Goal: Information Seeking & Learning: Learn about a topic

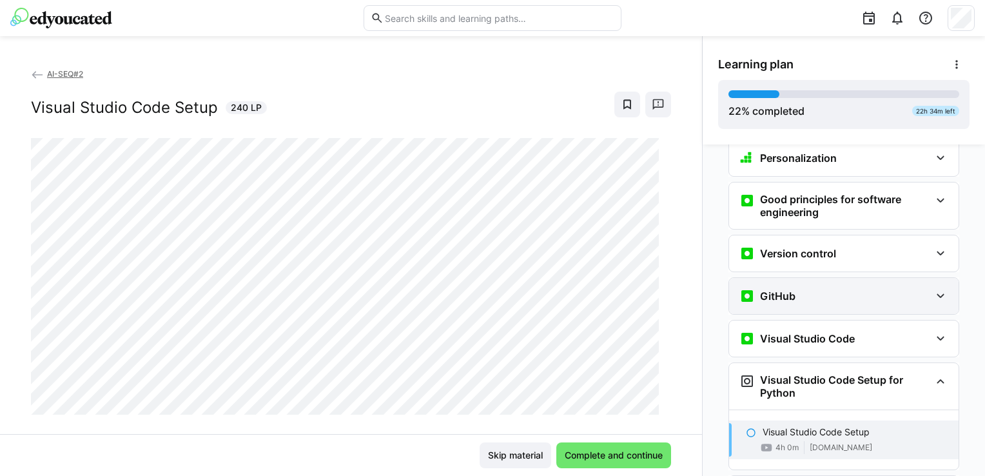
scroll to position [273, 0]
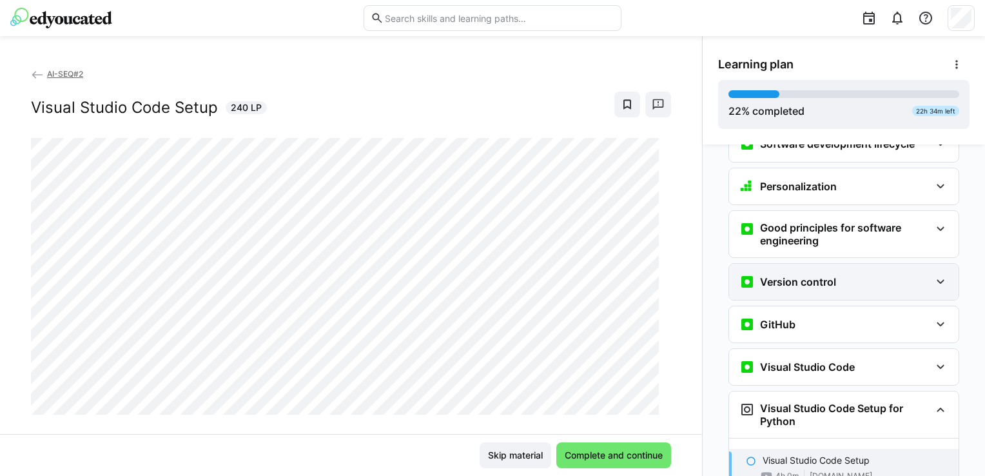
click at [820, 268] on div "Version control" at bounding box center [844, 282] width 230 height 36
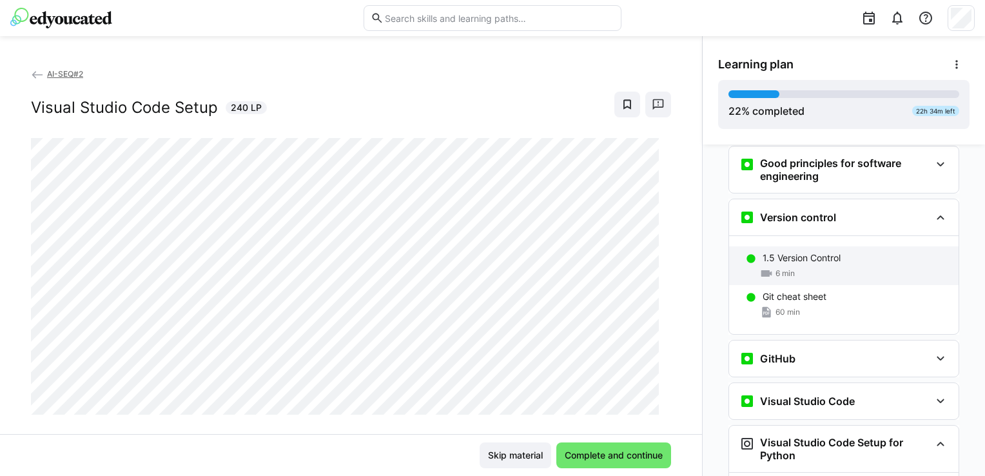
scroll to position [402, 0]
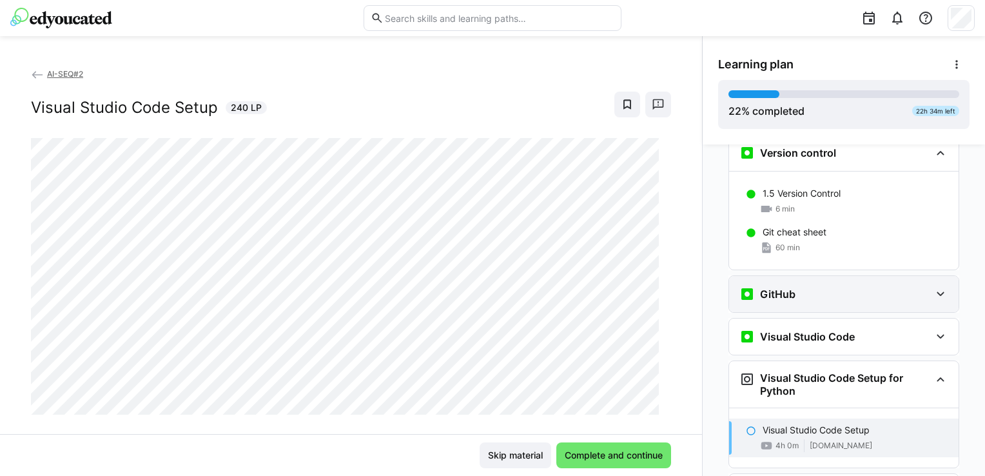
click at [818, 276] on div "GitHub" at bounding box center [844, 294] width 230 height 36
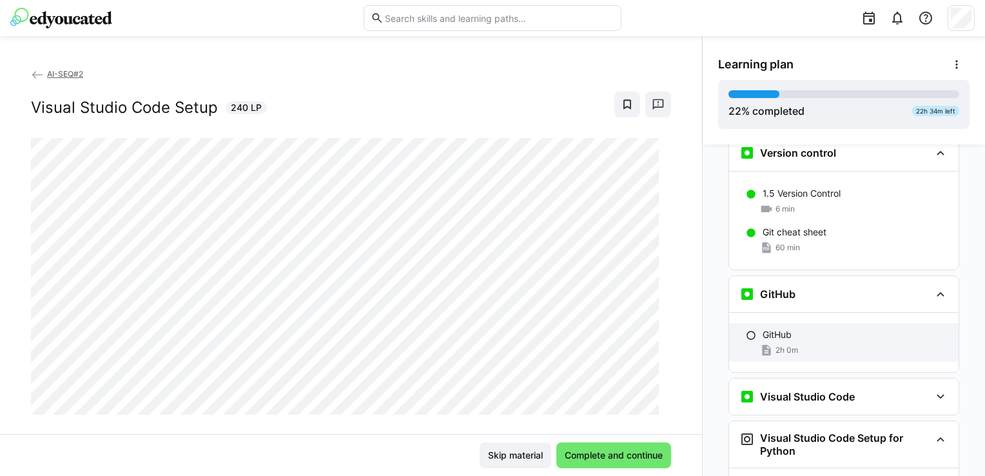
click at [796, 328] on div "GitHub" at bounding box center [856, 334] width 186 height 13
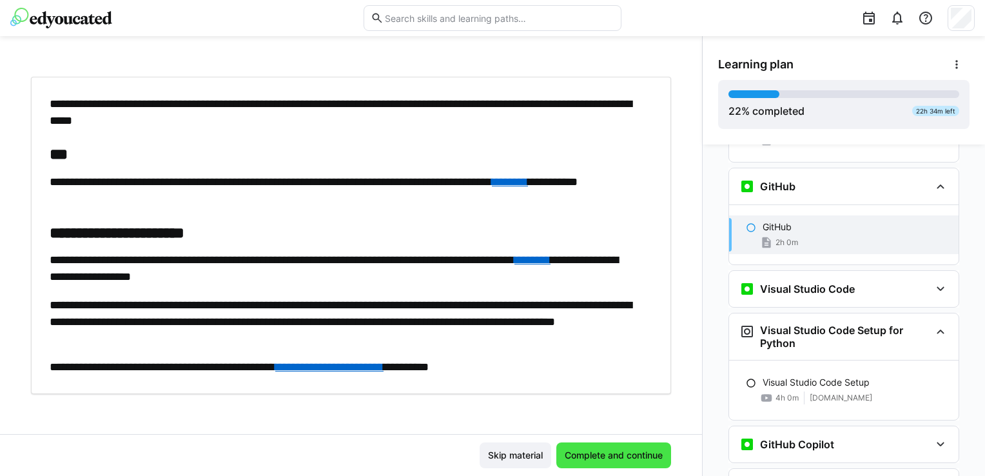
scroll to position [0, 0]
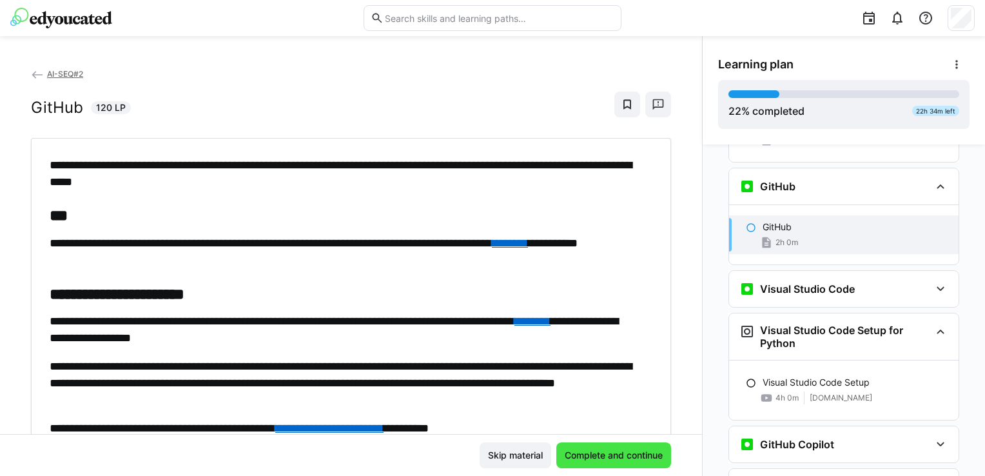
click at [624, 459] on span "Complete and continue" at bounding box center [614, 455] width 102 height 13
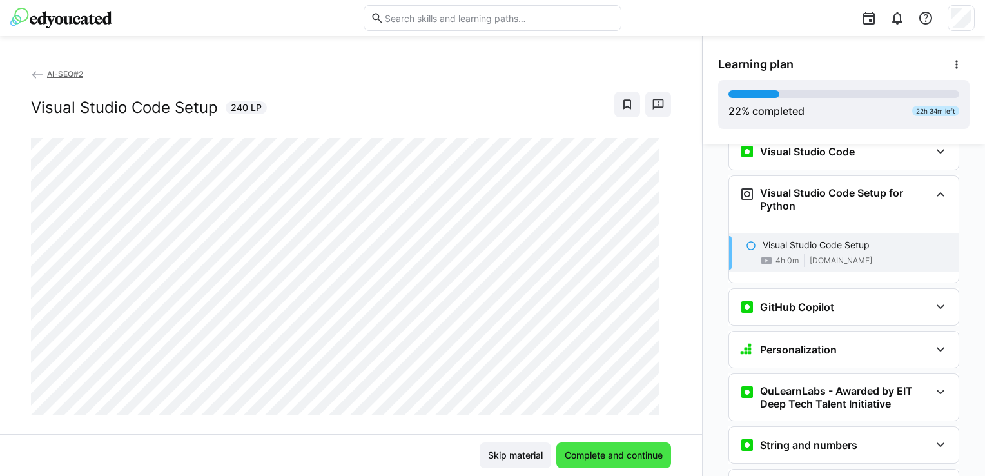
scroll to position [655, 0]
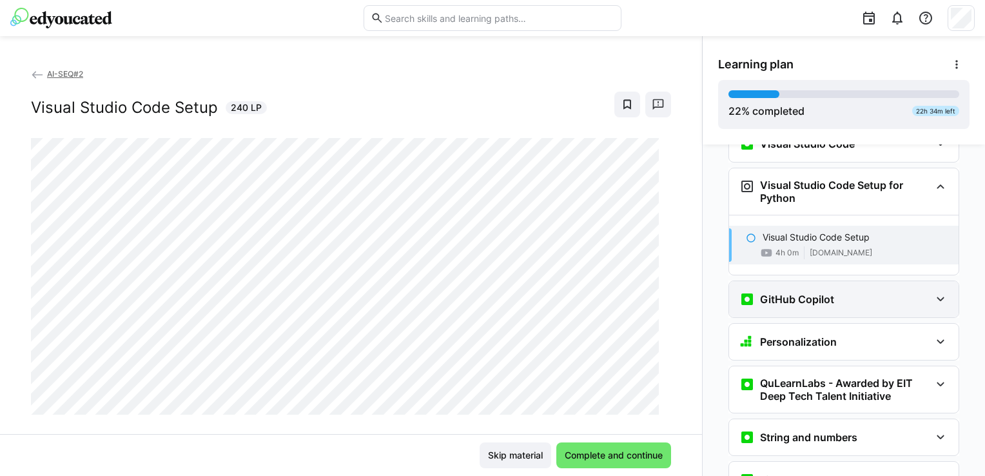
click at [847, 292] on div "GitHub Copilot" at bounding box center [835, 299] width 191 height 15
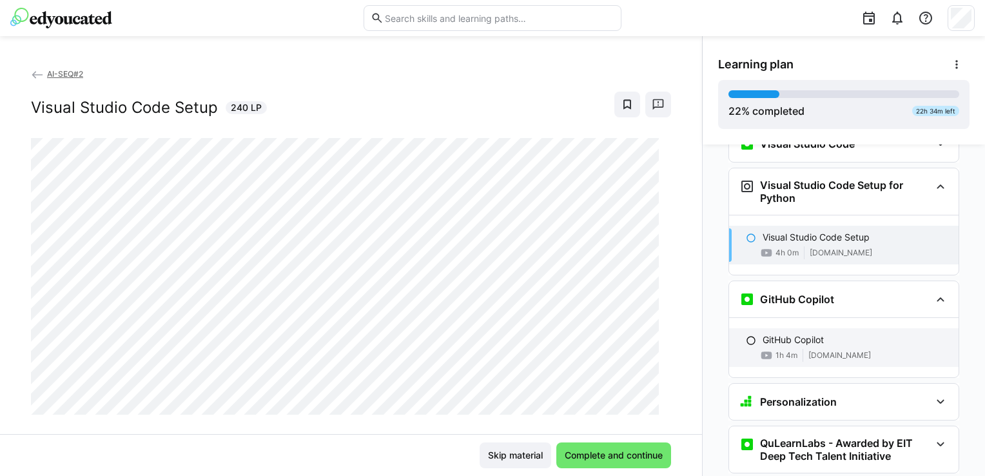
click at [898, 349] on div "1h 4m [DOMAIN_NAME]" at bounding box center [856, 355] width 186 height 13
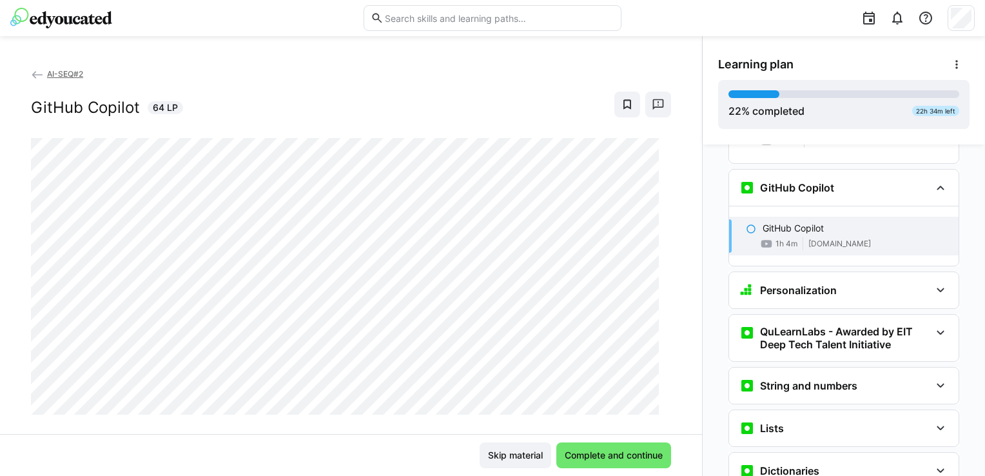
scroll to position [767, 0]
click at [870, 282] on div "Personalization" at bounding box center [835, 289] width 191 height 15
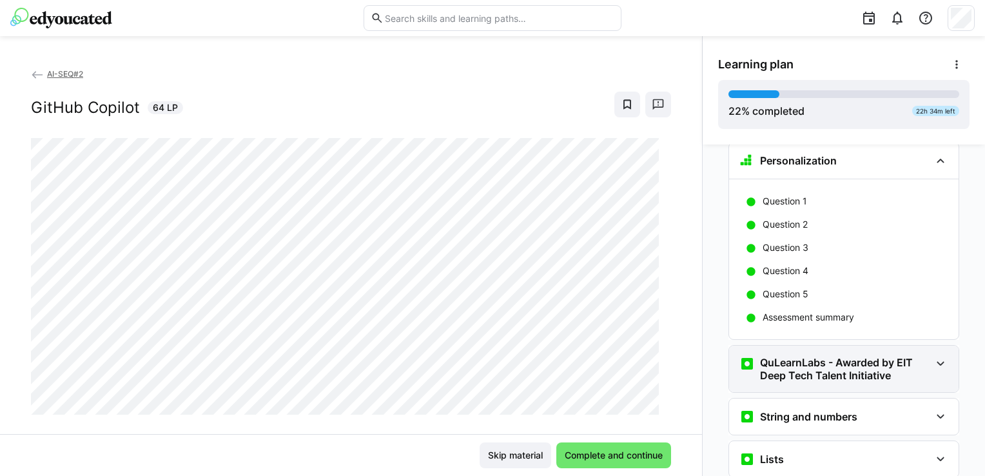
click at [868, 356] on h3 "QuLearnLabs - Awarded by EIT Deep Tech Talent Initiative" at bounding box center [845, 369] width 170 height 26
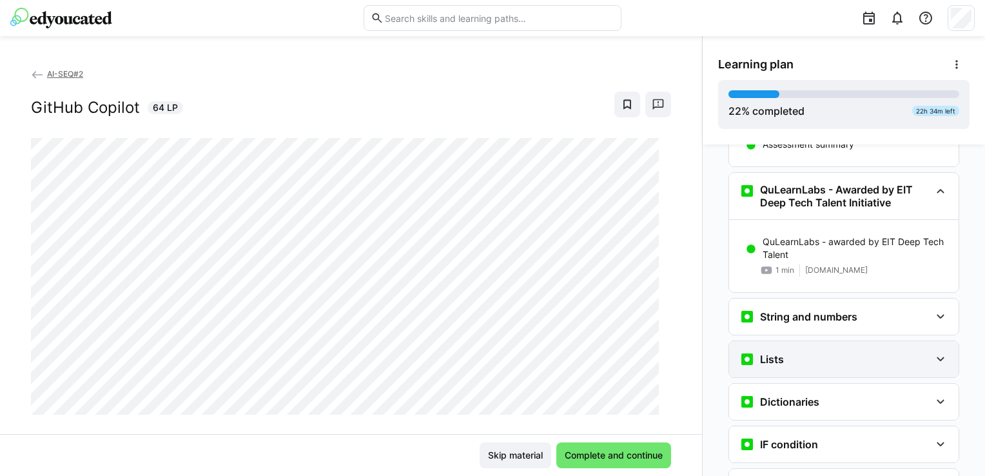
scroll to position [1090, 0]
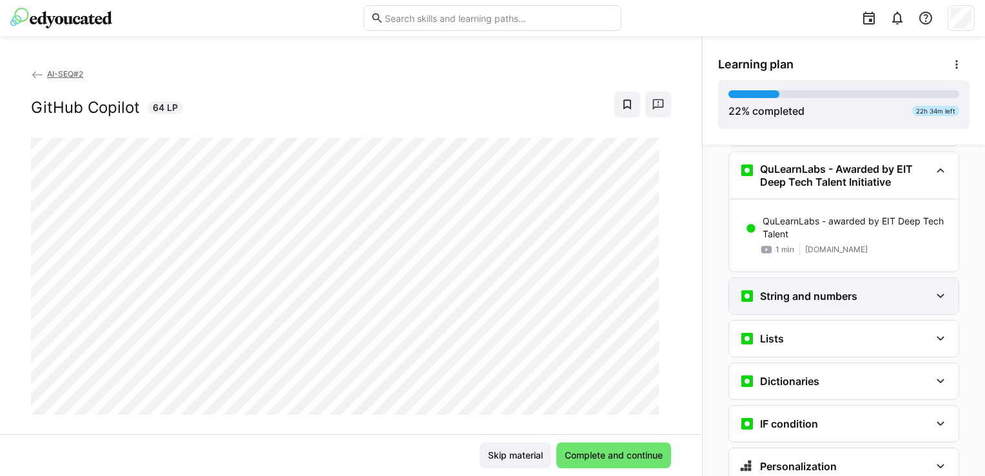
click at [872, 288] on div "String and numbers" at bounding box center [835, 295] width 191 height 15
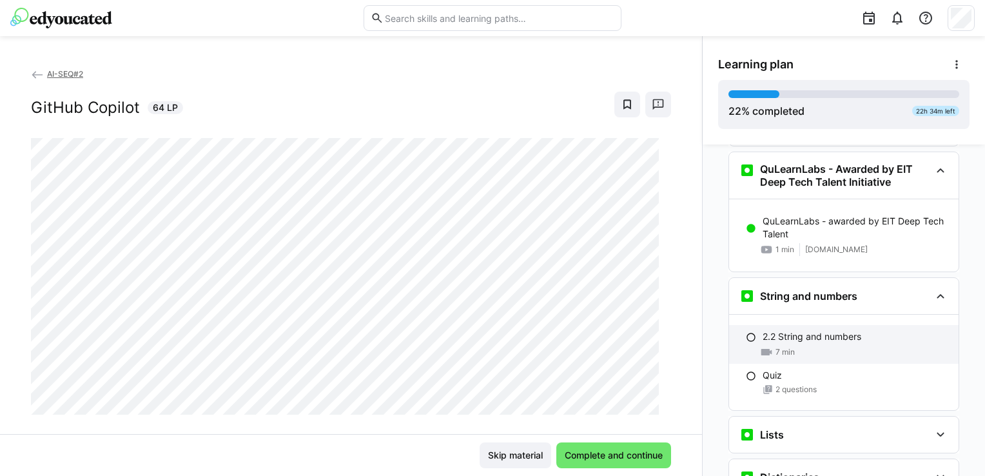
click at [836, 330] on p "2.2 String and numbers" at bounding box center [812, 336] width 99 height 13
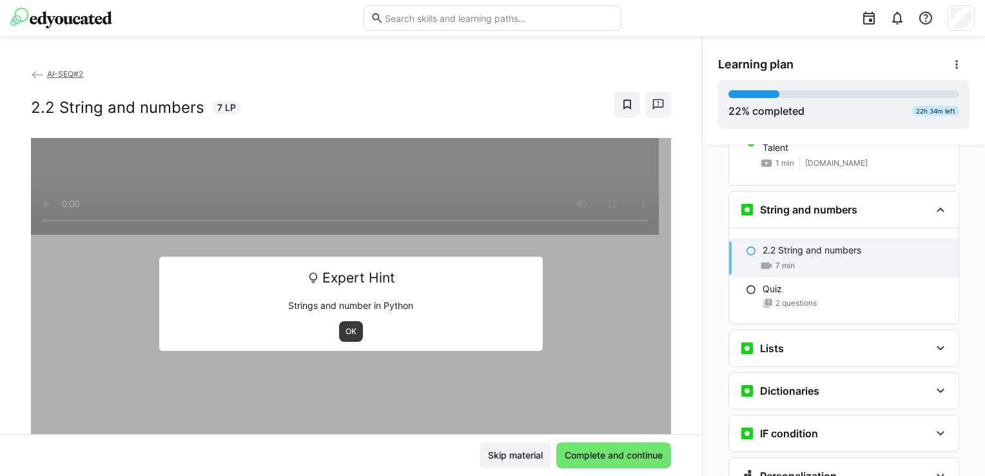
scroll to position [1198, 0]
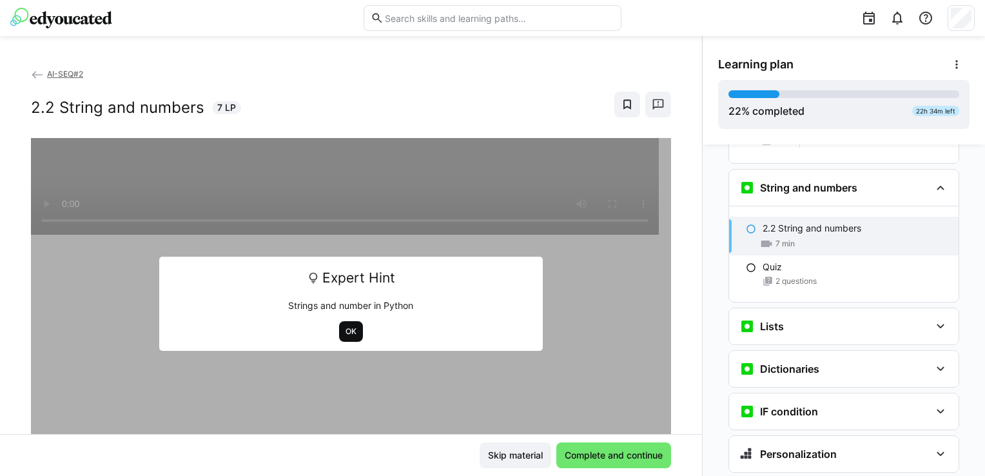
click at [350, 335] on span "OK" at bounding box center [351, 331] width 14 height 10
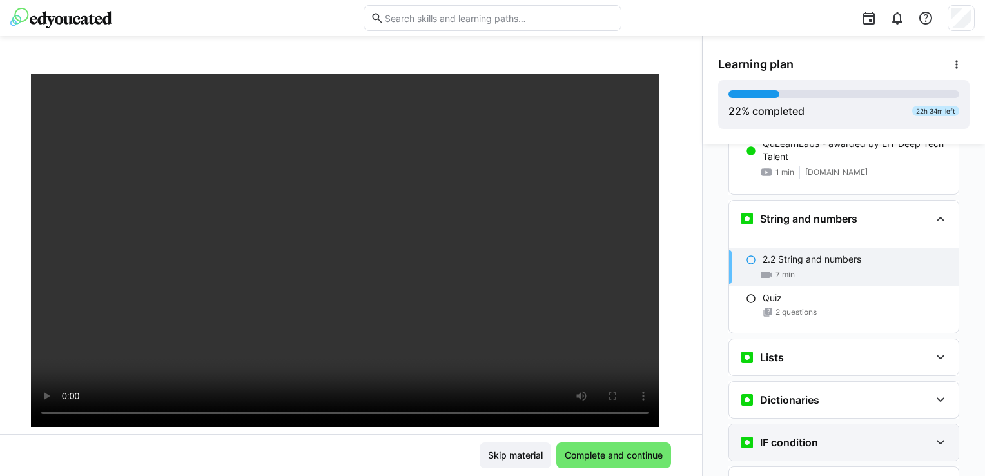
scroll to position [1209, 0]
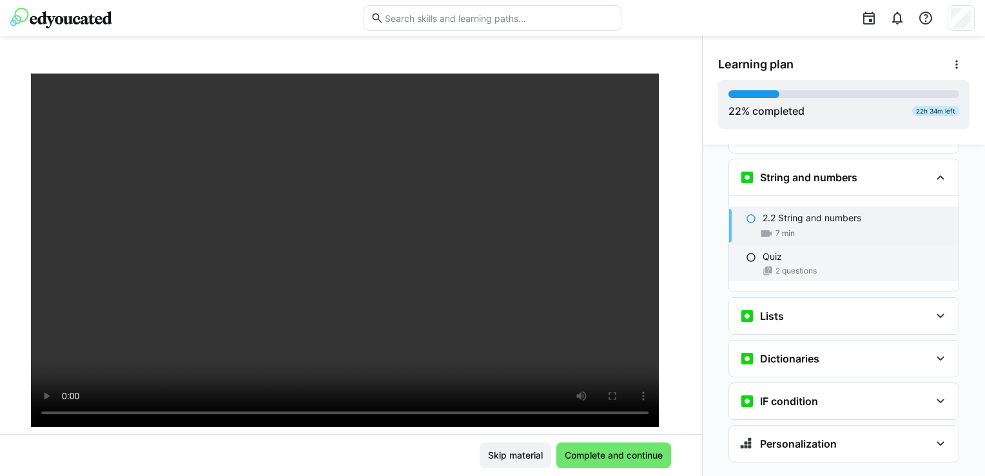
click at [823, 250] on div "Quiz" at bounding box center [856, 256] width 186 height 13
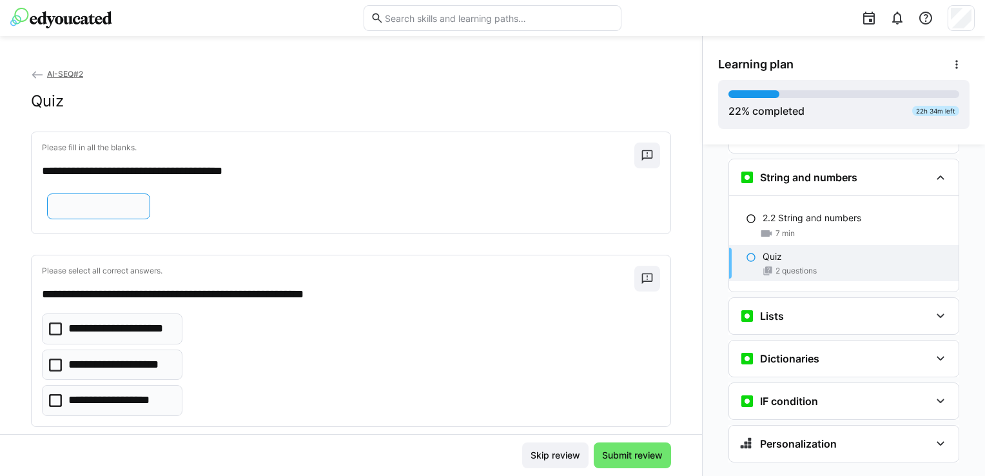
click at [101, 212] on input "text" at bounding box center [98, 207] width 89 height 12
click at [10, 275] on div "**********" at bounding box center [351, 250] width 702 height 367
click at [55, 212] on input "*****" at bounding box center [98, 207] width 89 height 12
type input "*******"
click at [57, 371] on icon at bounding box center [55, 365] width 13 height 13
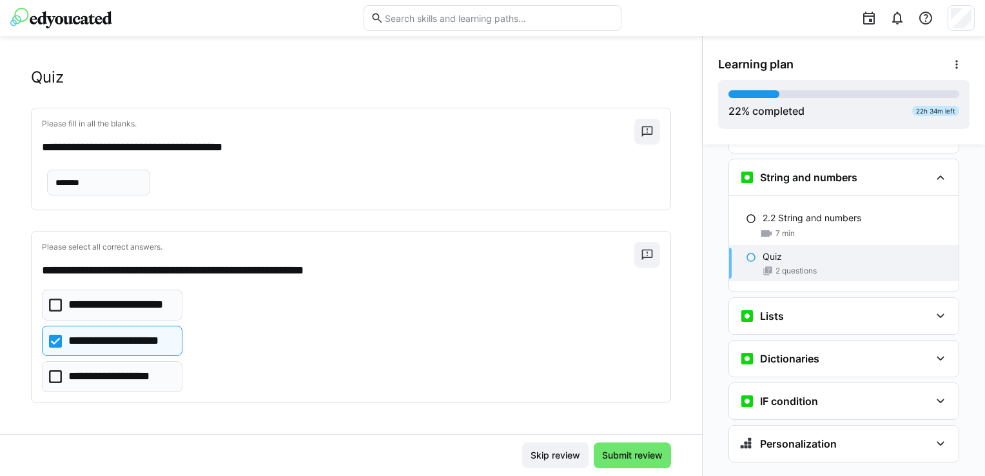
scroll to position [66, 0]
click at [635, 456] on span "Submit review" at bounding box center [632, 455] width 64 height 13
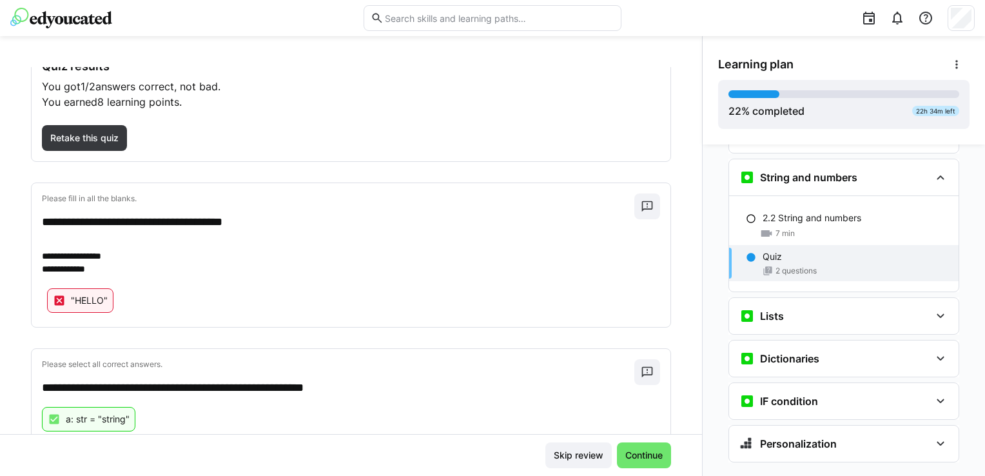
scroll to position [125, 0]
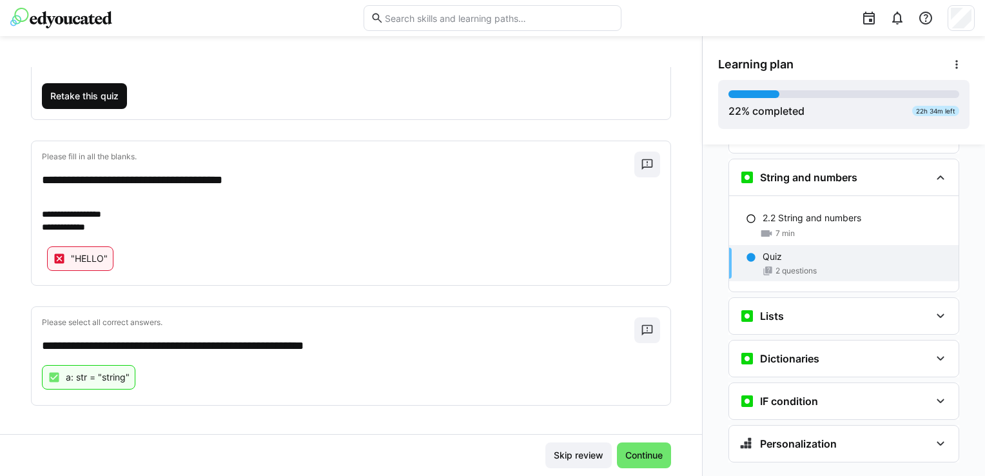
click at [109, 83] on span "Retake this quiz" at bounding box center [84, 96] width 85 height 26
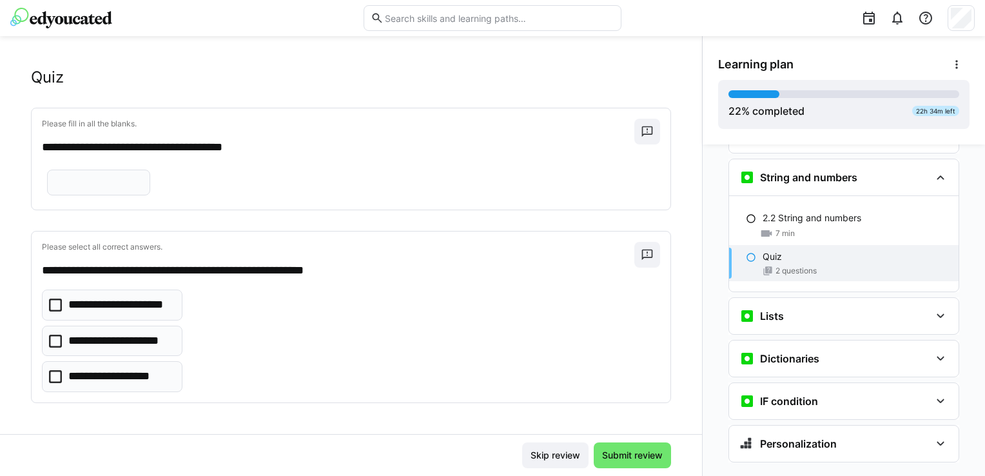
click at [115, 184] on input "text" at bounding box center [98, 183] width 89 height 12
type input "*****"
click at [55, 339] on icon at bounding box center [55, 341] width 13 height 13
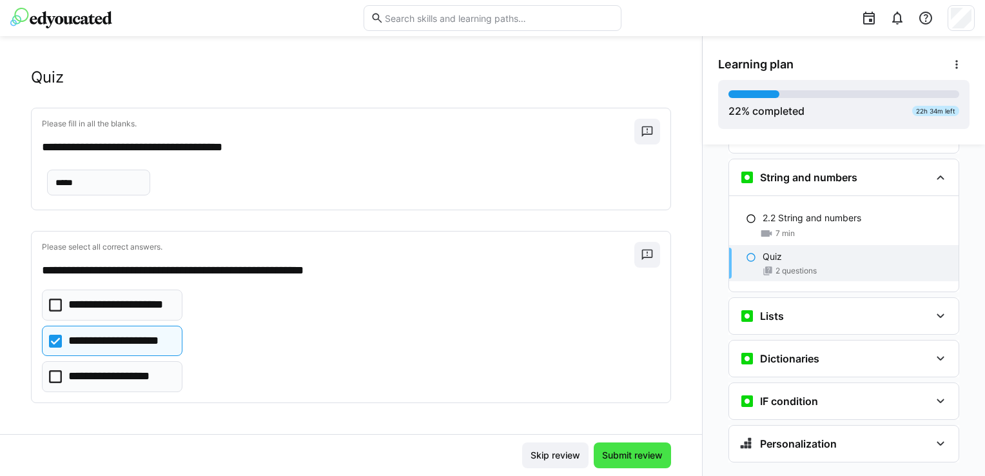
click at [640, 459] on span "Submit review" at bounding box center [632, 455] width 64 height 13
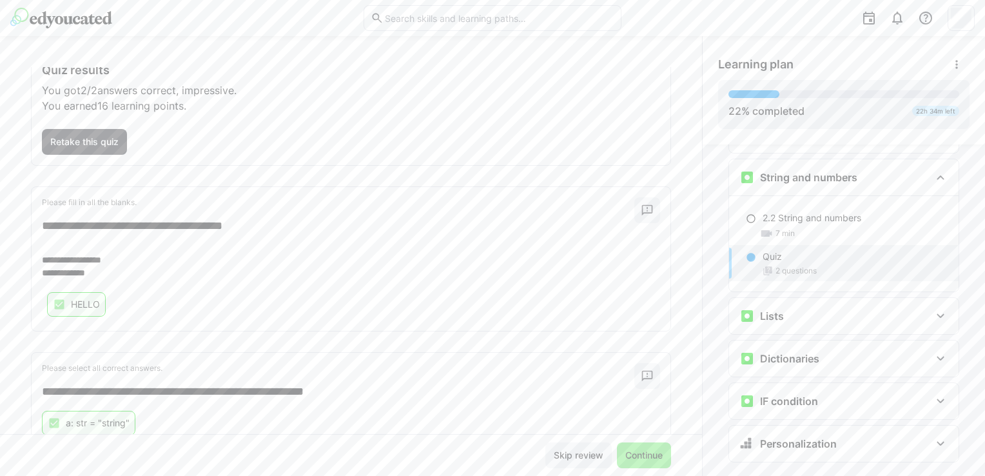
scroll to position [125, 0]
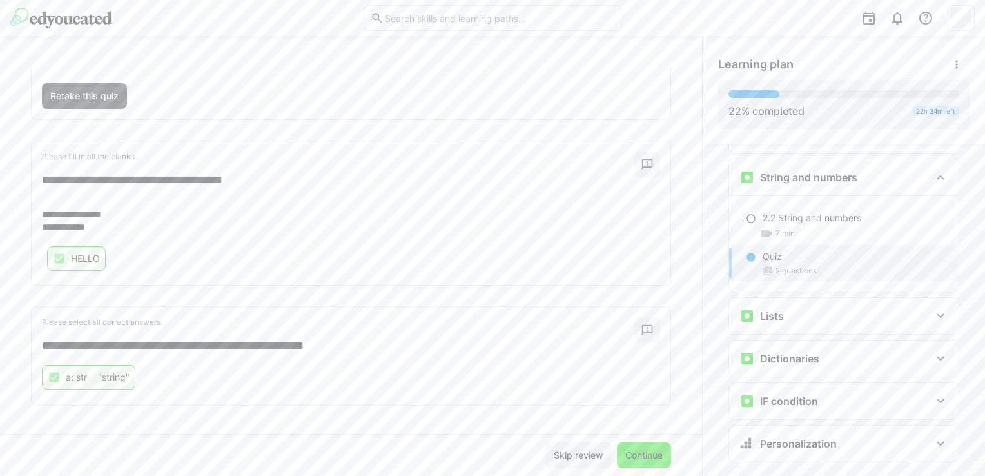
click at [643, 450] on span "Continue" at bounding box center [644, 455] width 41 height 13
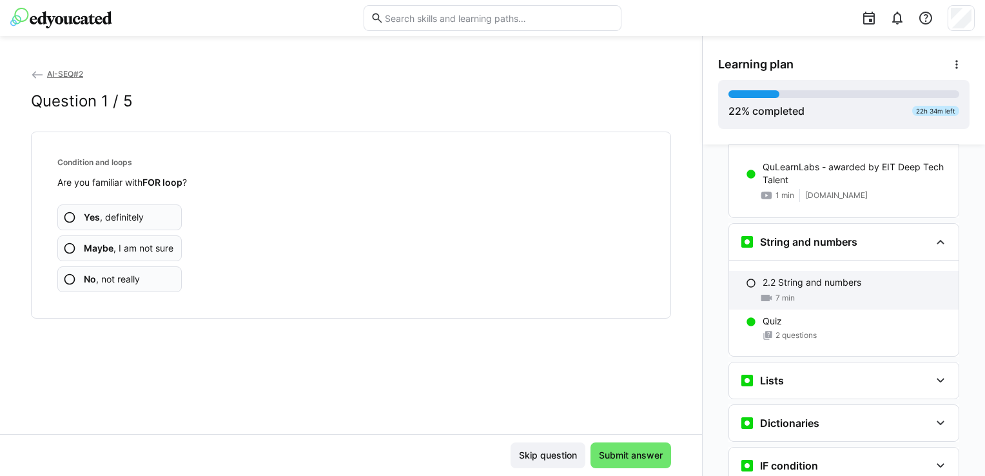
click at [859, 276] on div "2.2 String and numbers" at bounding box center [856, 282] width 186 height 13
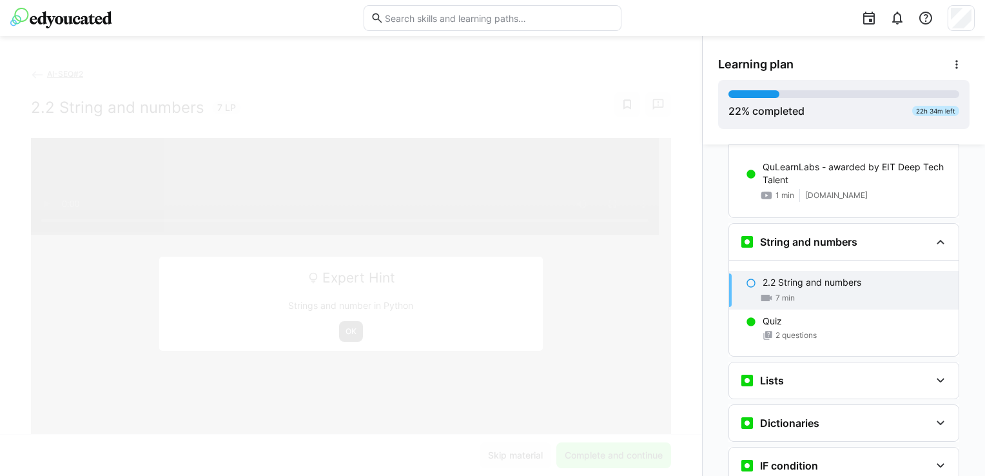
scroll to position [1198, 0]
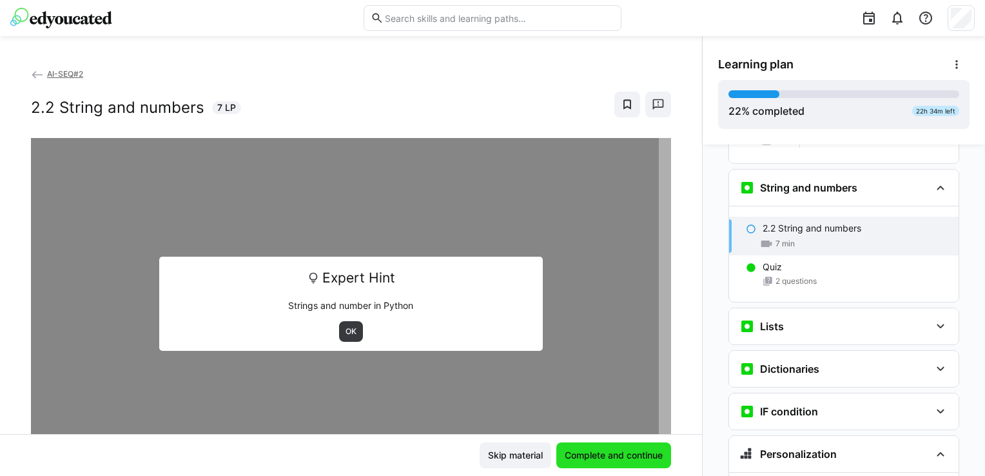
click at [594, 457] on span "Complete and continue" at bounding box center [614, 455] width 102 height 13
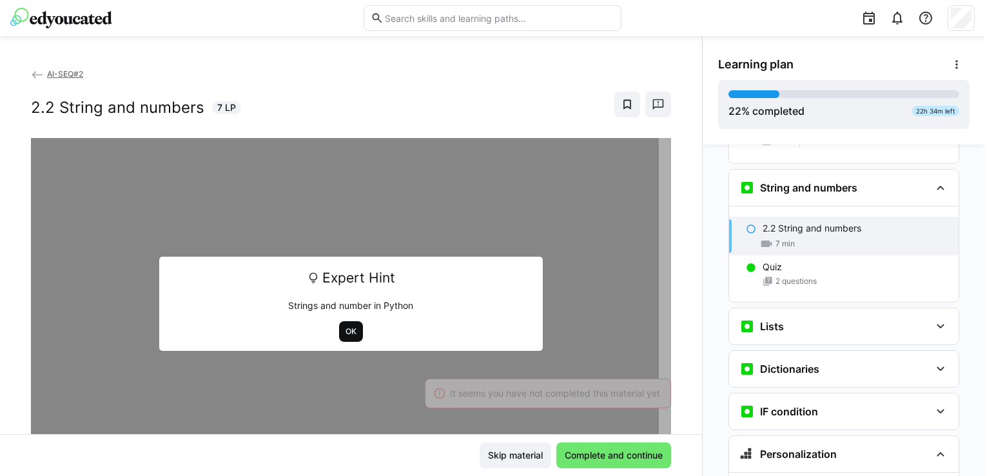
click at [342, 338] on span "OK" at bounding box center [351, 331] width 24 height 21
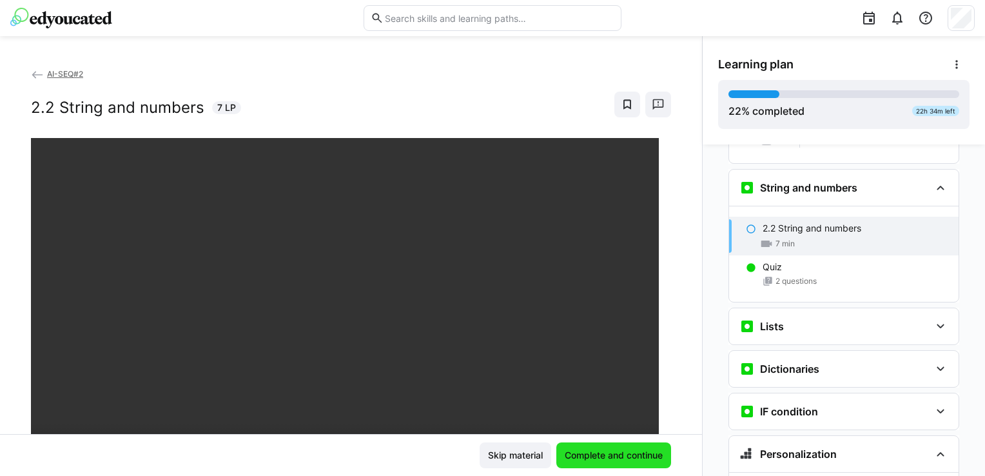
click at [627, 453] on span "Complete and continue" at bounding box center [614, 455] width 102 height 13
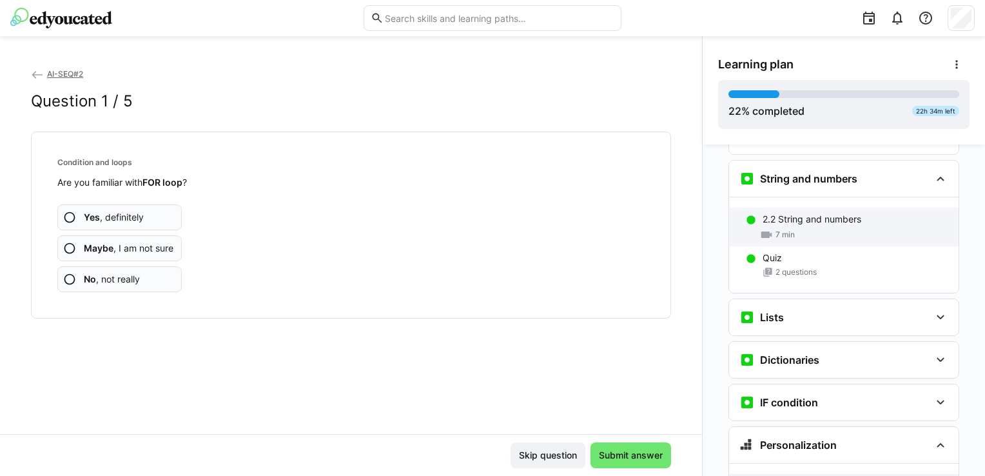
scroll to position [1176, 0]
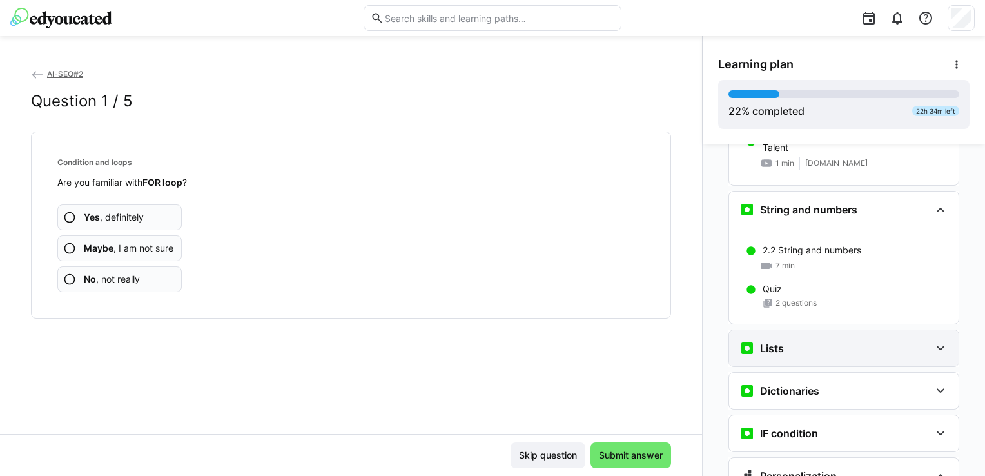
click at [797, 341] on div "Lists" at bounding box center [835, 348] width 191 height 15
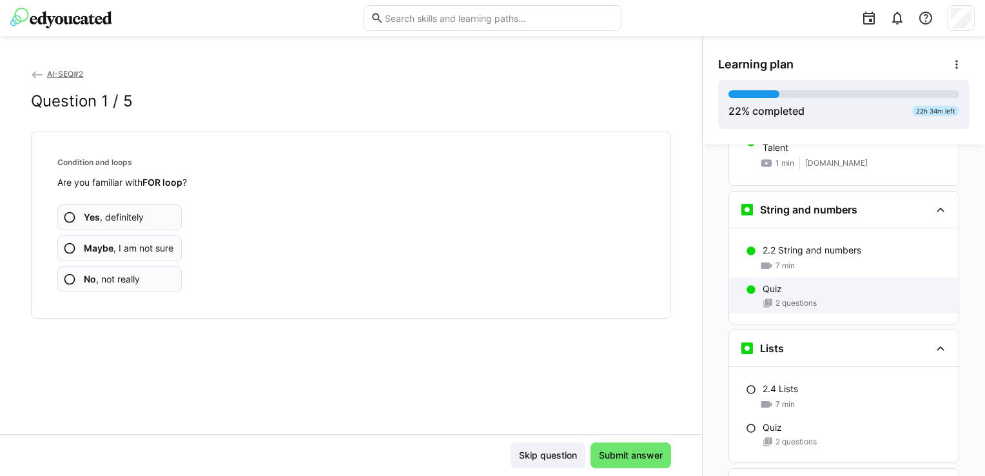
click at [813, 298] on div "2 questions" at bounding box center [856, 303] width 186 height 10
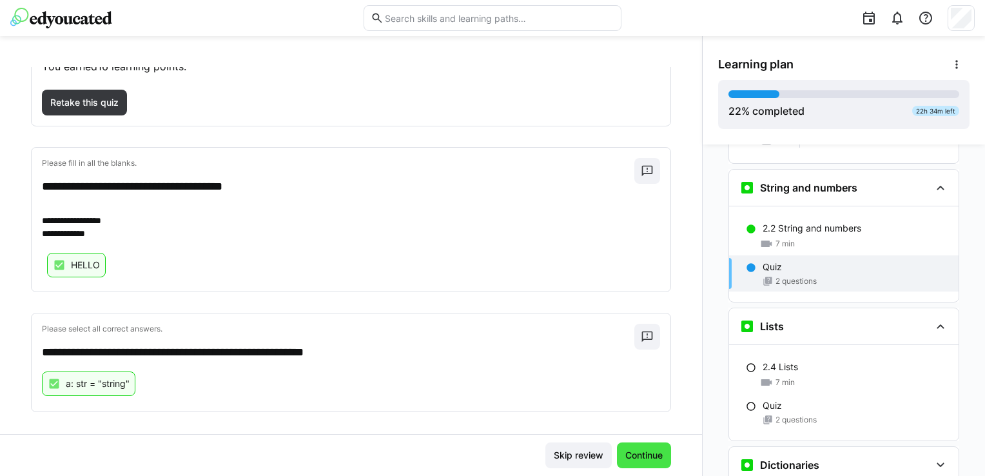
scroll to position [125, 0]
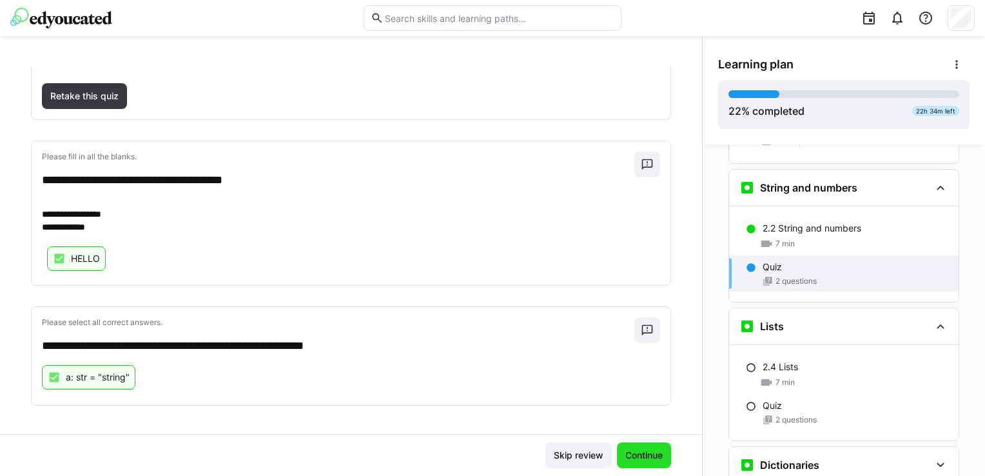
click at [640, 455] on span "Continue" at bounding box center [644, 455] width 41 height 13
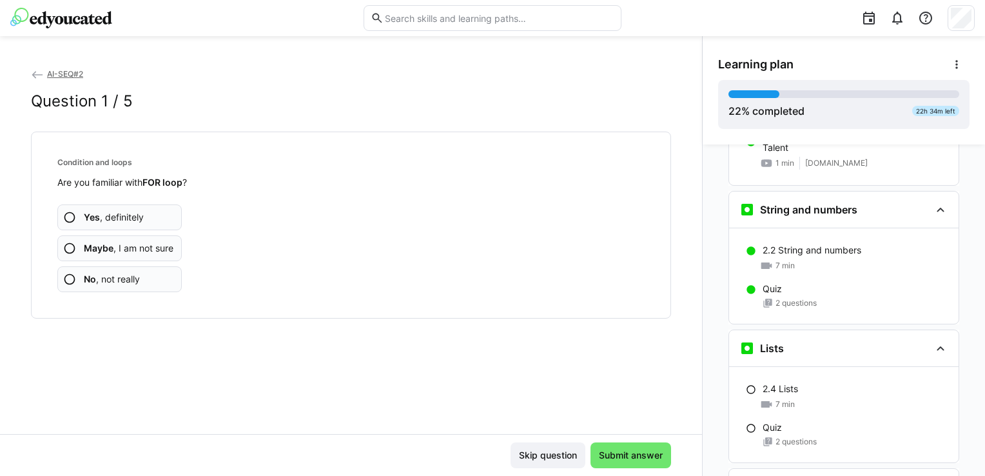
scroll to position [1207, 0]
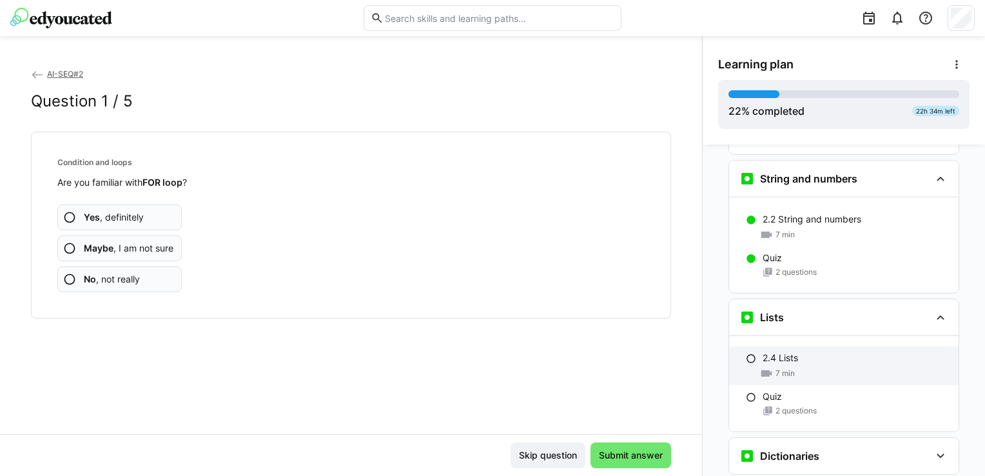
click at [798, 351] on div "2.4 Lists" at bounding box center [856, 357] width 186 height 13
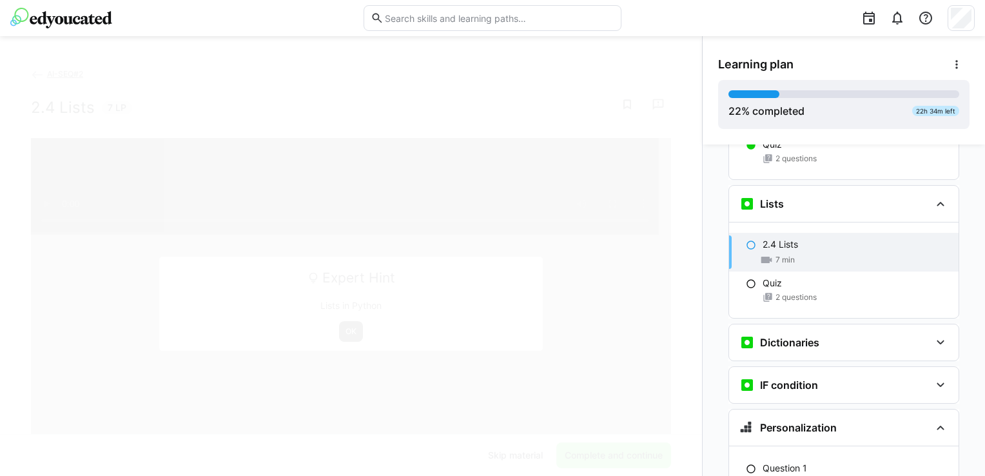
scroll to position [1336, 0]
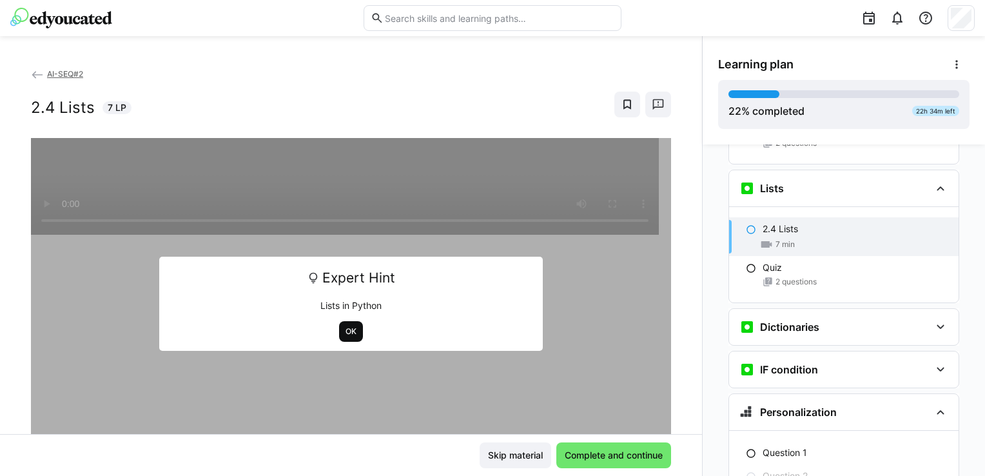
click at [344, 329] on span "OK" at bounding box center [351, 331] width 14 height 10
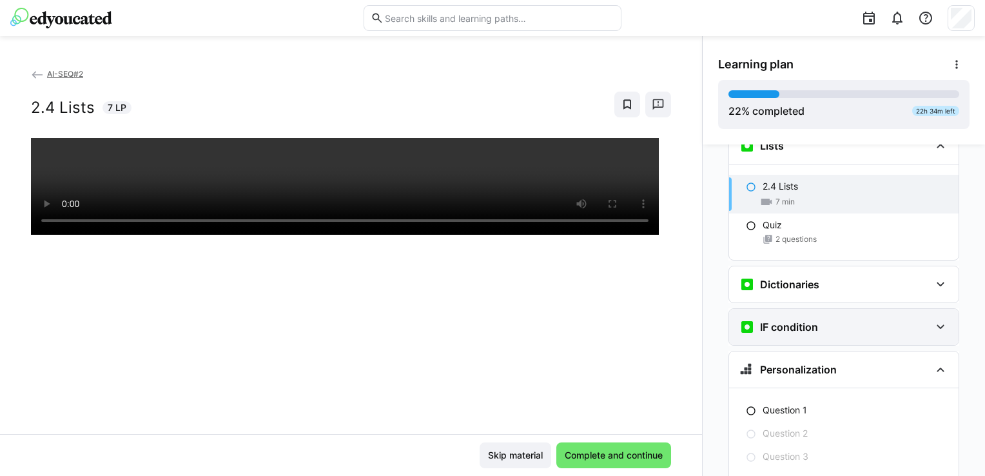
scroll to position [1401, 0]
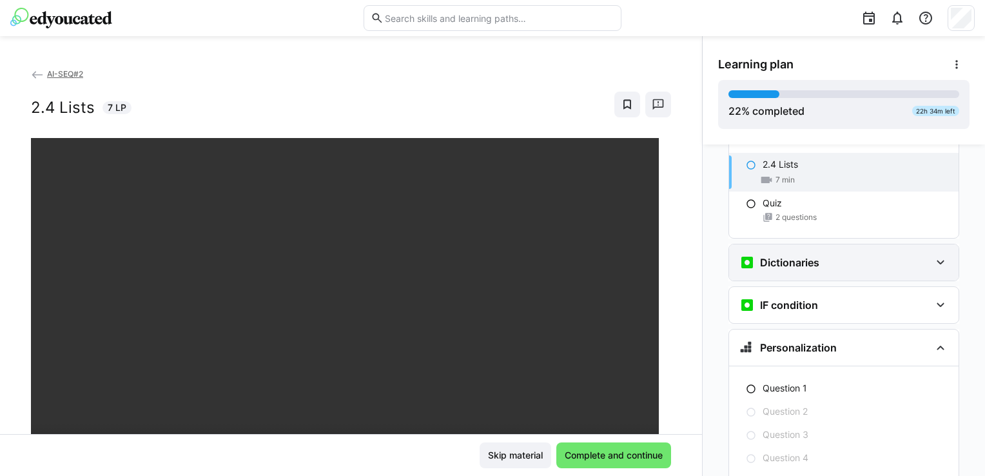
click at [936, 255] on eds-icon at bounding box center [940, 262] width 15 height 15
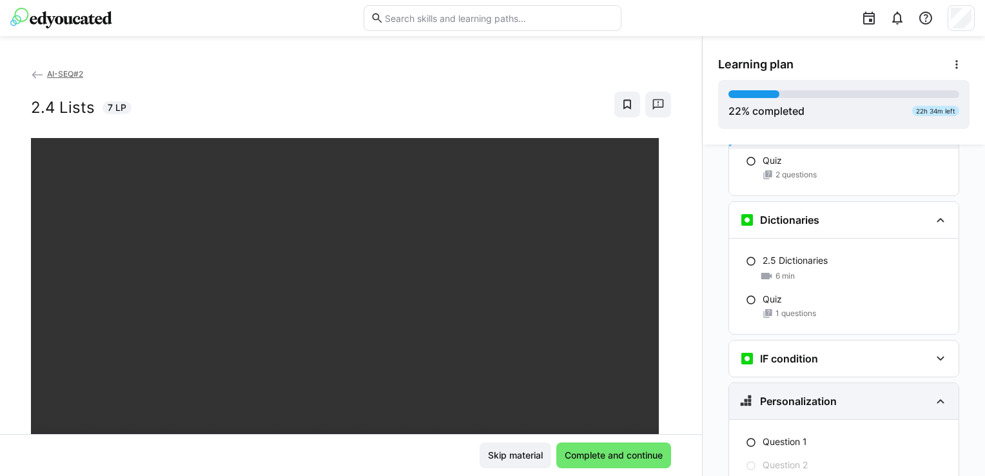
scroll to position [1465, 0]
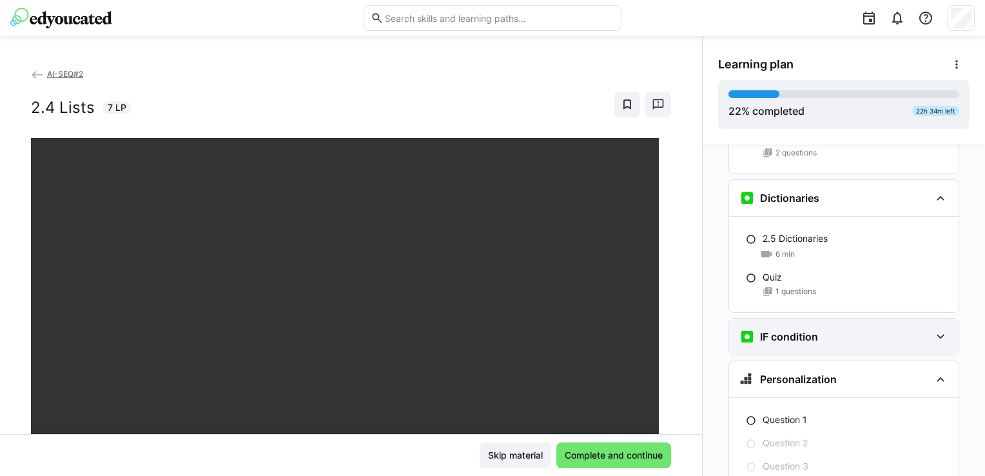
click at [934, 329] on eds-icon at bounding box center [940, 336] width 15 height 15
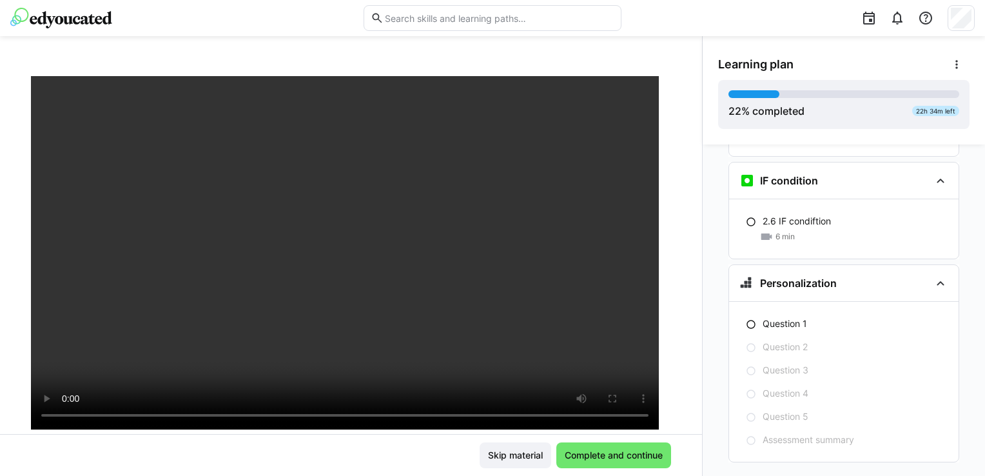
scroll to position [91, 0]
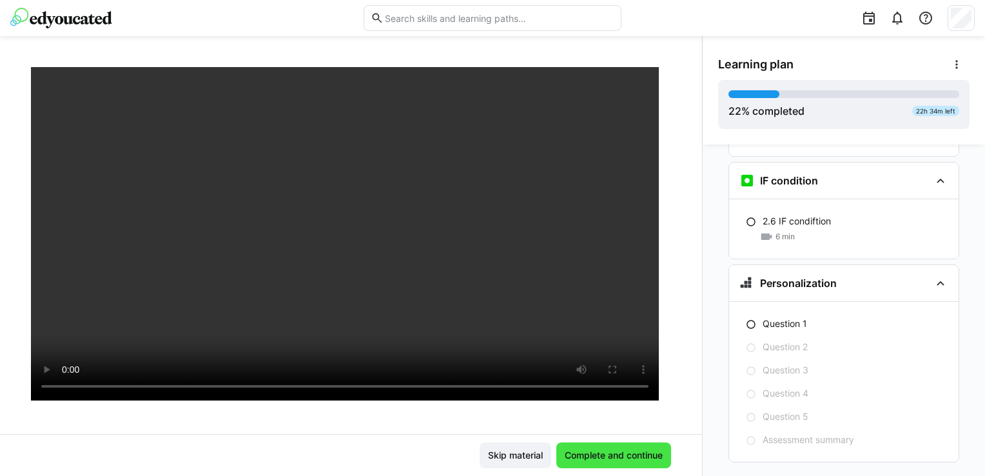
click at [622, 450] on span "Complete and continue" at bounding box center [614, 455] width 102 height 13
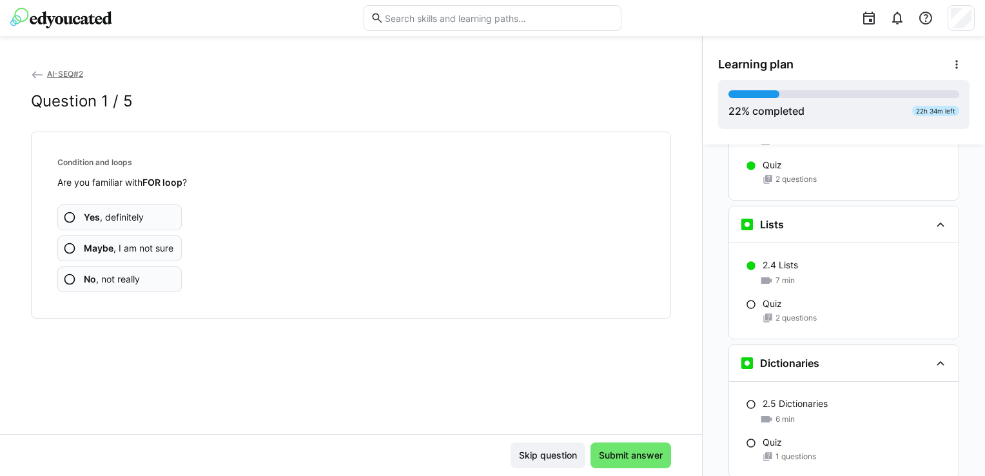
scroll to position [1299, 0]
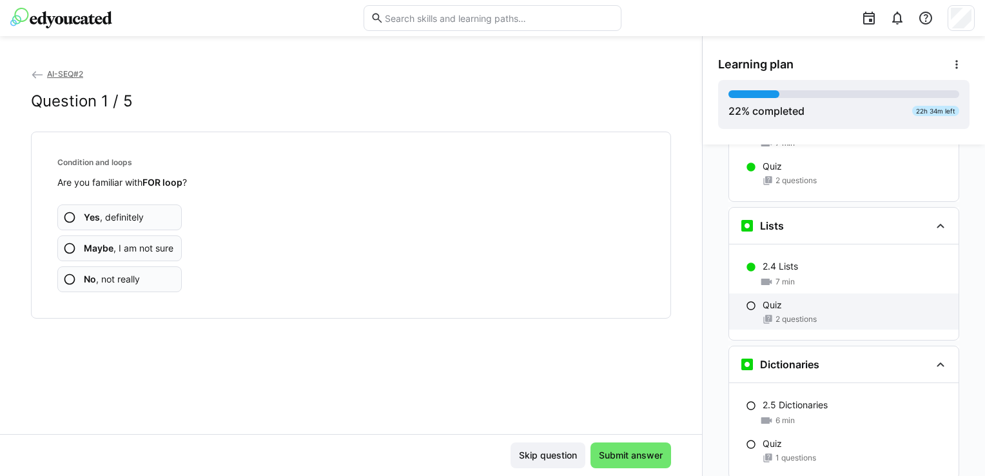
click at [793, 314] on span "2 questions" at bounding box center [796, 319] width 41 height 10
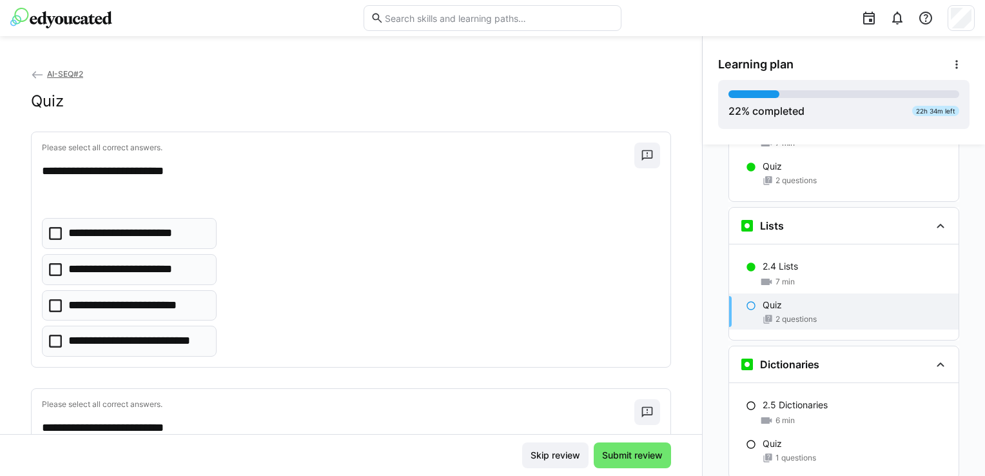
scroll to position [1336, 0]
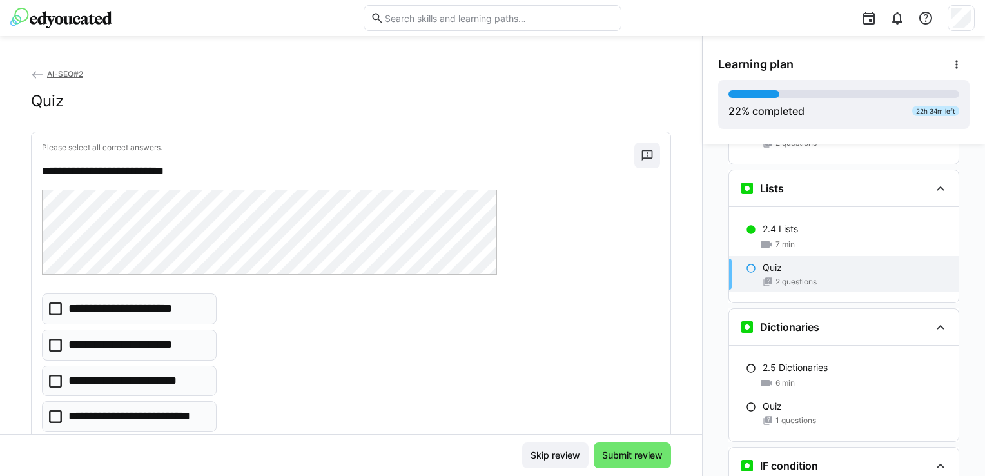
click at [150, 420] on p "**********" at bounding box center [137, 416] width 139 height 17
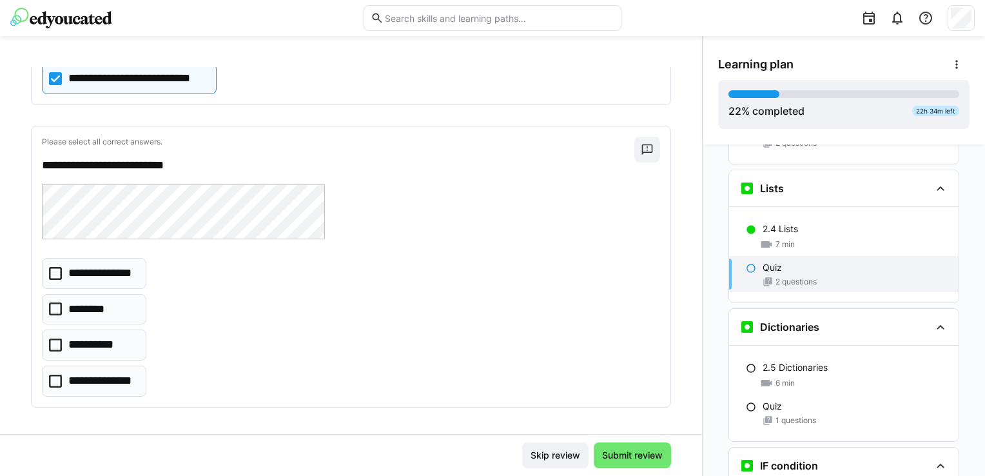
scroll to position [339, 0]
click at [124, 382] on p "**********" at bounding box center [102, 380] width 68 height 17
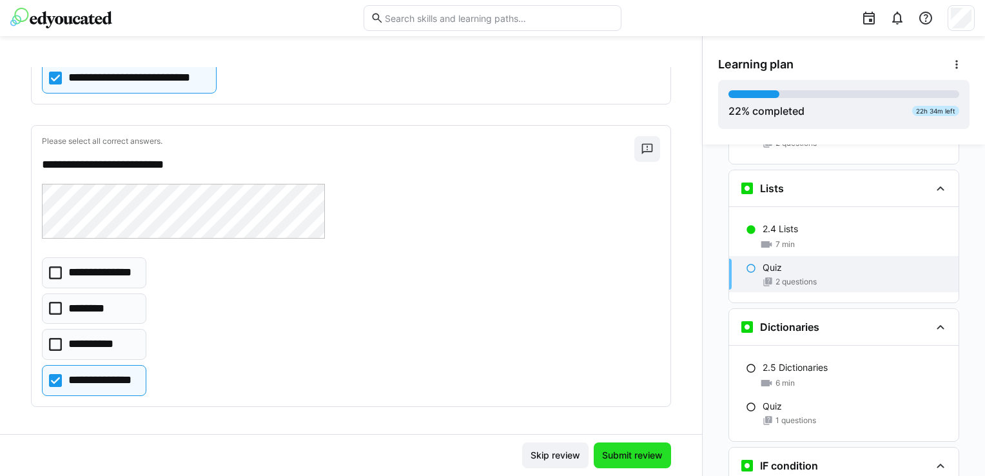
click at [624, 457] on span "Submit review" at bounding box center [632, 455] width 64 height 13
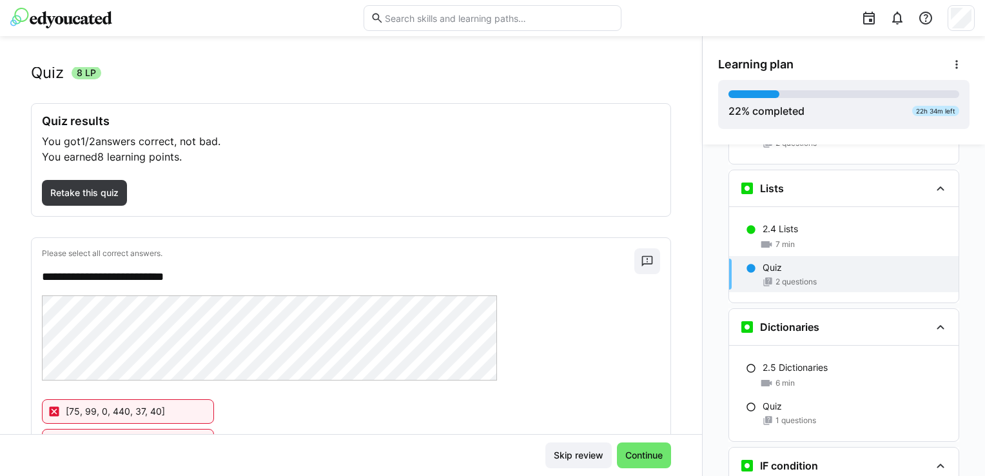
scroll to position [27, 0]
click at [586, 457] on span "Skip review" at bounding box center [579, 455] width 54 height 13
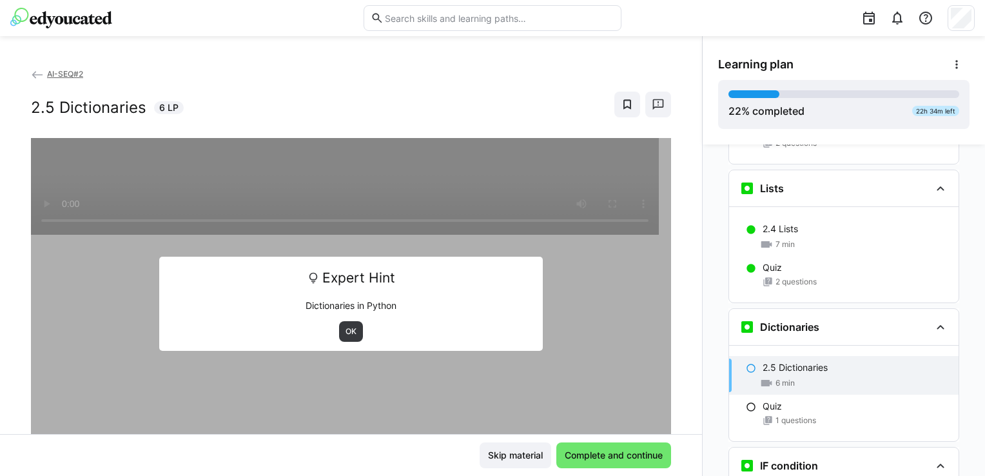
scroll to position [1475, 0]
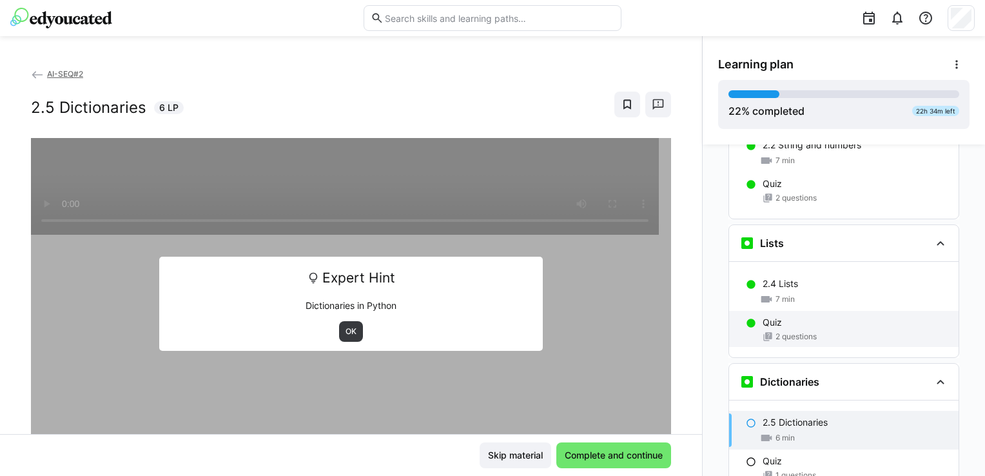
click at [807, 331] on span "2 questions" at bounding box center [796, 336] width 41 height 10
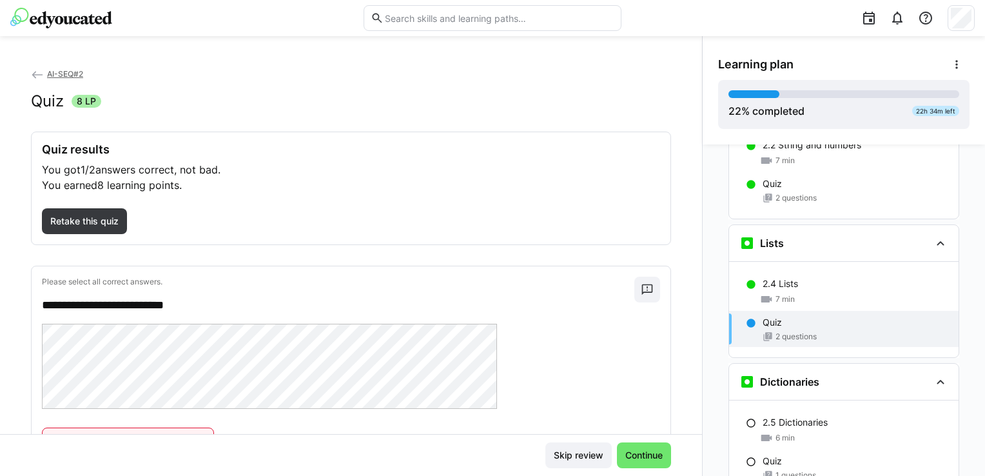
scroll to position [1336, 0]
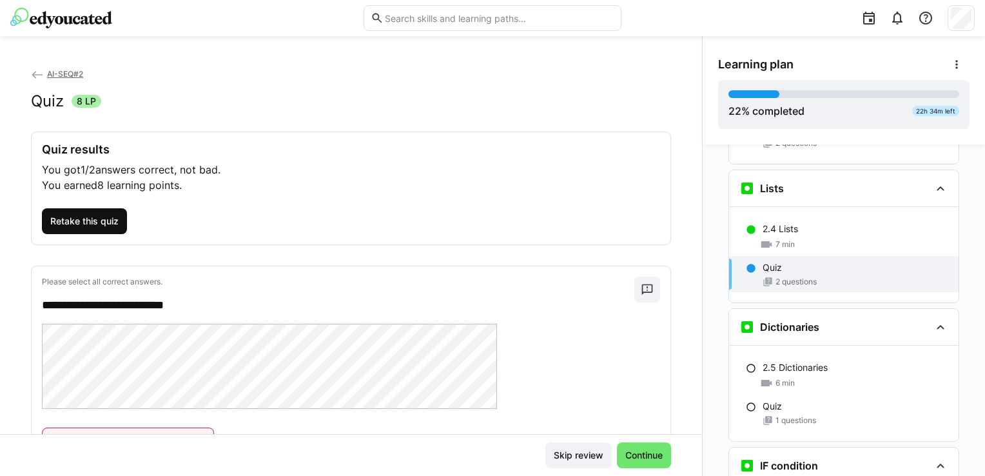
click at [83, 215] on span "Retake this quiz" at bounding box center [84, 221] width 72 height 13
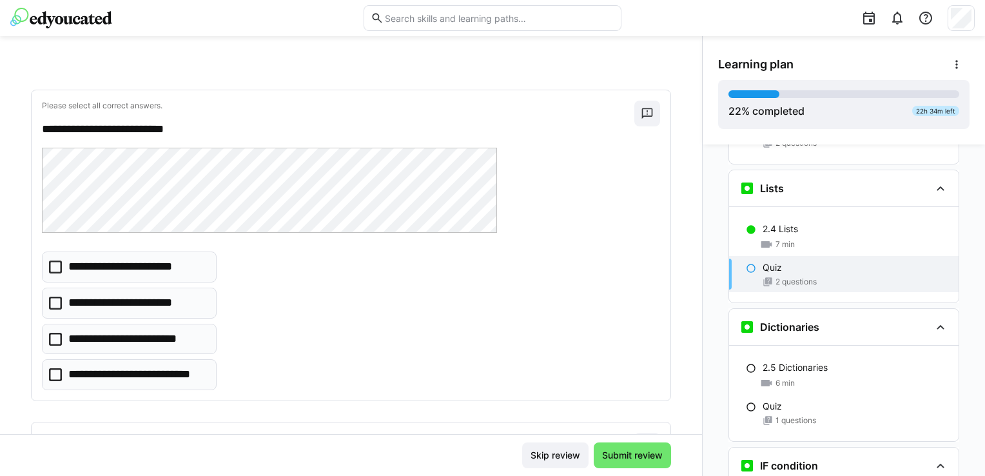
scroll to position [64, 0]
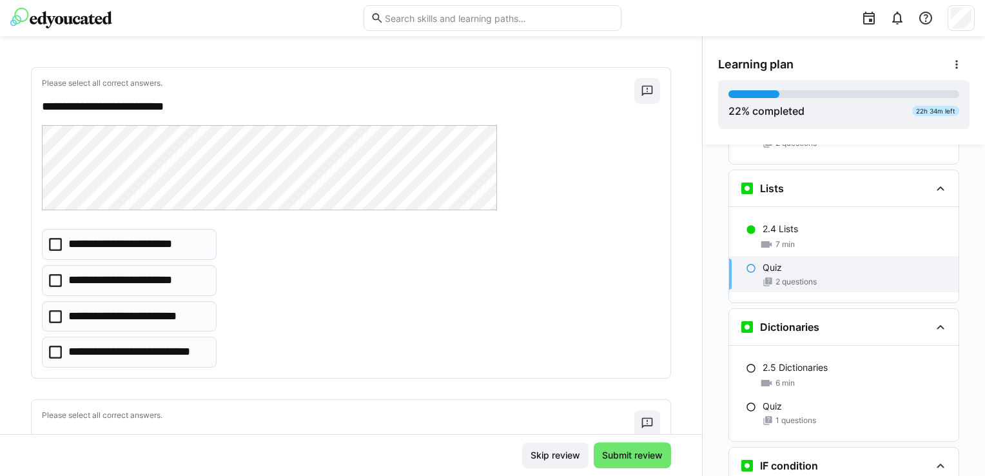
click at [139, 353] on p "**********" at bounding box center [137, 352] width 139 height 17
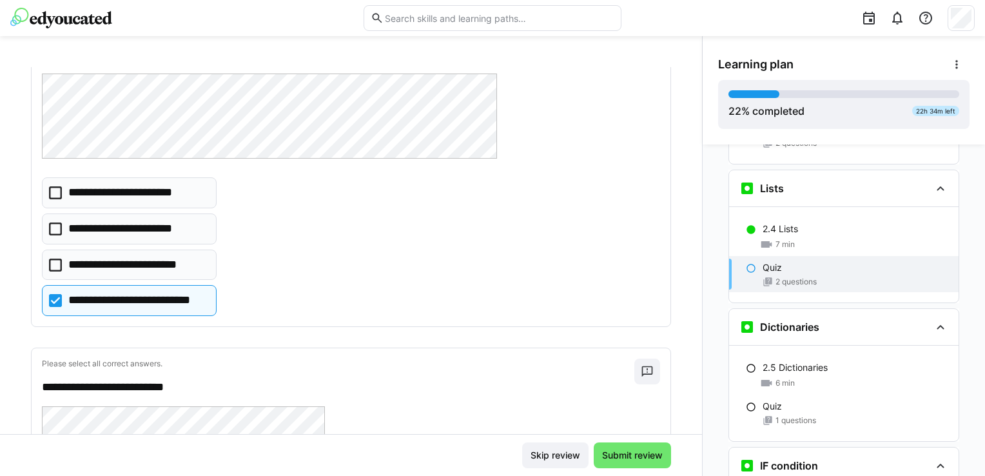
scroll to position [129, 0]
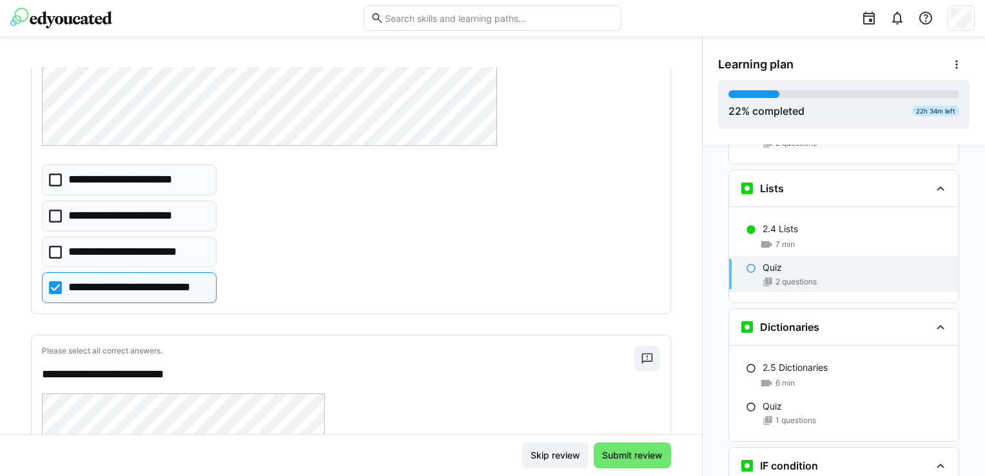
click at [456, 224] on div "**********" at bounding box center [351, 233] width 618 height 139
click at [320, 280] on div "**********" at bounding box center [351, 233] width 618 height 139
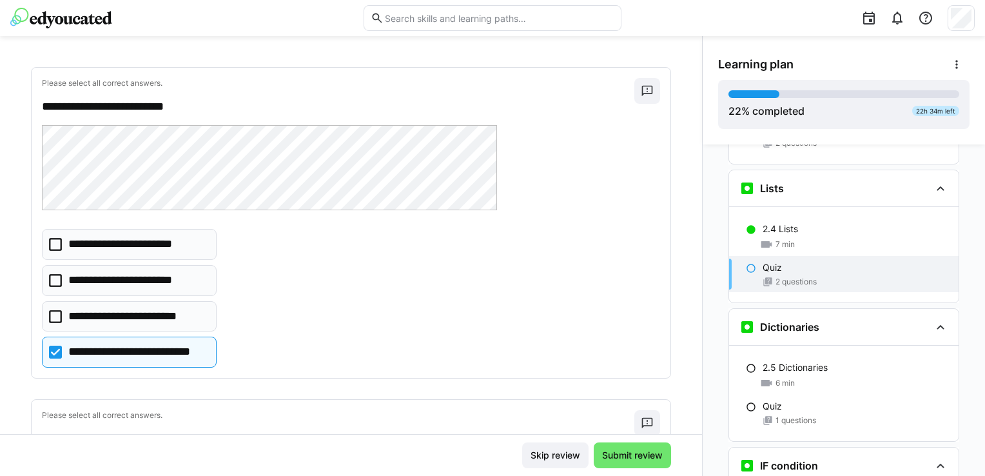
click at [155, 281] on p "**********" at bounding box center [127, 280] width 119 height 17
click at [182, 280] on p "**********" at bounding box center [127, 280] width 119 height 17
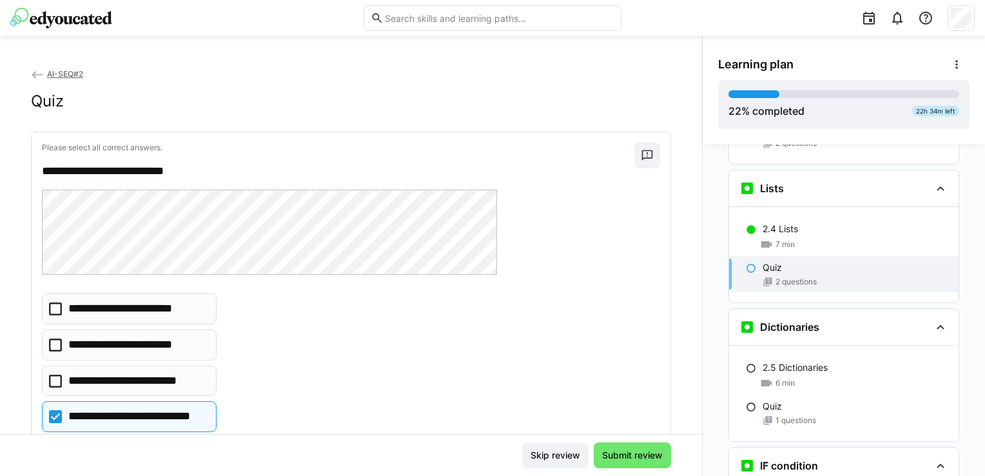
click at [157, 311] on p "**********" at bounding box center [127, 309] width 119 height 17
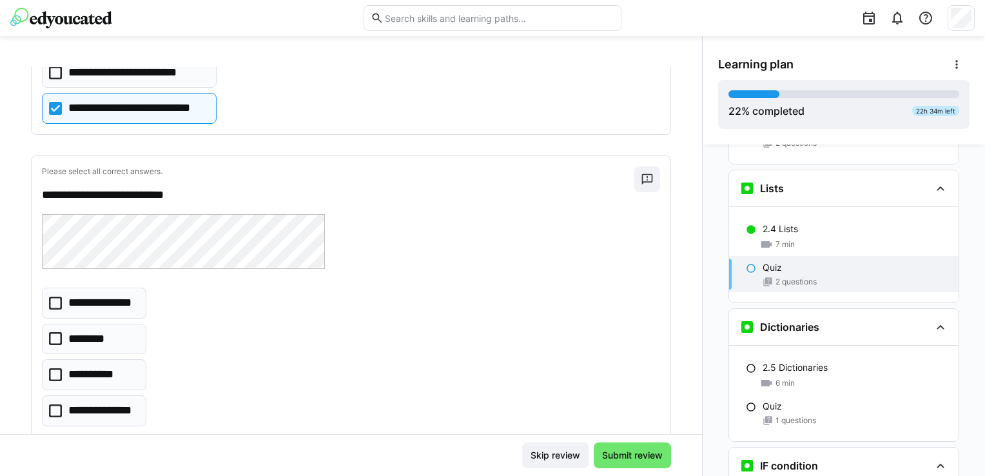
scroll to position [339, 0]
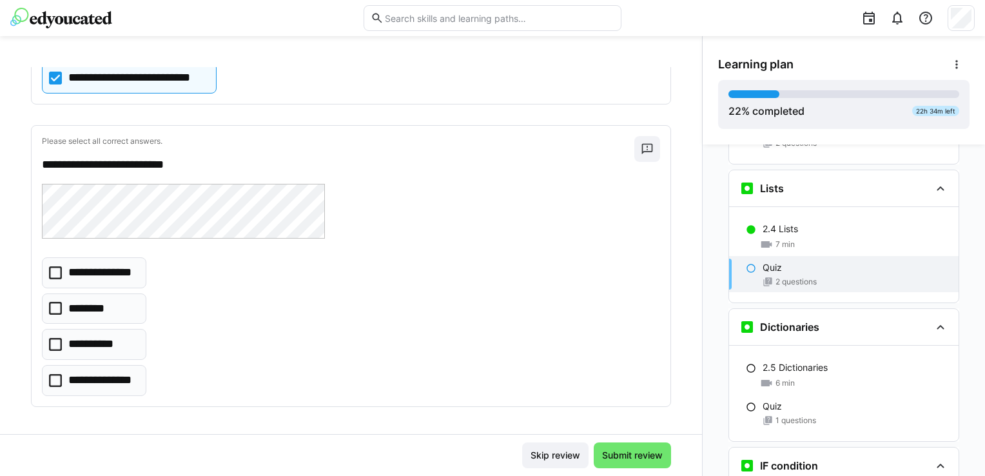
click at [125, 381] on p "**********" at bounding box center [102, 380] width 68 height 17
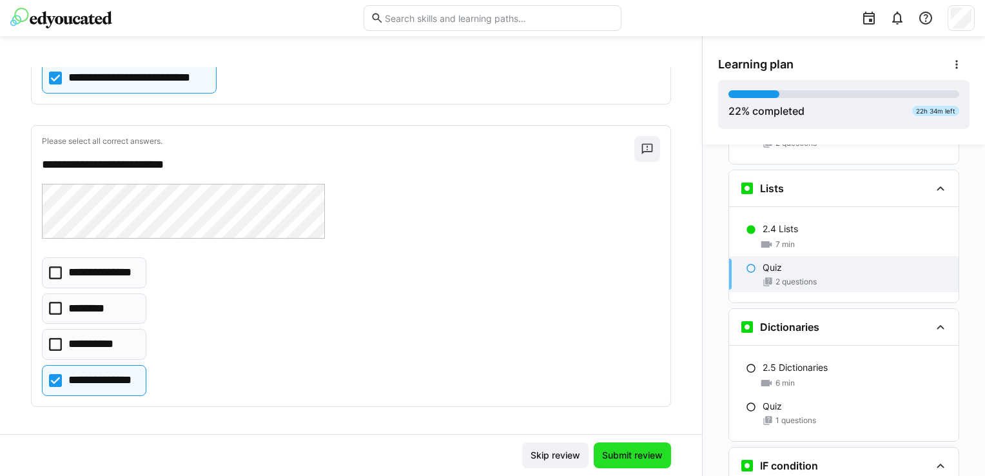
click at [614, 446] on span "Submit review" at bounding box center [632, 455] width 77 height 26
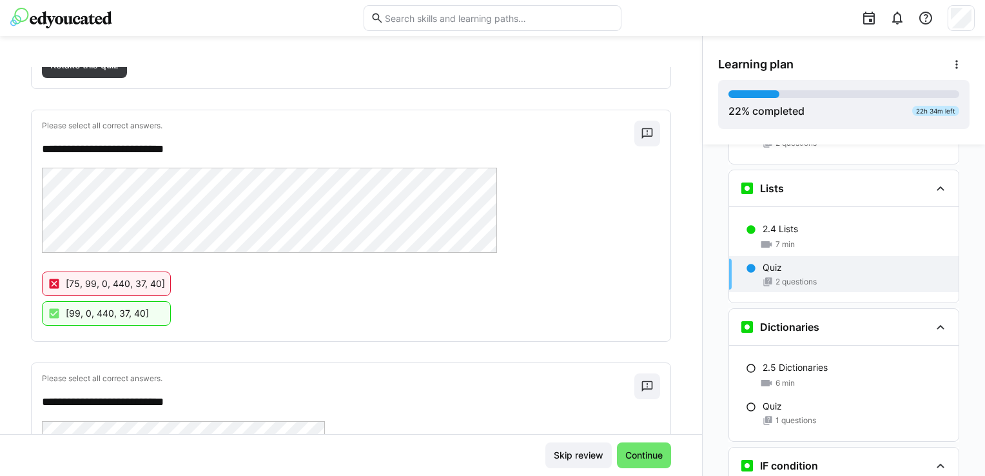
scroll to position [92, 0]
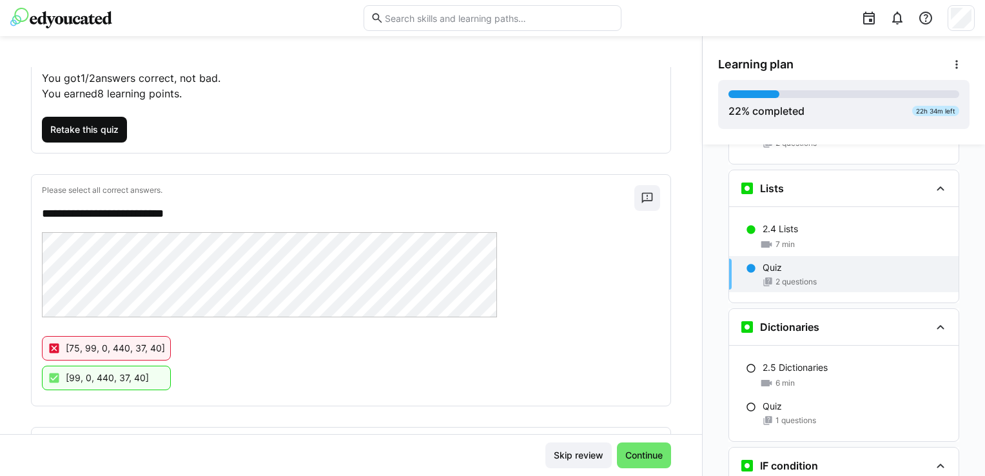
click at [110, 133] on span "Retake this quiz" at bounding box center [84, 129] width 72 height 13
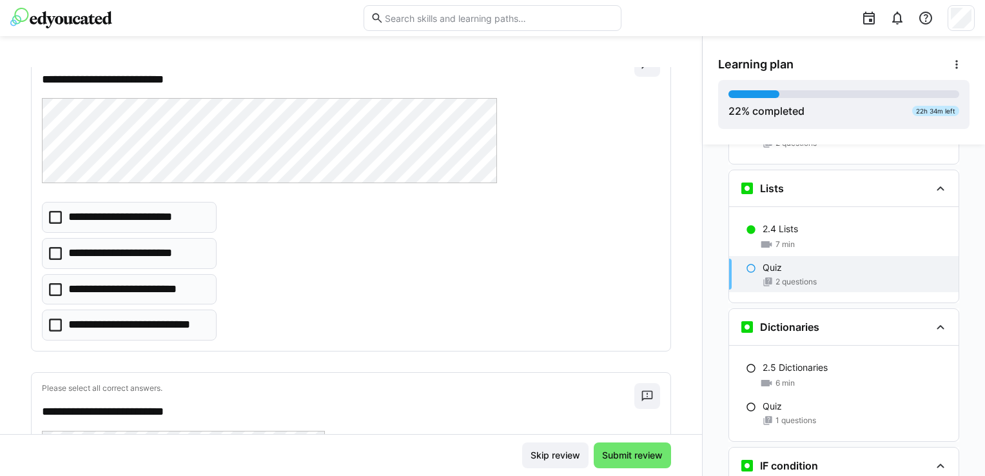
click at [161, 325] on p "**********" at bounding box center [137, 325] width 139 height 17
click at [188, 290] on p "**********" at bounding box center [131, 289] width 126 height 17
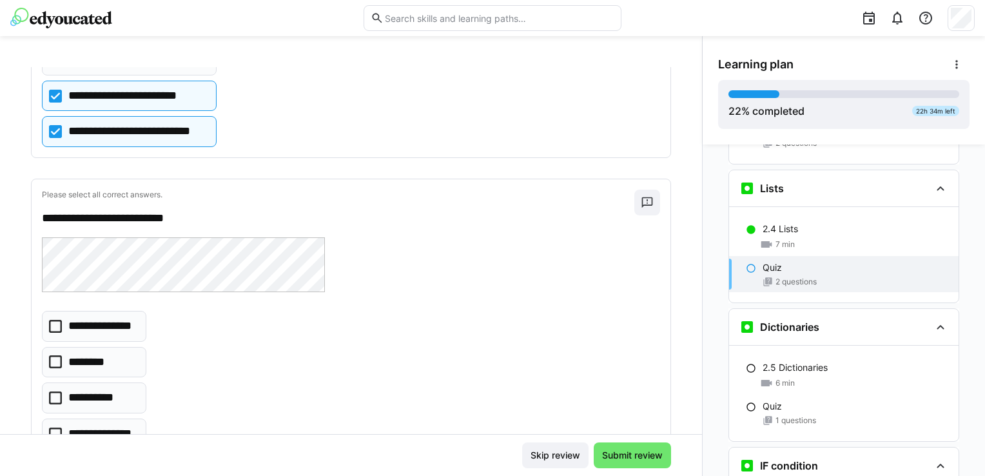
scroll to position [339, 0]
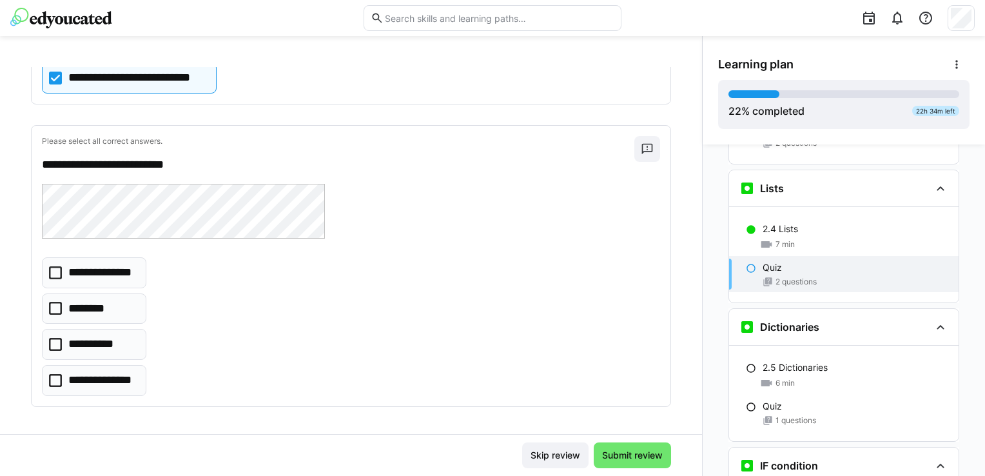
click at [108, 377] on p "**********" at bounding box center [102, 380] width 68 height 17
click at [647, 455] on span "Submit review" at bounding box center [632, 455] width 64 height 13
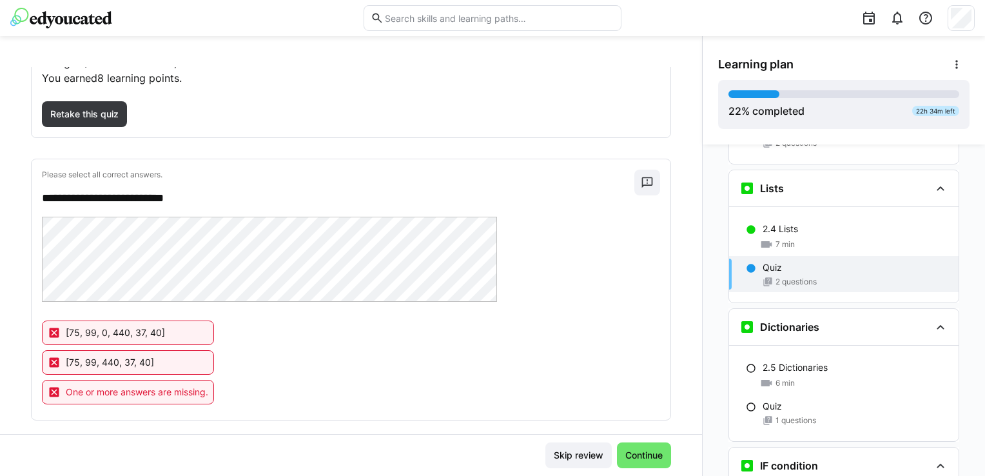
scroll to position [0, 0]
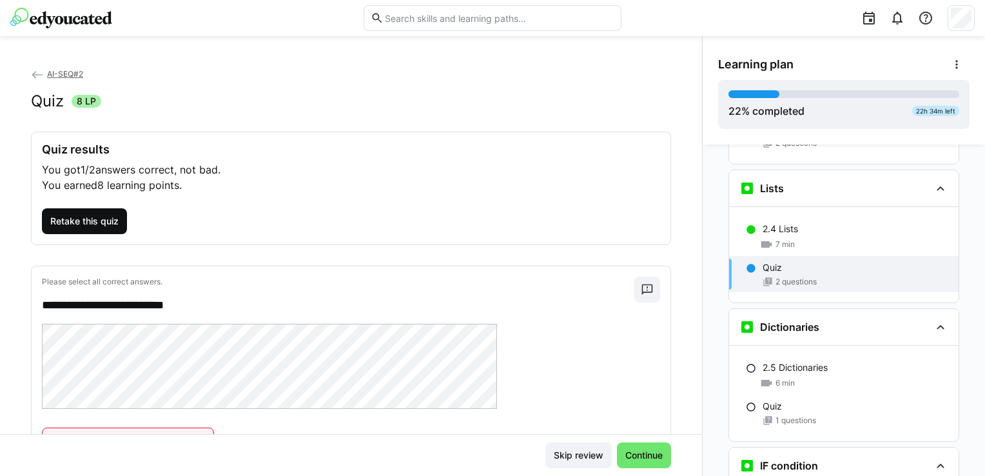
click at [116, 226] on span "Retake this quiz" at bounding box center [84, 221] width 72 height 13
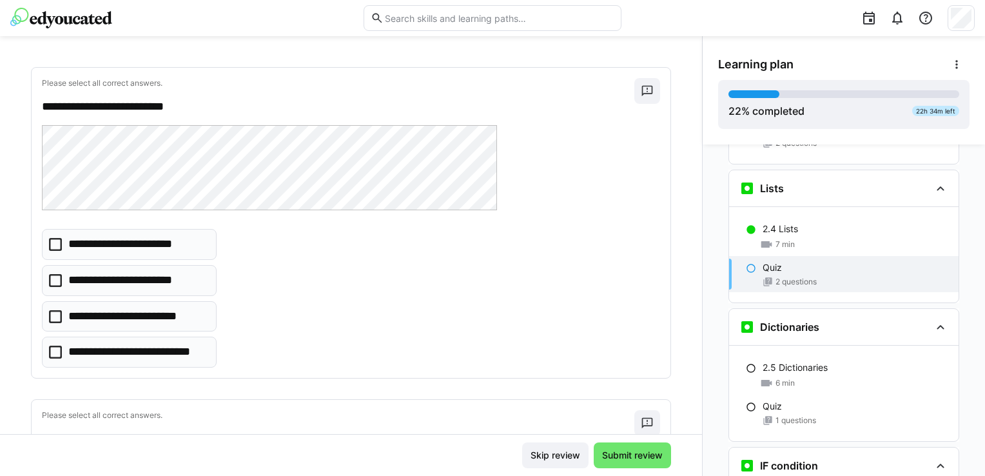
scroll to position [129, 0]
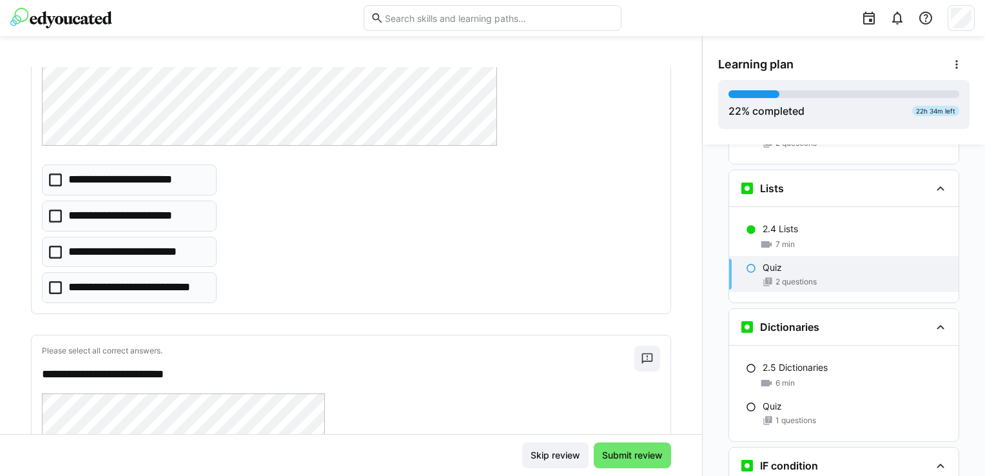
click at [207, 288] on eds-checkbox "**********" at bounding box center [129, 287] width 175 height 31
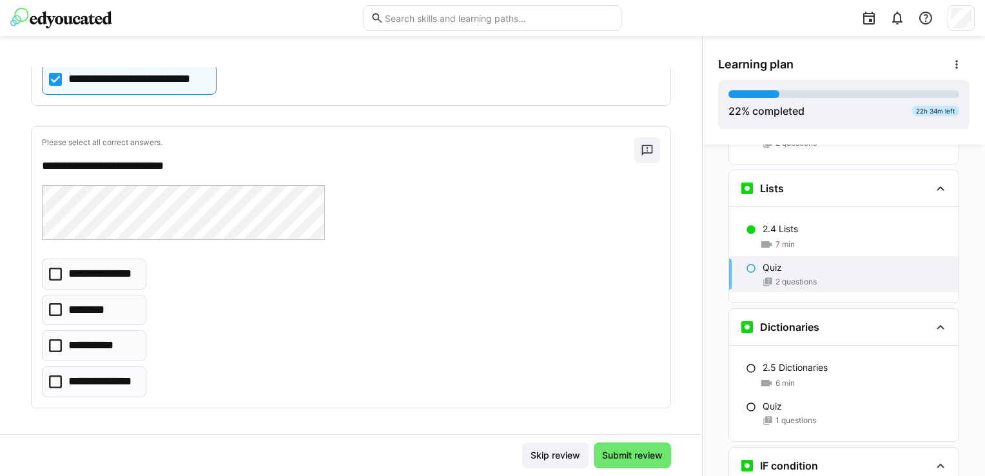
scroll to position [339, 0]
click at [139, 373] on eds-checkbox "**********" at bounding box center [94, 380] width 104 height 31
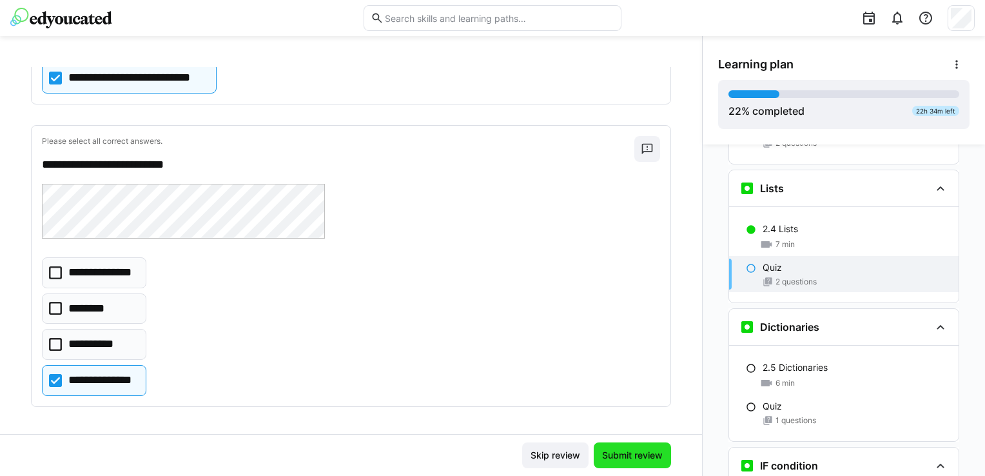
click at [660, 450] on span "Submit review" at bounding box center [632, 455] width 77 height 26
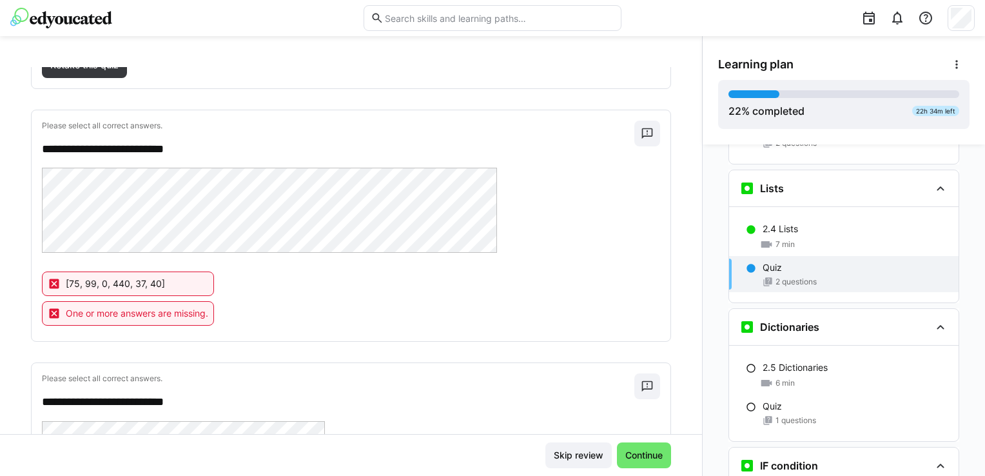
scroll to position [92, 0]
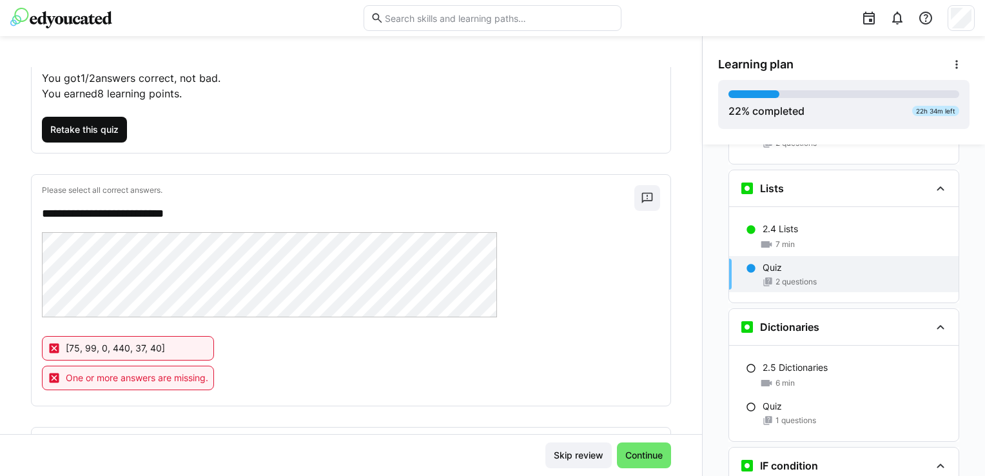
click at [94, 119] on span "Retake this quiz" at bounding box center [84, 130] width 85 height 26
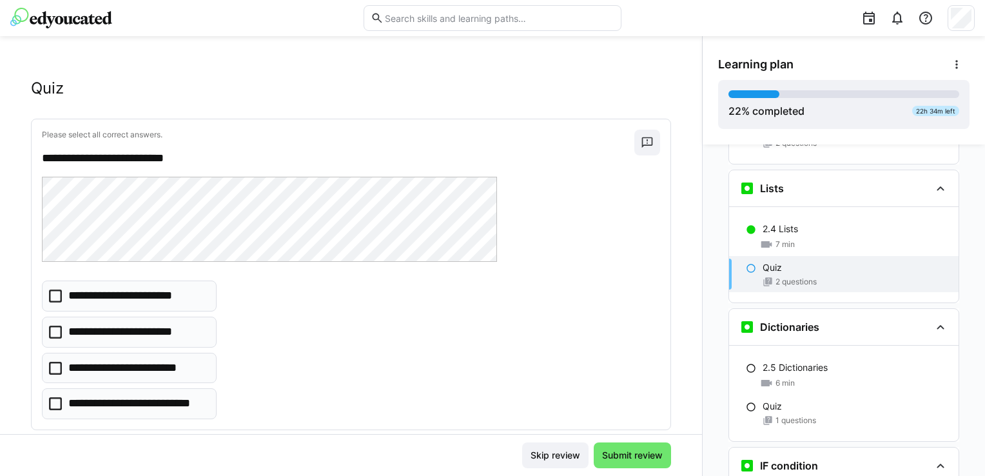
scroll to position [0, 0]
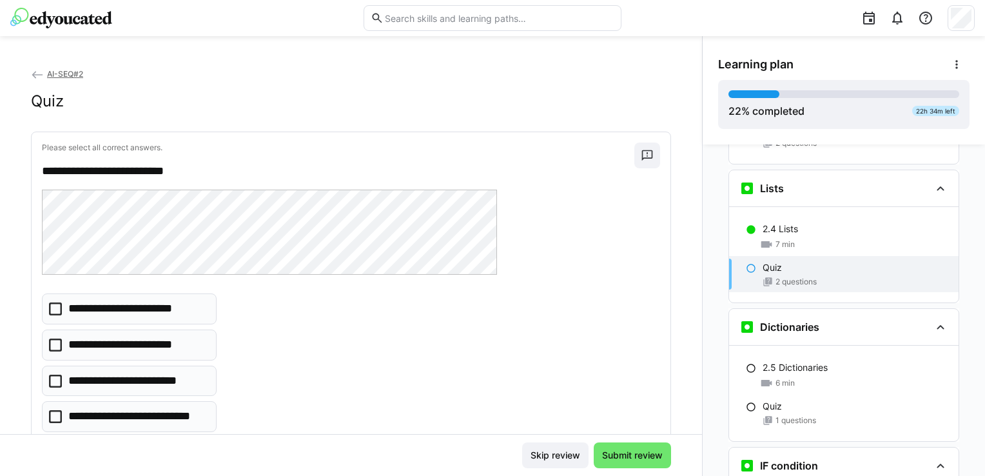
click at [158, 317] on p "**********" at bounding box center [127, 309] width 119 height 17
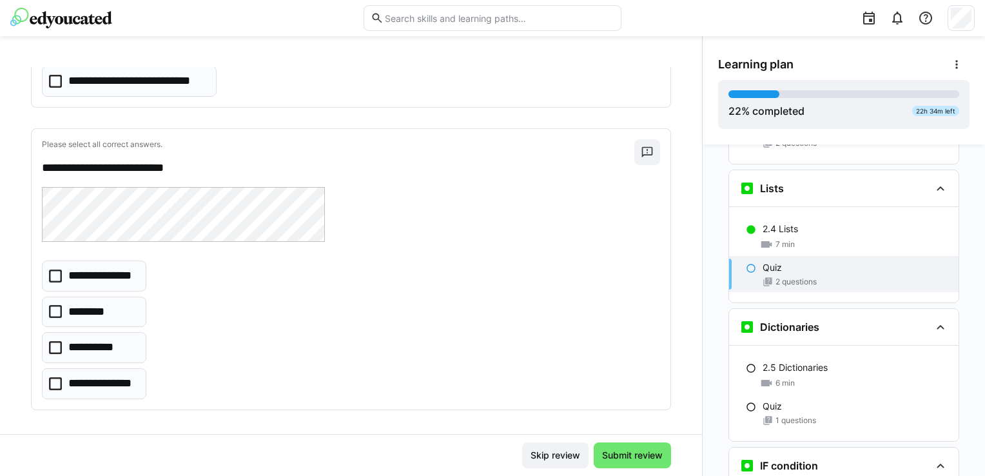
scroll to position [339, 0]
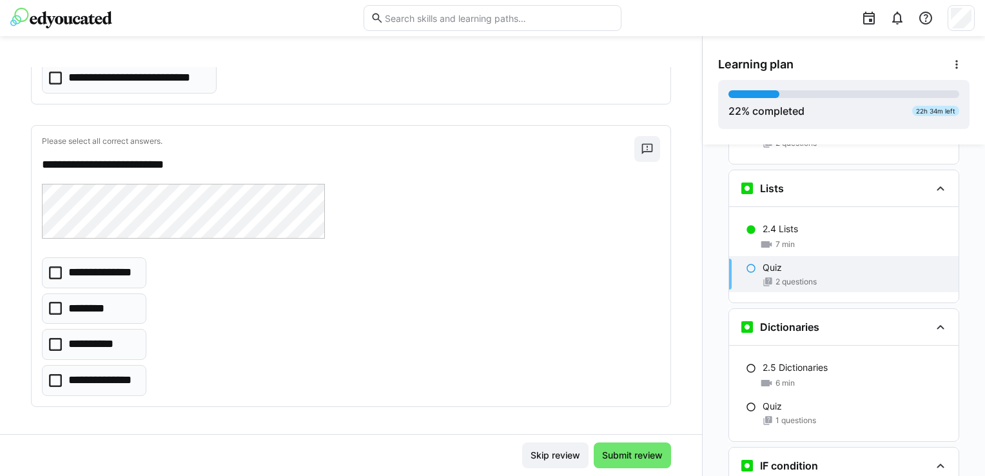
click at [132, 374] on p "**********" at bounding box center [102, 380] width 68 height 17
click at [613, 459] on span "Submit review" at bounding box center [632, 455] width 64 height 13
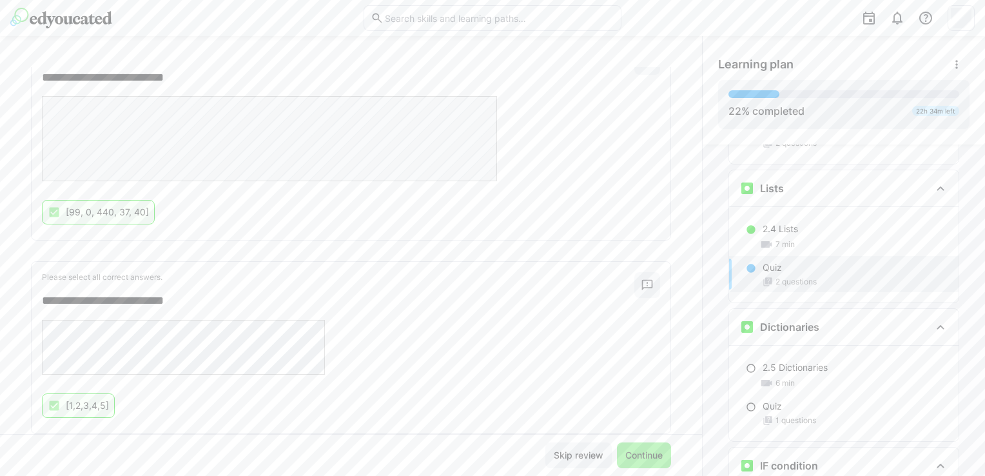
scroll to position [255, 0]
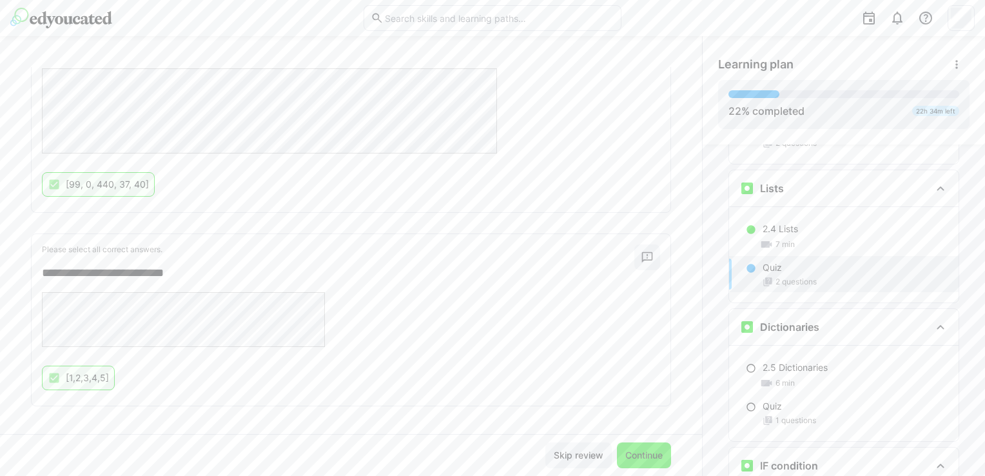
click at [637, 458] on span "Continue" at bounding box center [644, 455] width 41 height 13
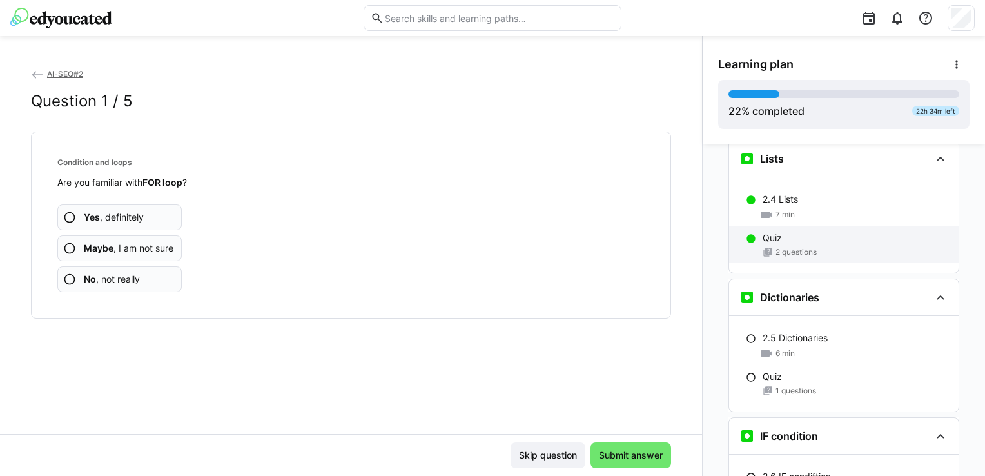
scroll to position [1428, 0]
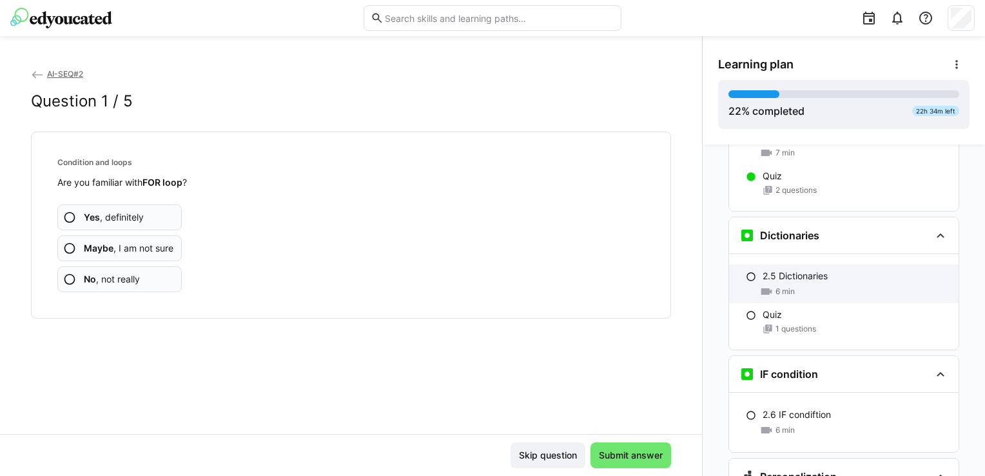
click at [841, 285] on div "6 min" at bounding box center [856, 291] width 186 height 13
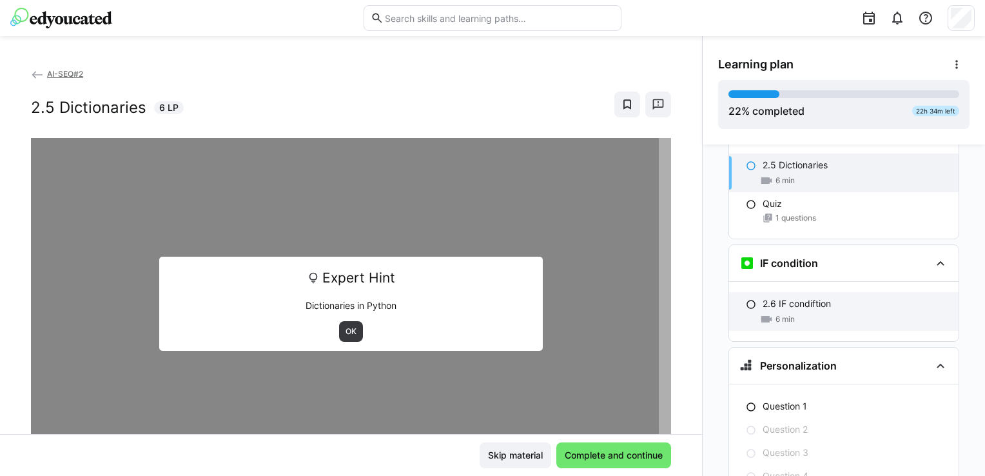
scroll to position [1539, 0]
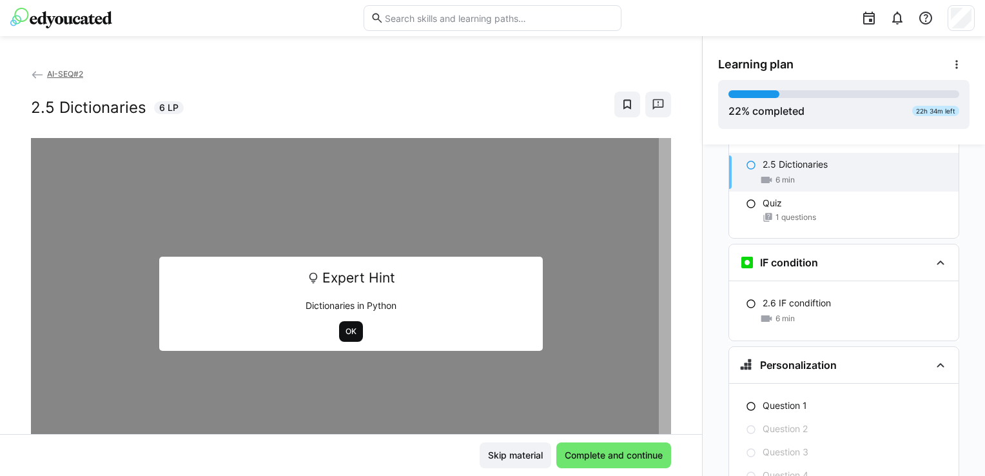
click at [344, 331] on span "OK" at bounding box center [351, 331] width 14 height 10
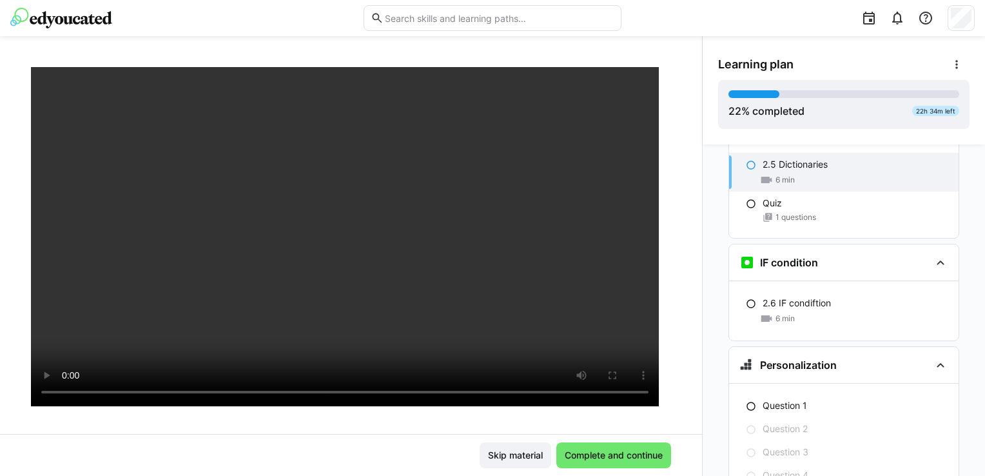
scroll to position [64, 0]
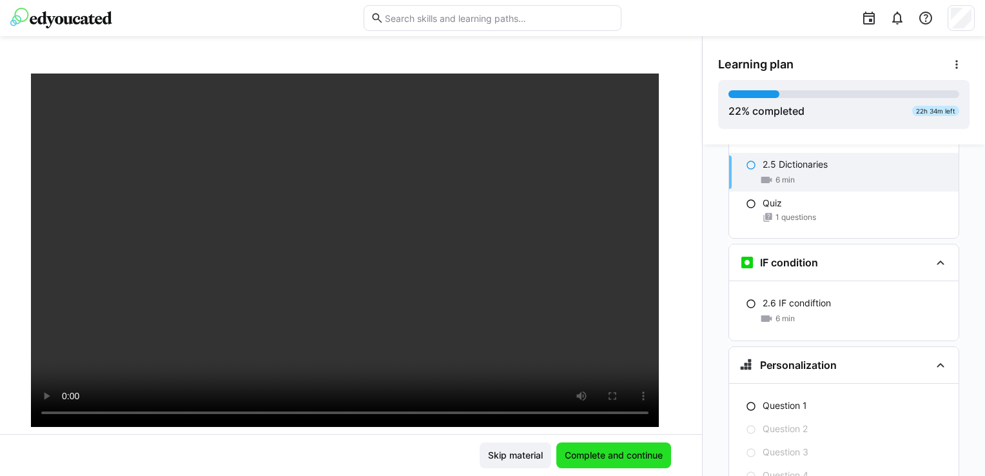
click at [589, 464] on span "Complete and continue" at bounding box center [614, 455] width 115 height 26
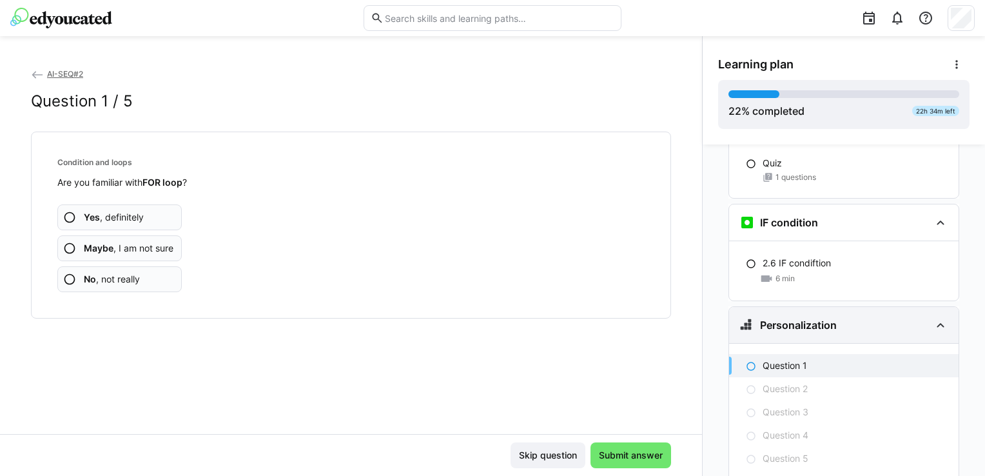
scroll to position [1492, 0]
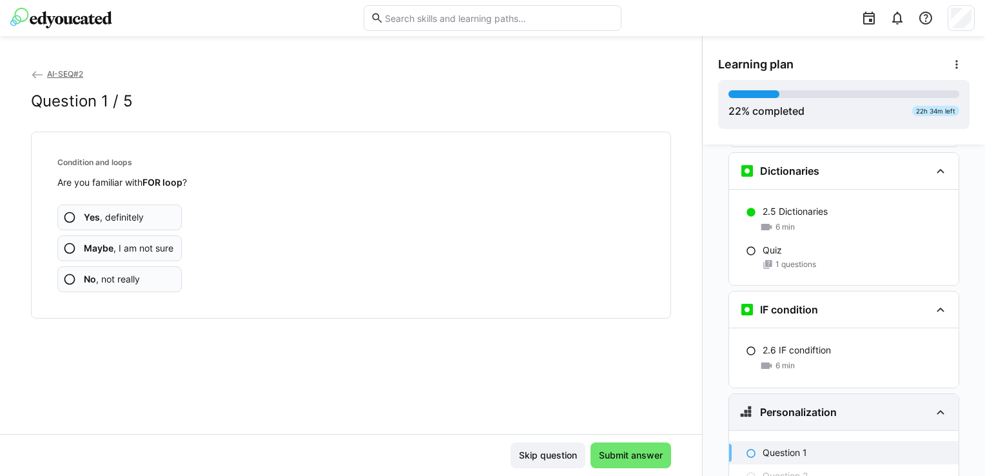
click at [828, 249] on div "Quiz 1 questions" at bounding box center [844, 257] width 230 height 36
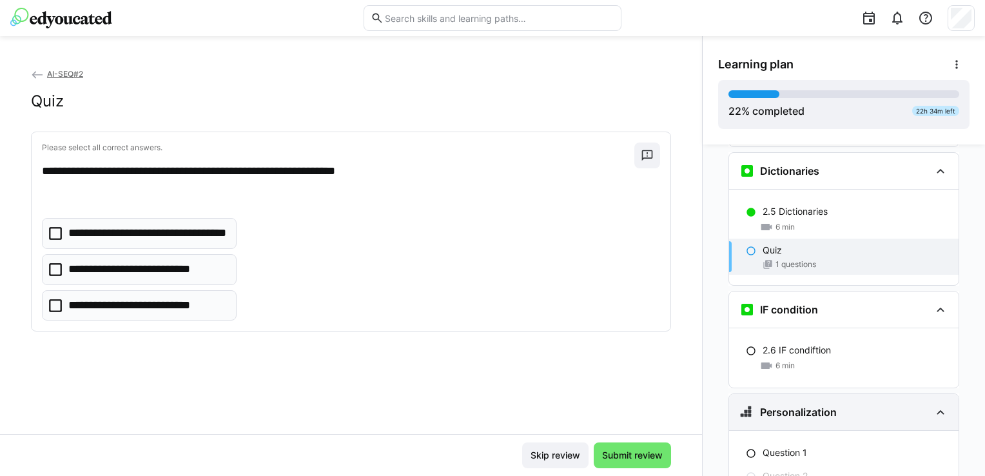
scroll to position [1475, 0]
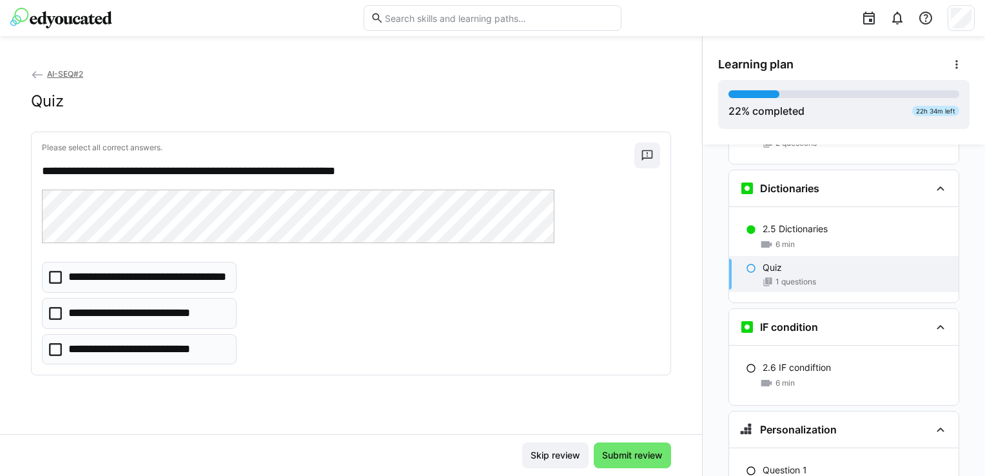
click at [102, 319] on p "**********" at bounding box center [130, 313] width 124 height 17
click at [174, 348] on p "**********" at bounding box center [129, 349] width 123 height 17
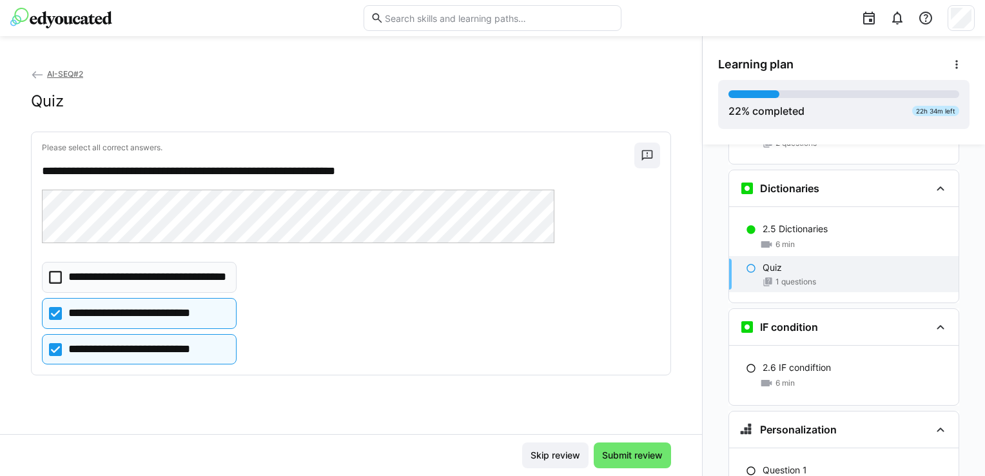
click at [175, 316] on p "**********" at bounding box center [130, 313] width 124 height 17
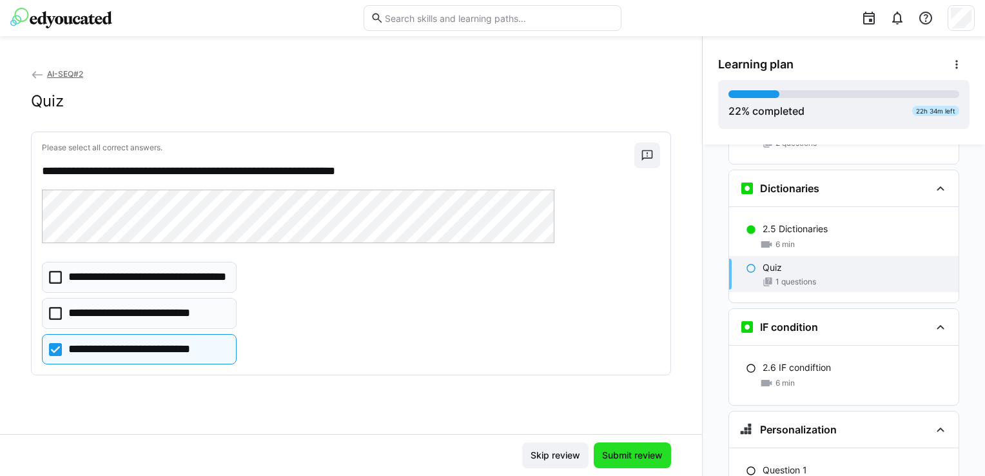
click at [657, 446] on span "Submit review" at bounding box center [632, 455] width 77 height 26
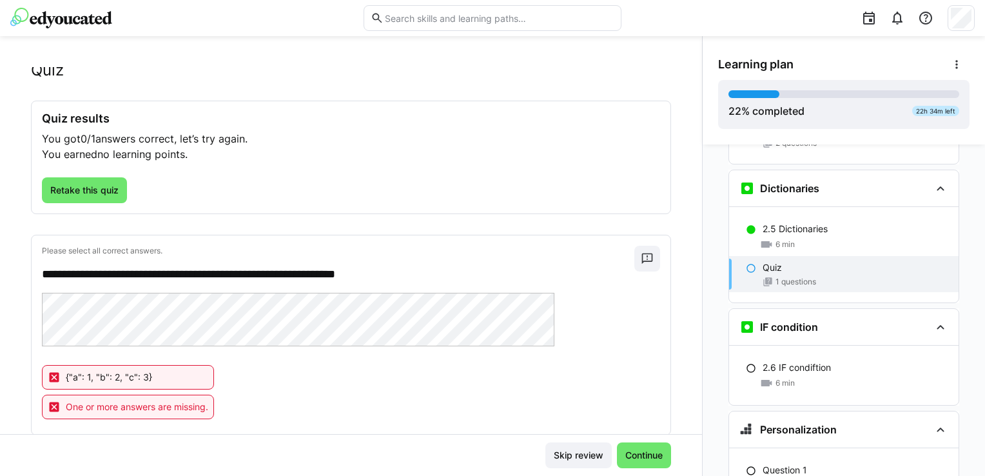
scroll to position [61, 0]
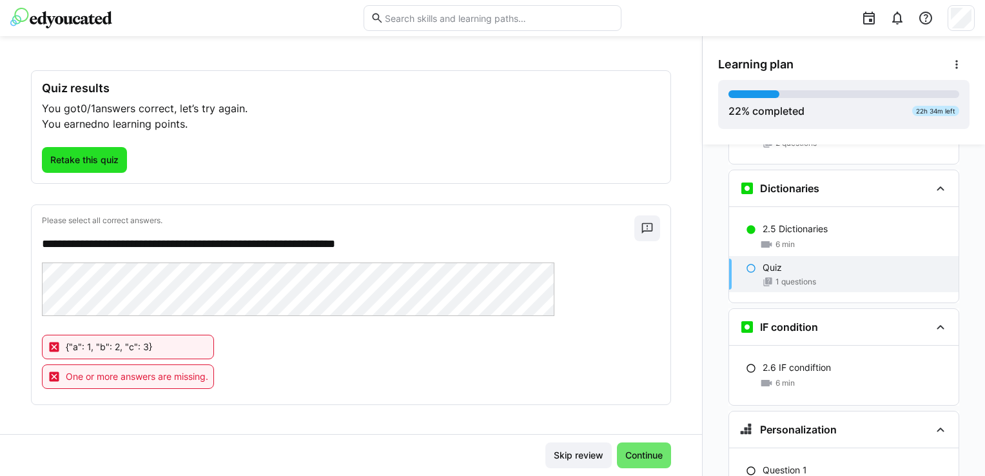
click at [106, 159] on span "Retake this quiz" at bounding box center [84, 159] width 72 height 13
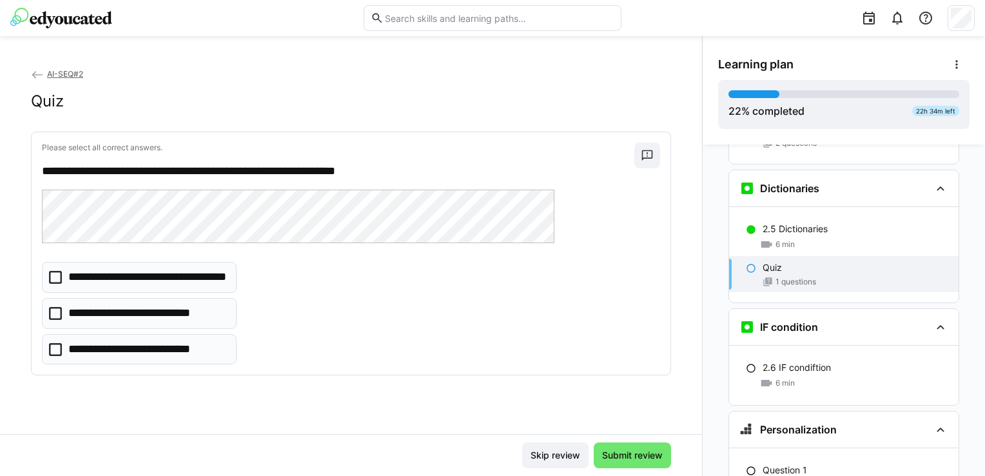
click at [173, 308] on p "**********" at bounding box center [130, 313] width 124 height 17
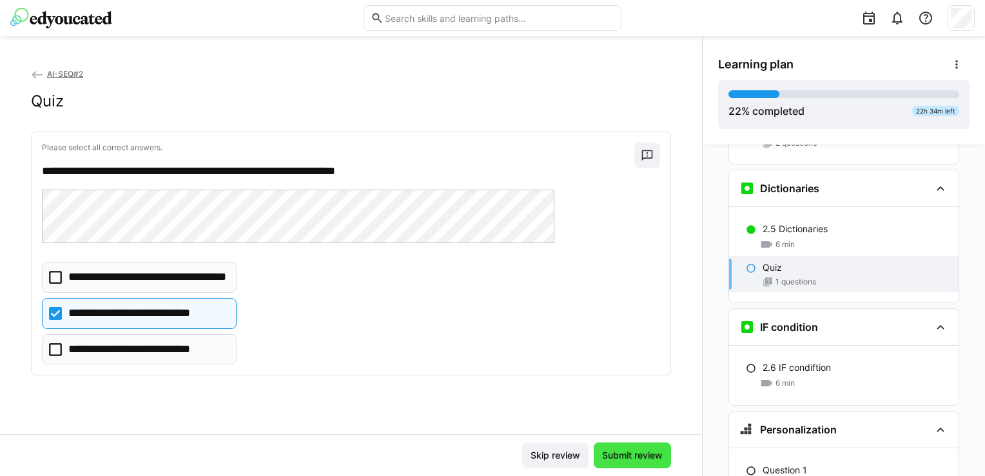
click at [614, 446] on span "Submit review" at bounding box center [632, 455] width 77 height 26
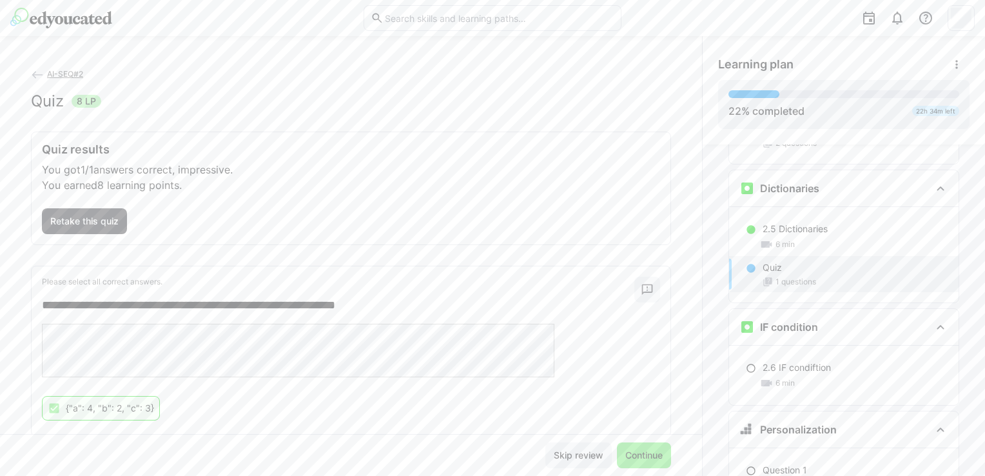
scroll to position [32, 0]
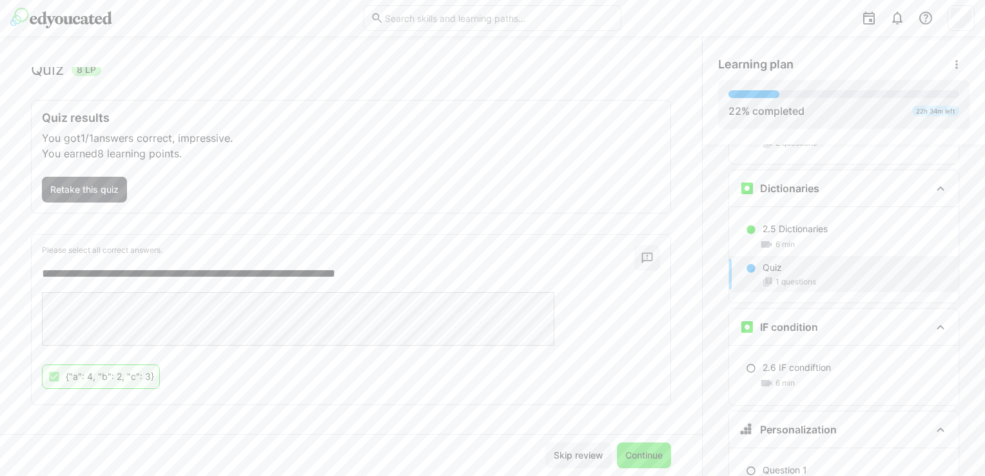
click at [635, 459] on span "Continue" at bounding box center [644, 455] width 41 height 13
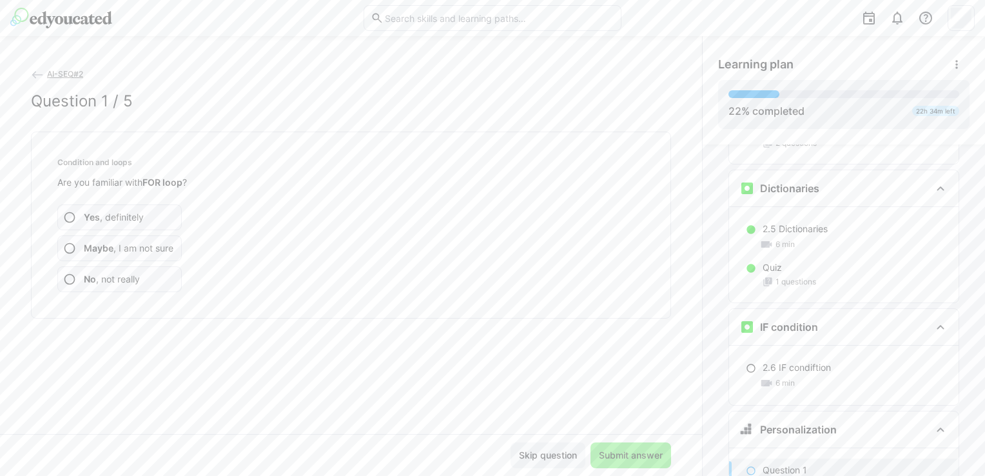
scroll to position [1621, 0]
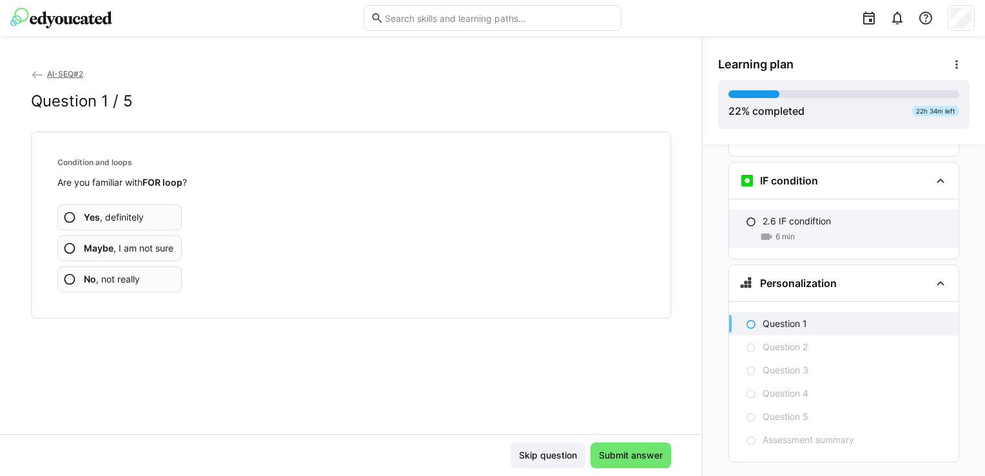
click at [836, 230] on div "6 min" at bounding box center [856, 236] width 186 height 13
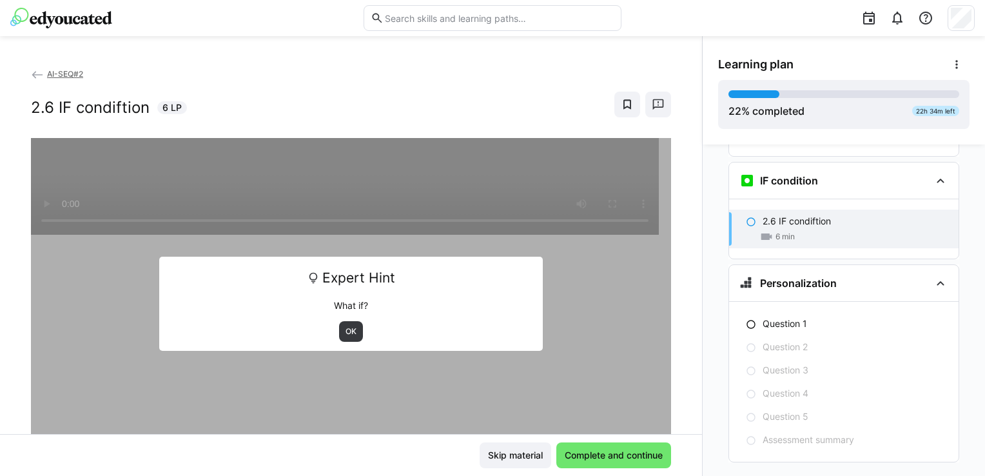
scroll to position [1613, 0]
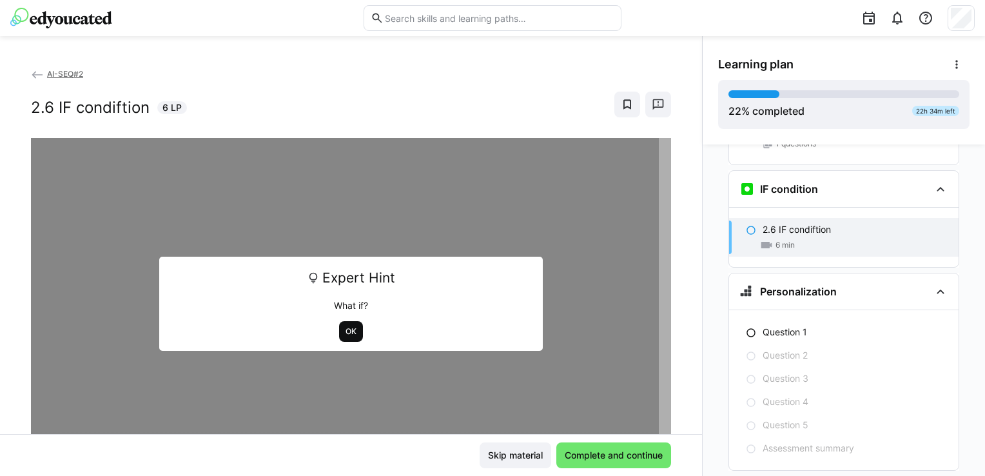
click at [341, 324] on span "OK" at bounding box center [351, 331] width 24 height 21
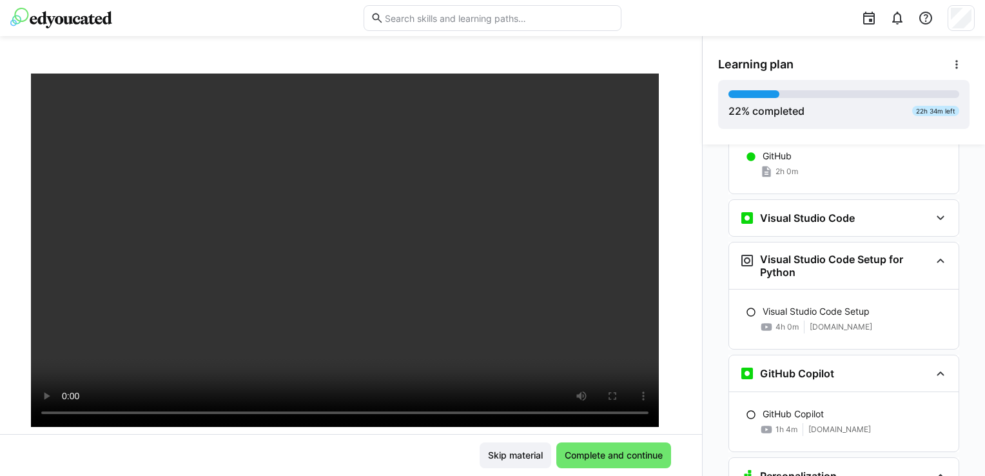
scroll to position [646, 0]
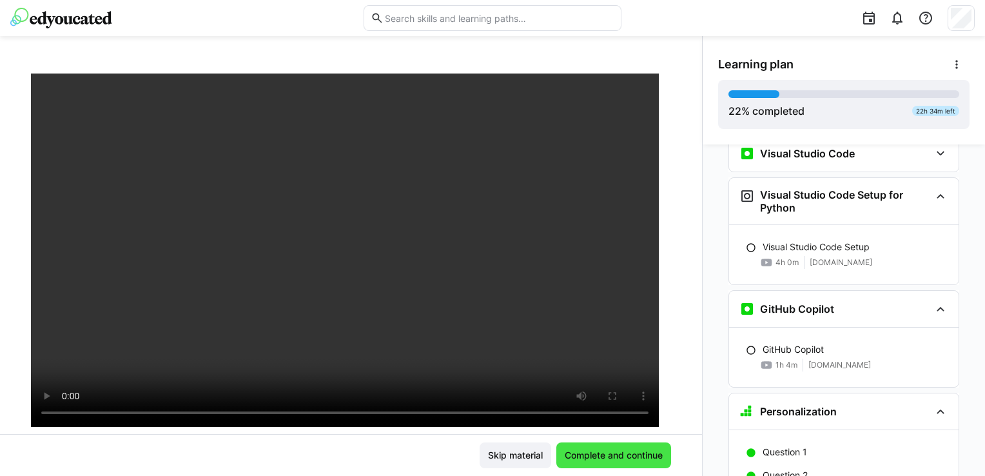
click at [597, 457] on span "Complete and continue" at bounding box center [614, 455] width 102 height 13
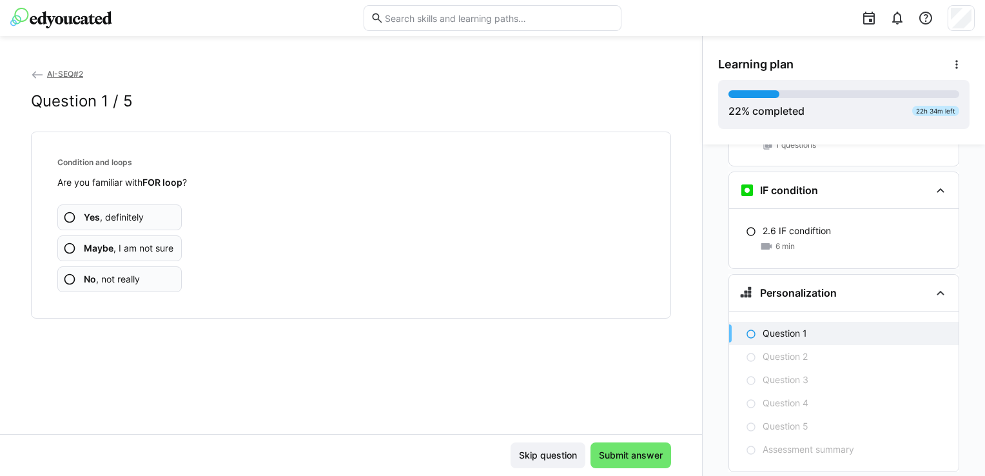
scroll to position [1621, 0]
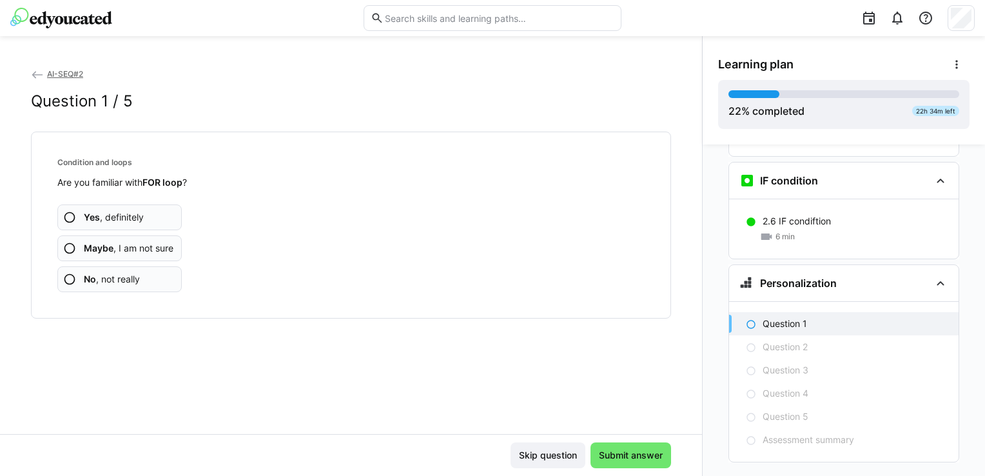
click at [138, 210] on app-assessment-question-radio "Yes , definitely" at bounding box center [119, 217] width 124 height 26
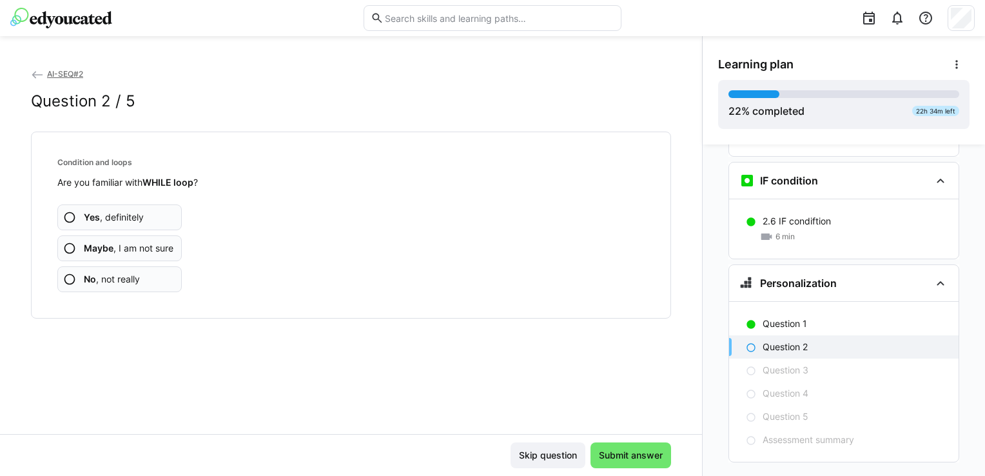
click at [163, 213] on app-assessment-question-radio "Yes , definitely" at bounding box center [119, 217] width 124 height 26
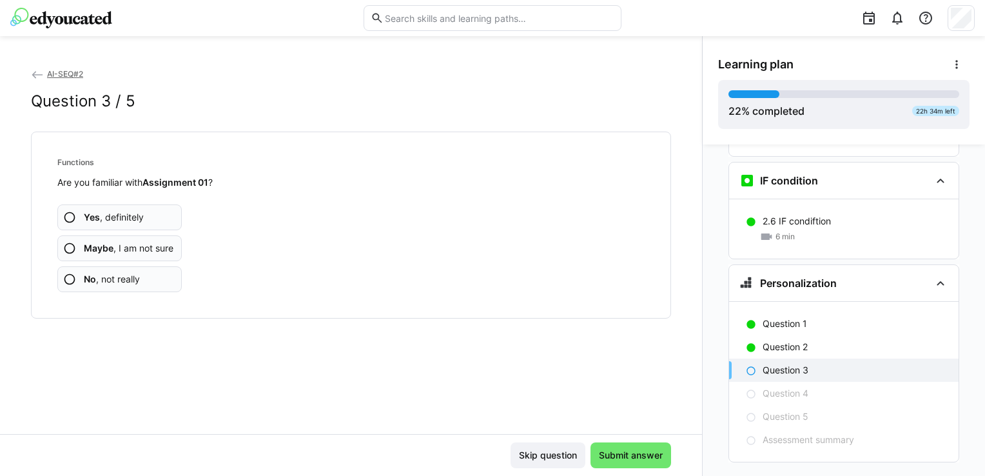
click at [148, 248] on span "Maybe , I am not sure" at bounding box center [129, 248] width 90 height 13
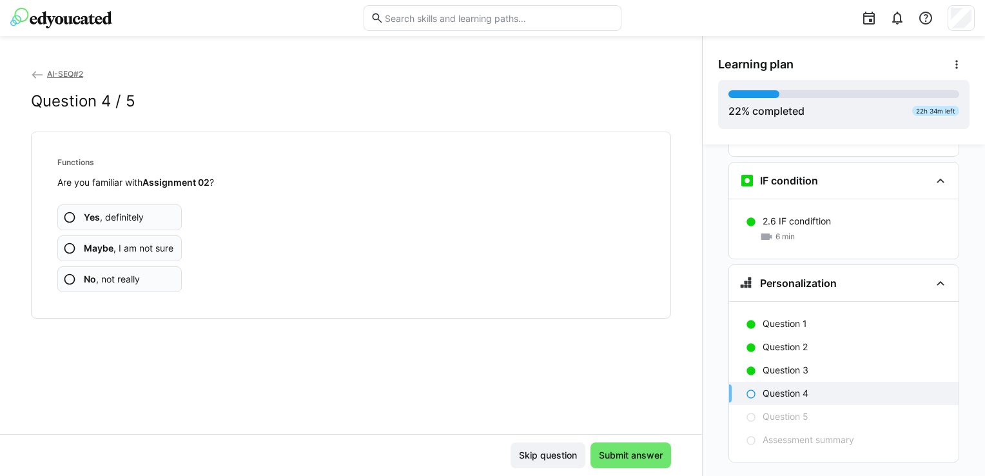
click at [148, 248] on span "Maybe , I am not sure" at bounding box center [129, 248] width 90 height 13
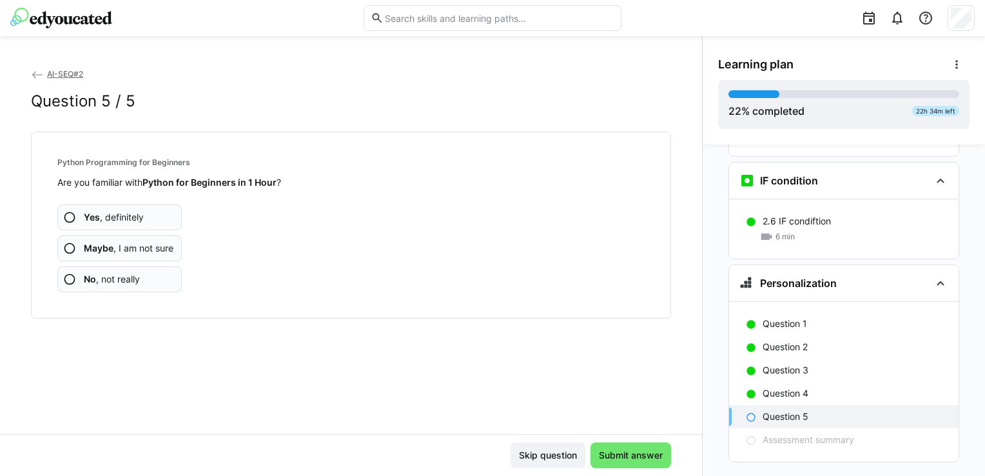
click at [150, 214] on app-assessment-question-radio "Yes , definitely" at bounding box center [119, 217] width 124 height 26
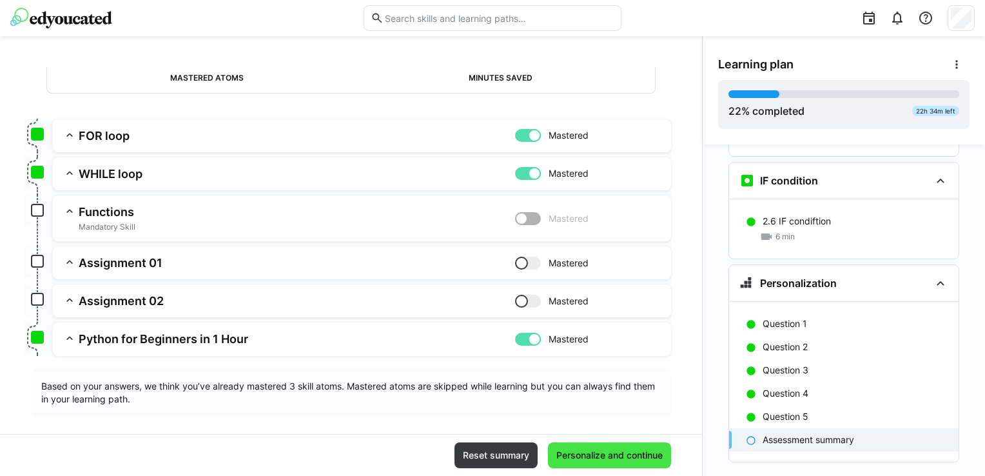
scroll to position [129, 0]
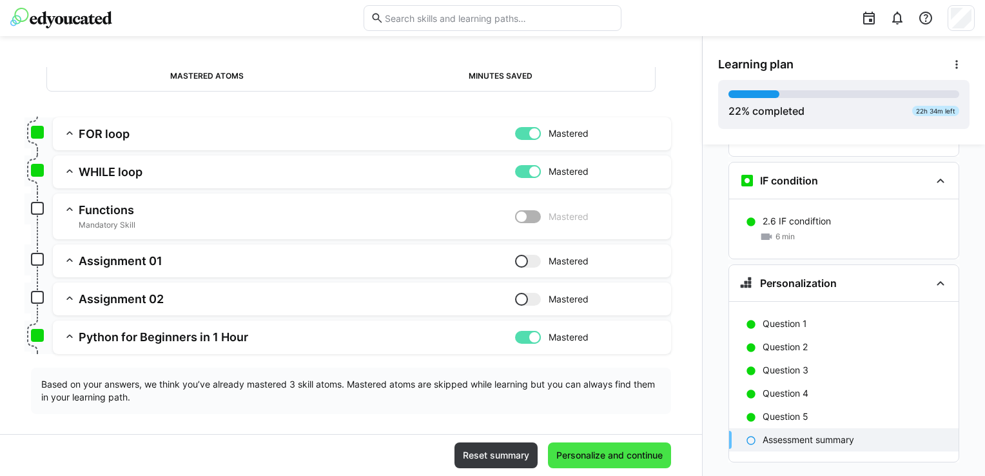
click at [584, 457] on span "Personalize and continue" at bounding box center [610, 455] width 110 height 13
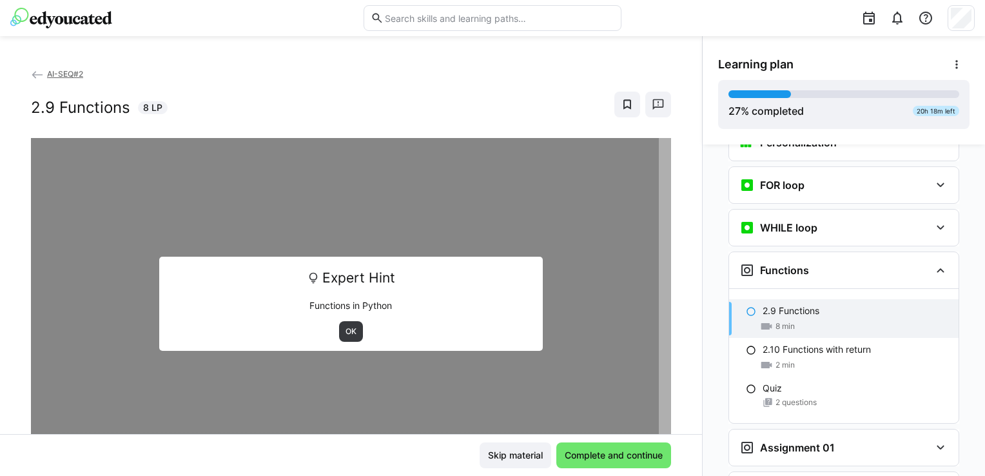
scroll to position [1843, 0]
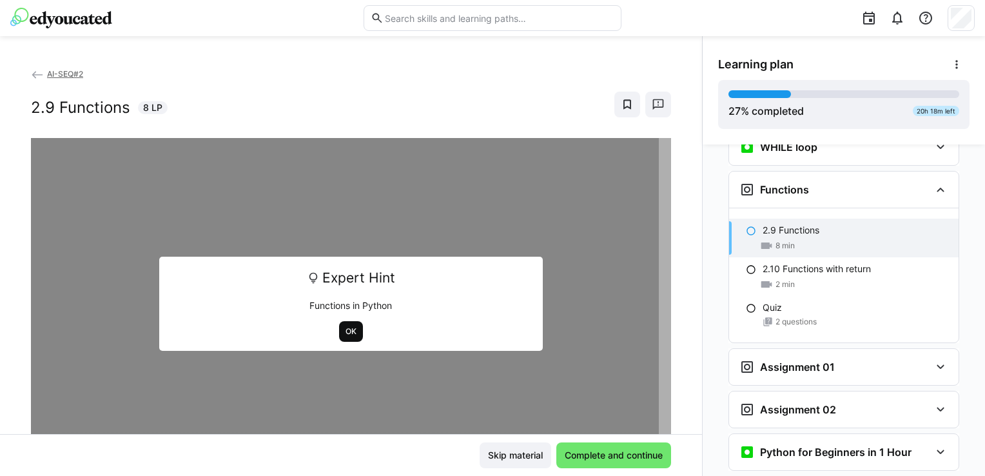
click at [353, 332] on span "OK" at bounding box center [351, 331] width 24 height 21
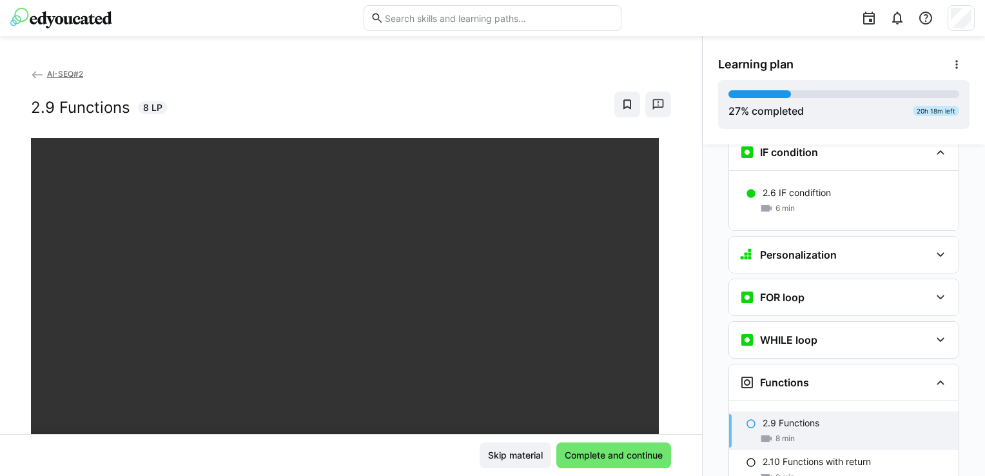
scroll to position [1649, 0]
click at [933, 290] on eds-icon at bounding box center [940, 297] width 15 height 15
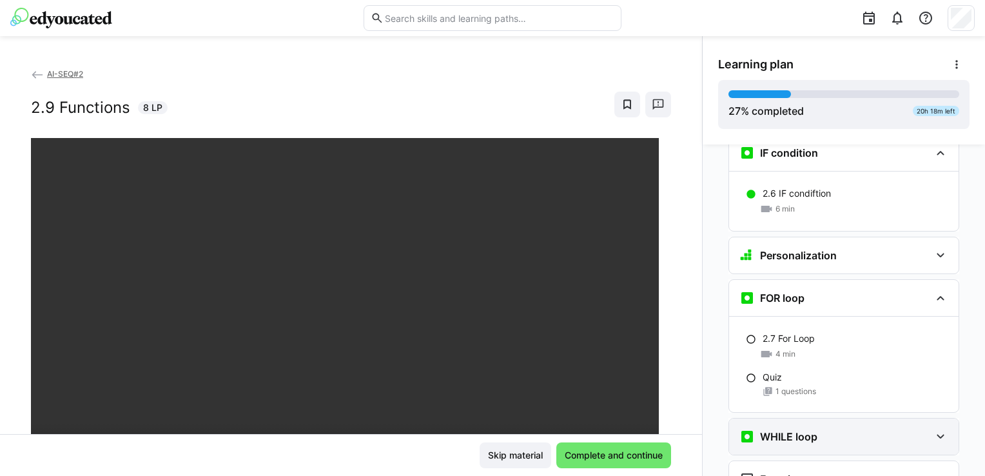
click at [933, 429] on eds-icon at bounding box center [940, 436] width 15 height 15
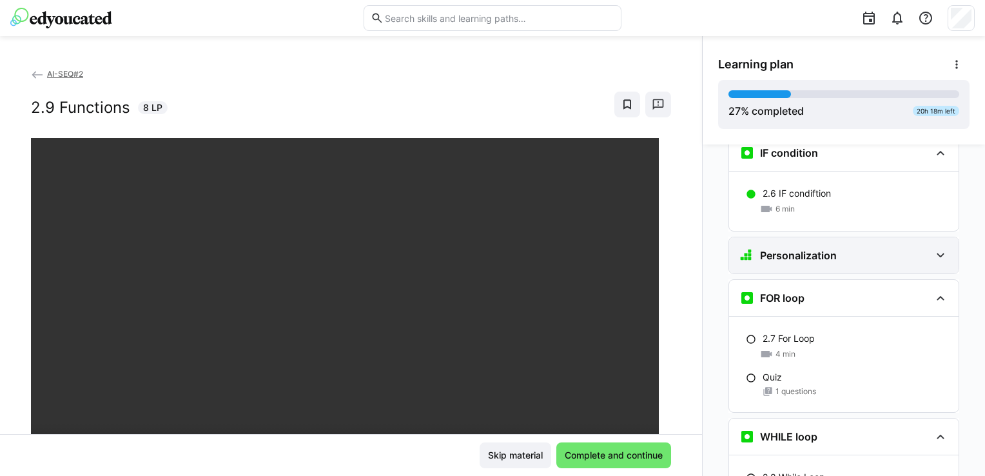
click at [935, 248] on eds-icon at bounding box center [940, 255] width 15 height 15
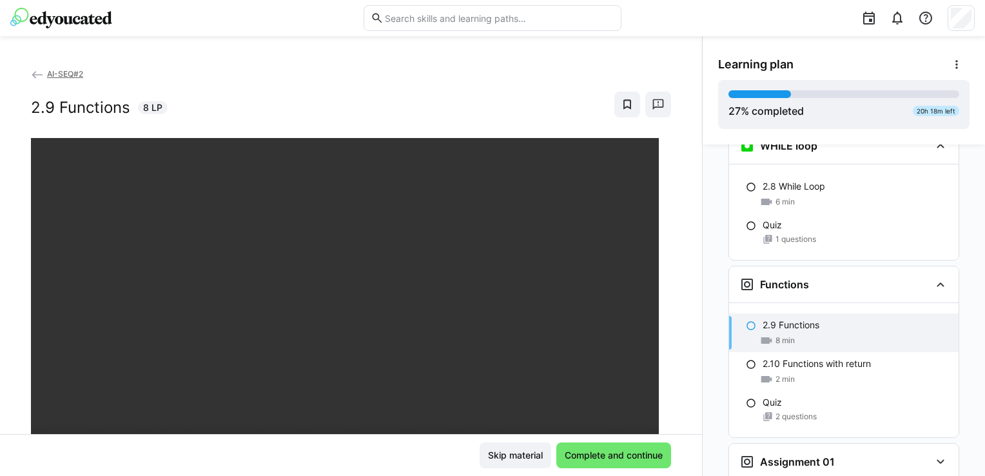
scroll to position [2229, 0]
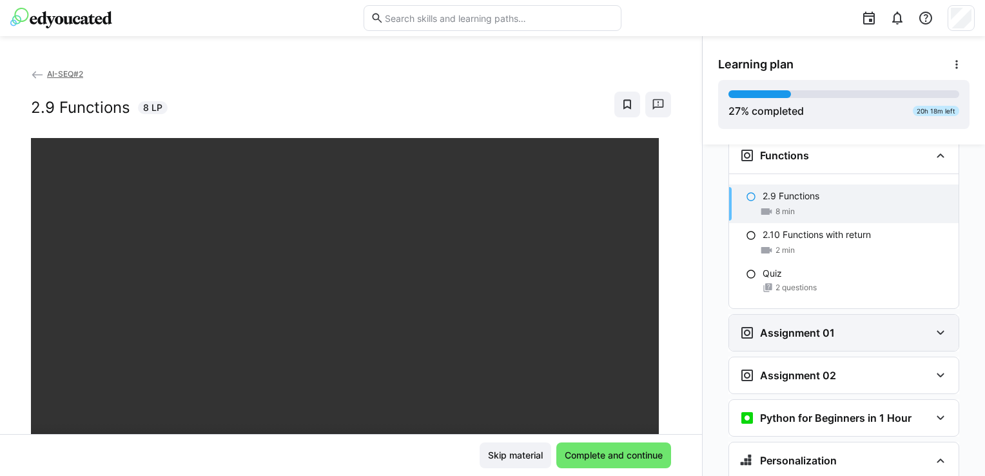
click at [917, 325] on div "Assignment 01" at bounding box center [835, 332] width 191 height 15
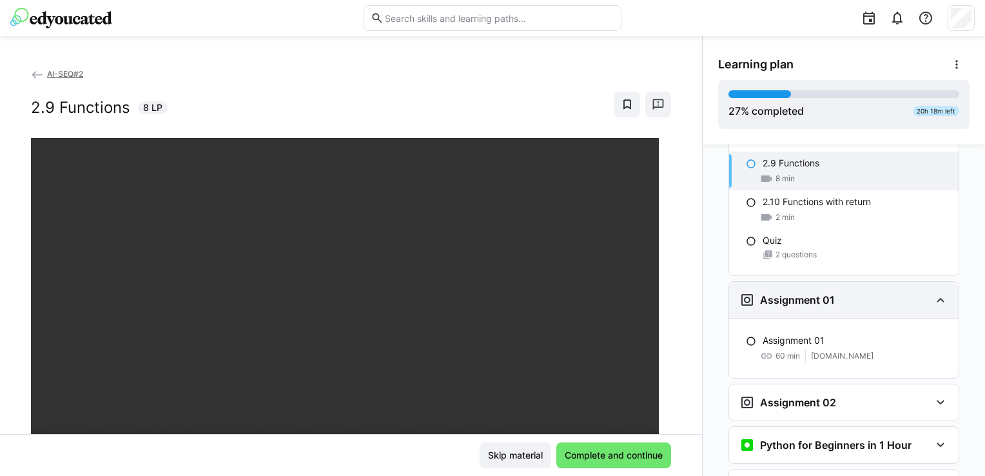
scroll to position [2294, 0]
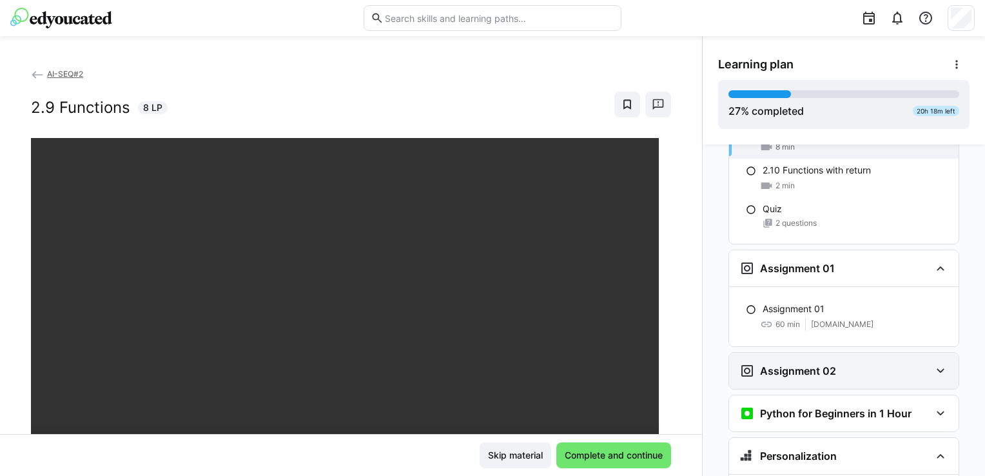
click at [933, 363] on eds-icon at bounding box center [940, 370] width 15 height 15
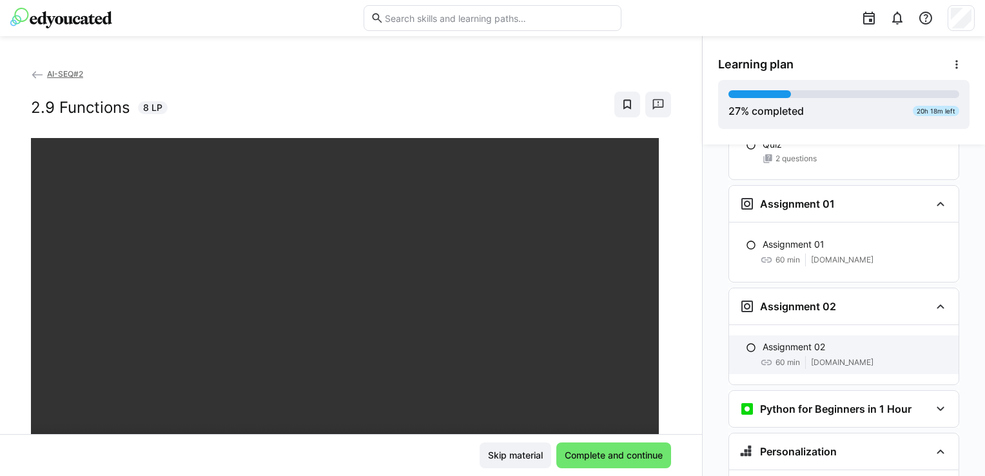
scroll to position [2423, 0]
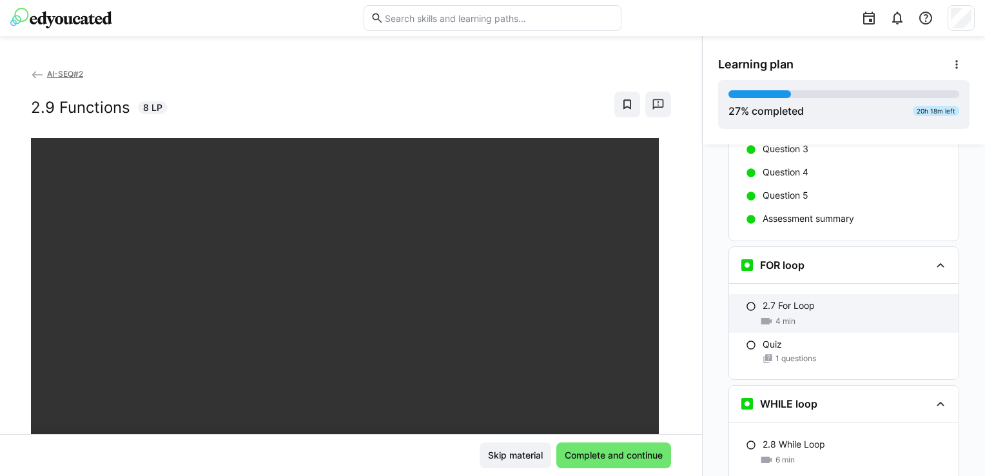
click at [813, 294] on div "2.7 For Loop 4 min" at bounding box center [844, 313] width 230 height 39
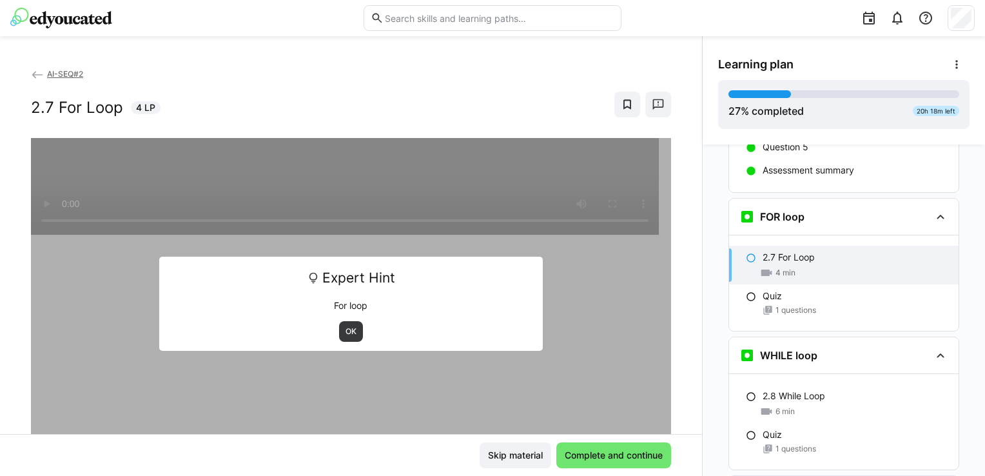
scroll to position [1919, 0]
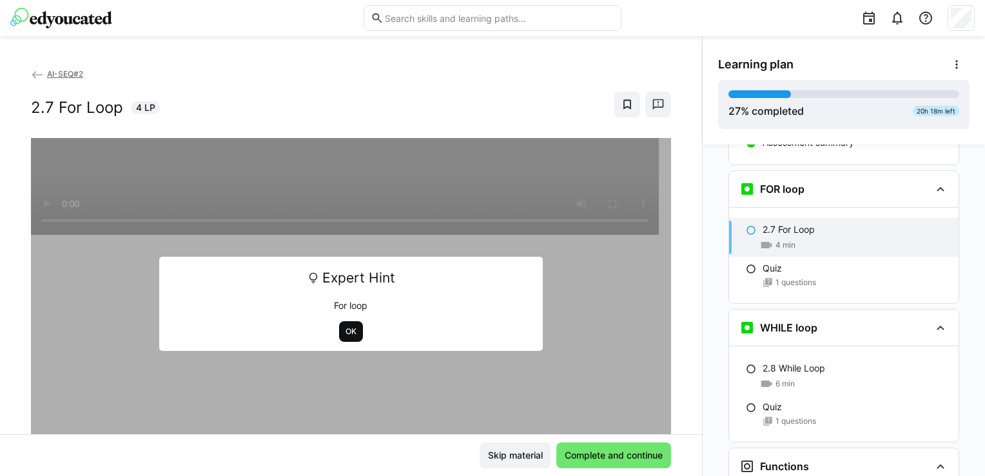
click at [349, 330] on span "OK" at bounding box center [351, 331] width 14 height 10
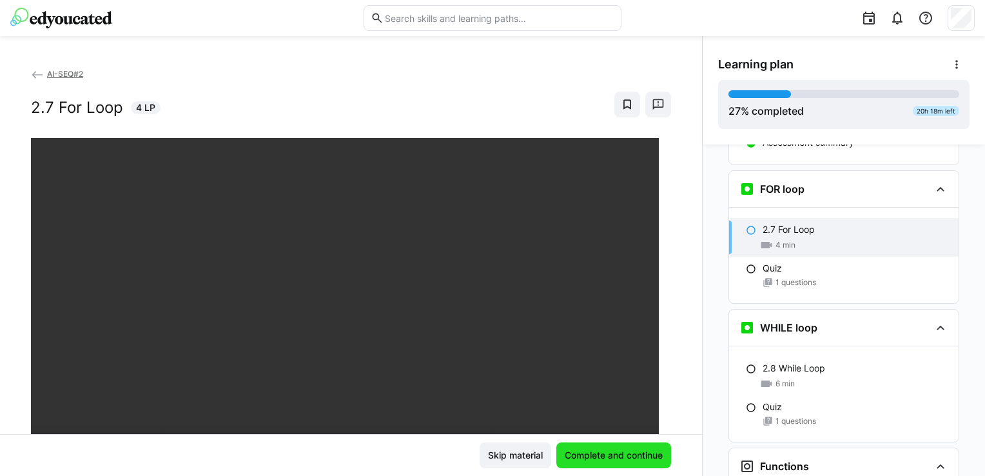
click at [628, 459] on span "Complete and continue" at bounding box center [614, 455] width 102 height 13
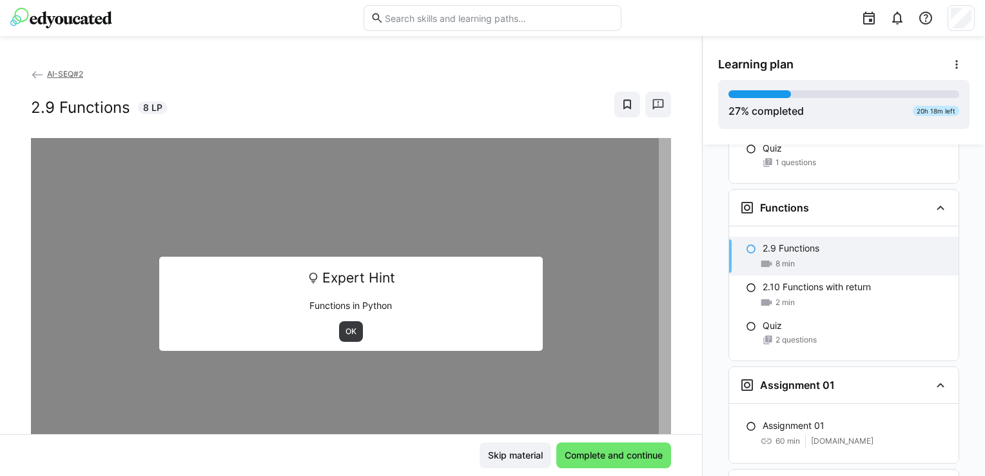
scroll to position [2195, 0]
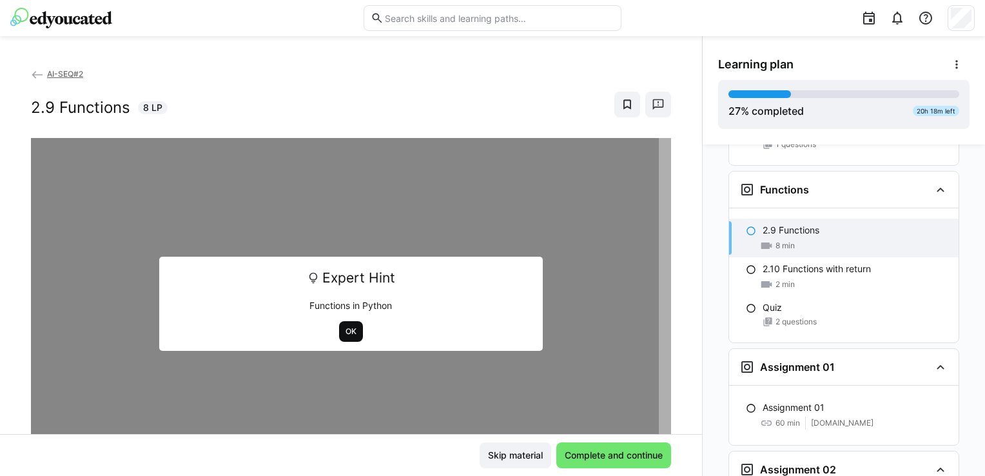
click at [339, 326] on span "OK" at bounding box center [351, 331] width 24 height 21
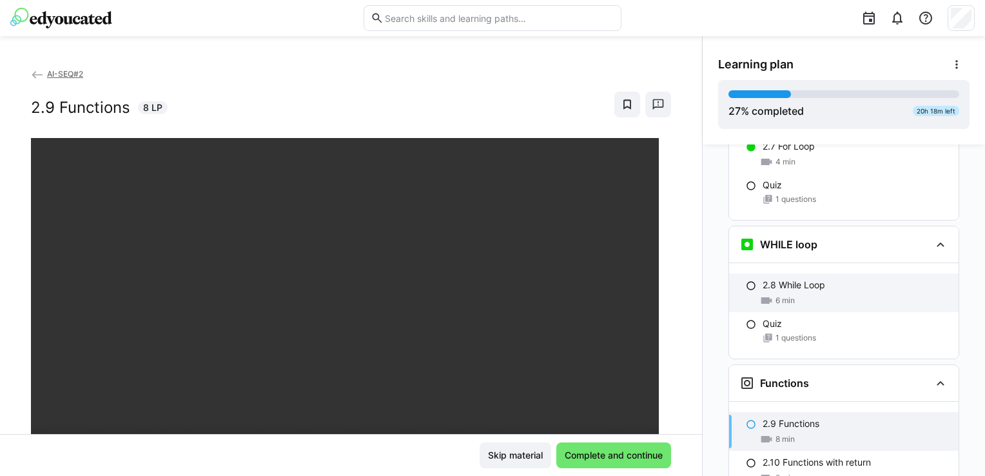
click at [804, 279] on p "2.8 While Loop" at bounding box center [794, 285] width 63 height 13
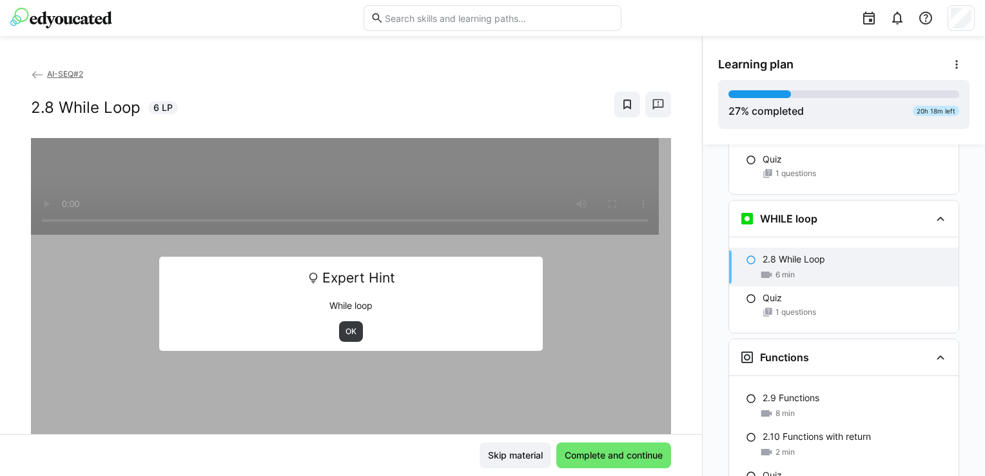
scroll to position [2057, 0]
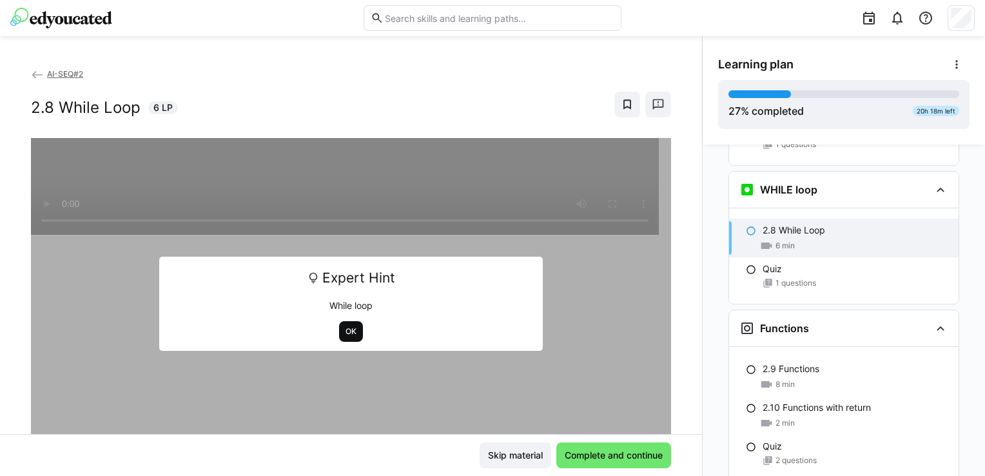
click at [344, 340] on span "OK" at bounding box center [351, 331] width 24 height 21
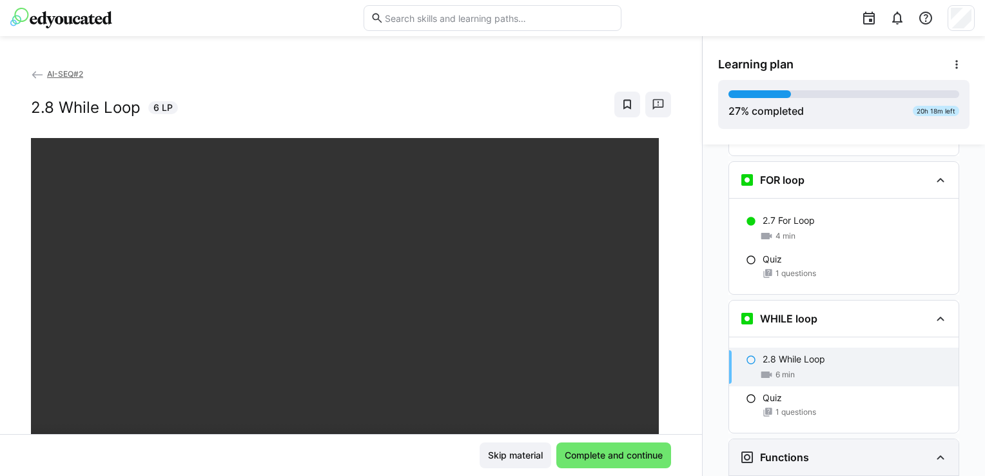
scroll to position [1863, 0]
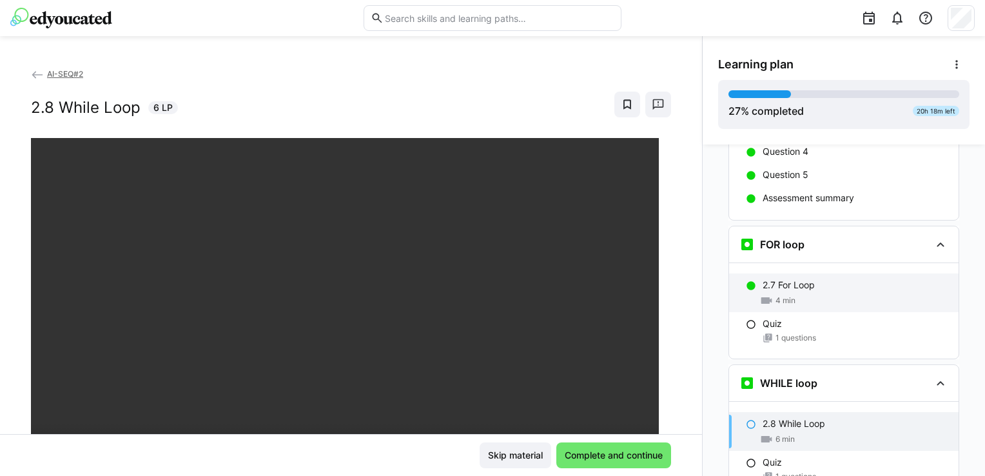
click at [831, 294] on div "4 min" at bounding box center [856, 300] width 186 height 13
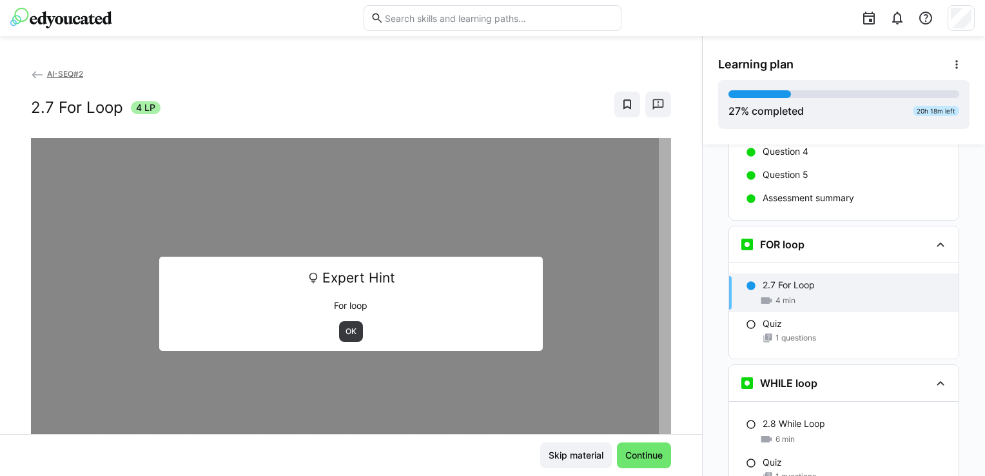
scroll to position [1919, 0]
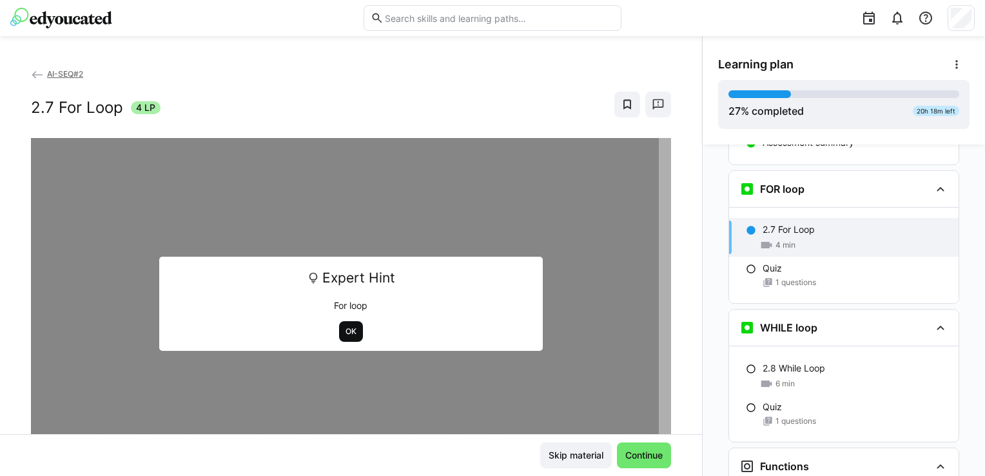
click at [353, 338] on span "OK" at bounding box center [351, 331] width 24 height 21
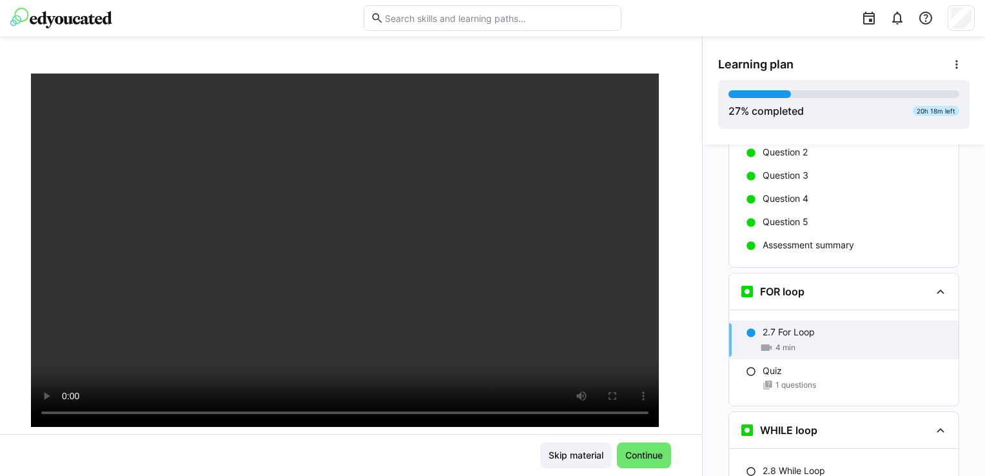
scroll to position [129, 0]
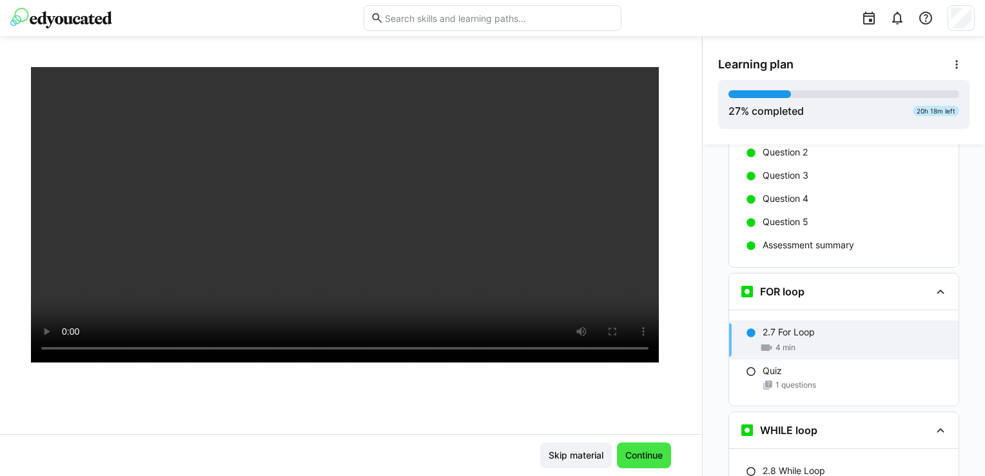
click at [643, 449] on span "Continue" at bounding box center [644, 455] width 41 height 13
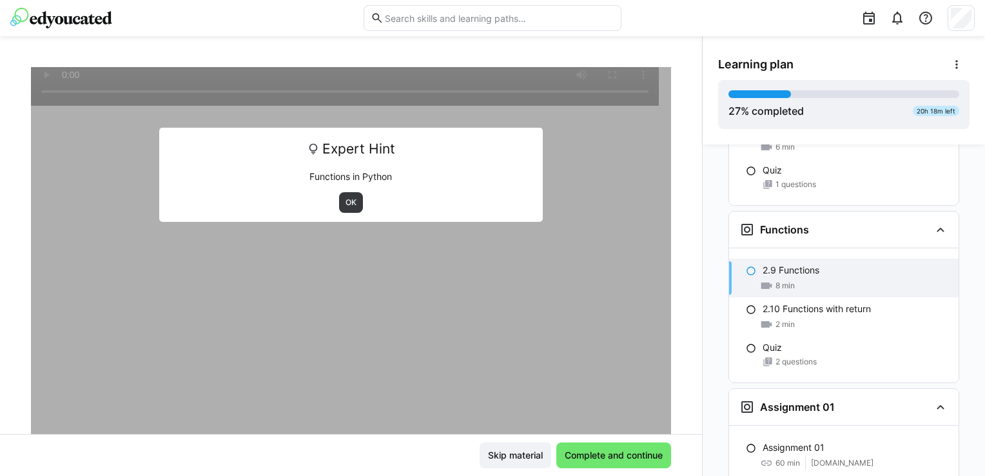
scroll to position [2195, 0]
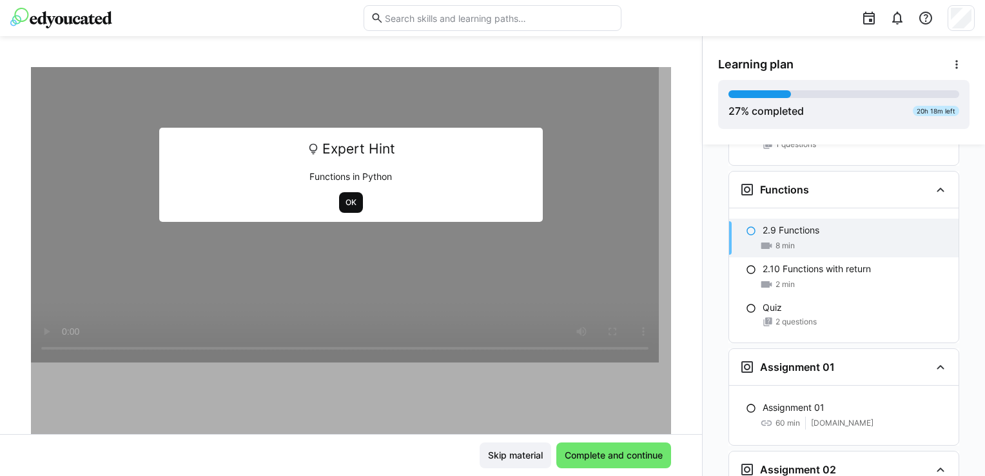
click at [348, 195] on span "OK" at bounding box center [351, 202] width 24 height 21
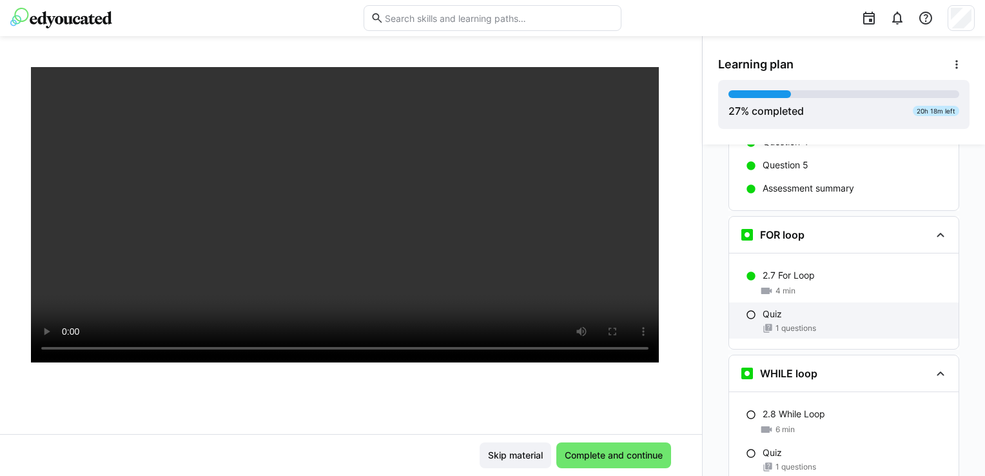
click at [814, 308] on div "Quiz" at bounding box center [856, 314] width 186 height 13
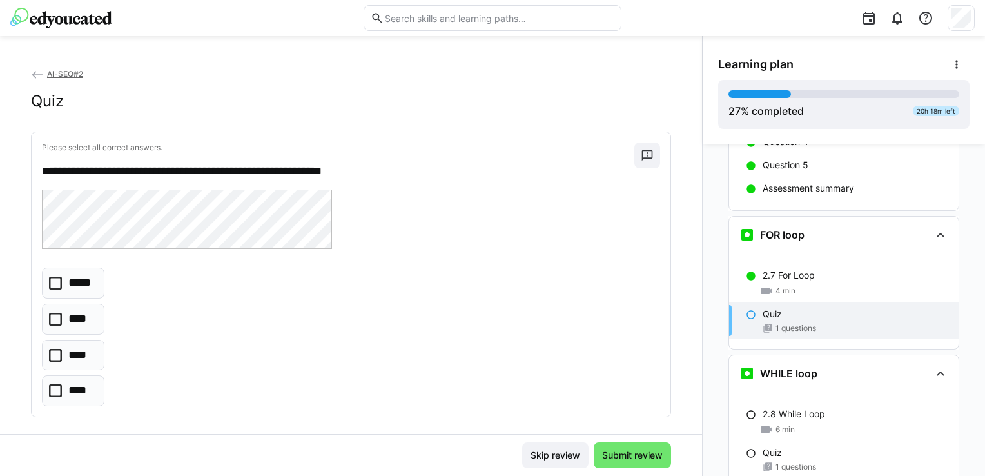
scroll to position [1919, 0]
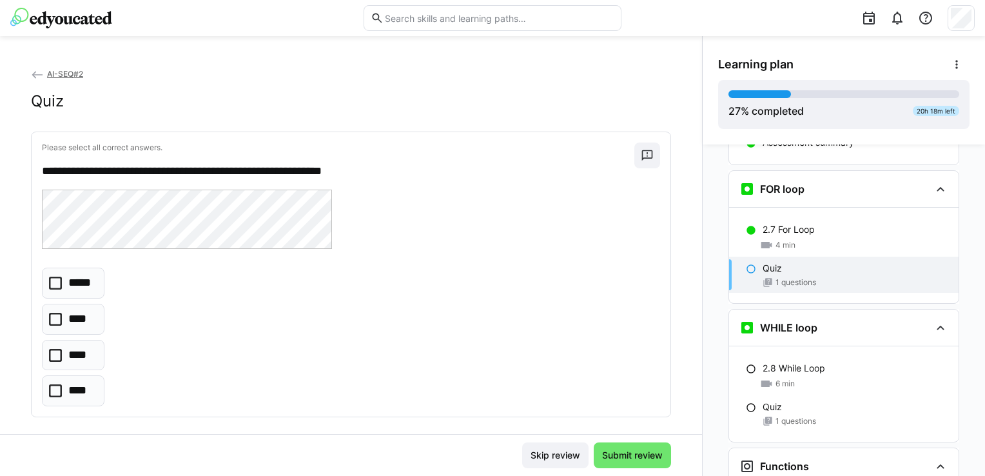
click at [79, 359] on p "****" at bounding box center [79, 355] width 22 height 17
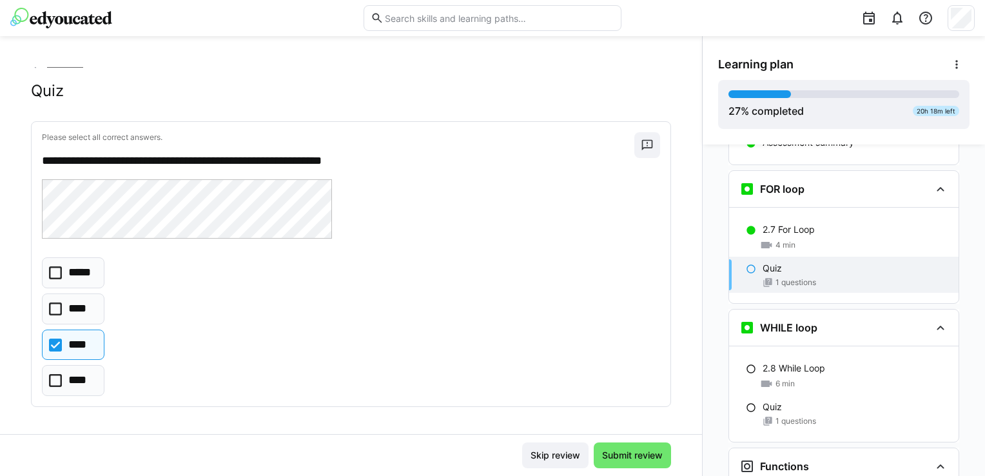
scroll to position [12, 0]
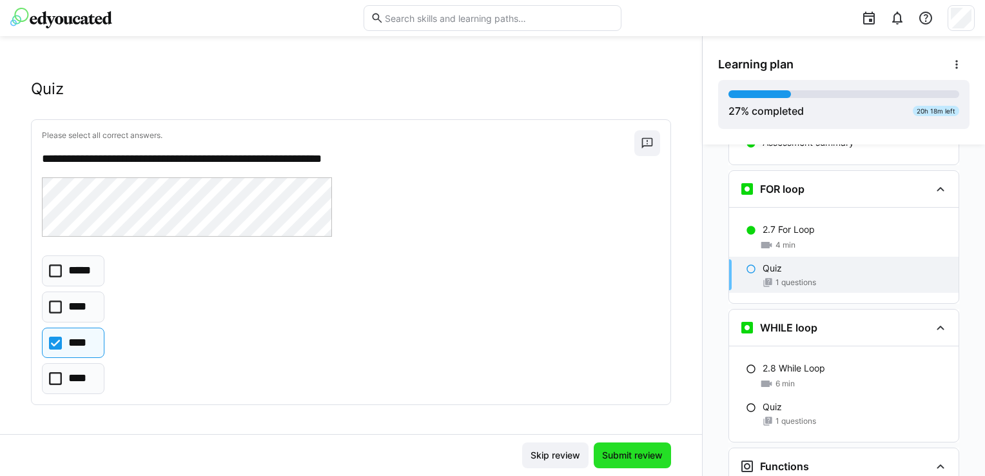
click at [642, 455] on span "Submit review" at bounding box center [632, 455] width 64 height 13
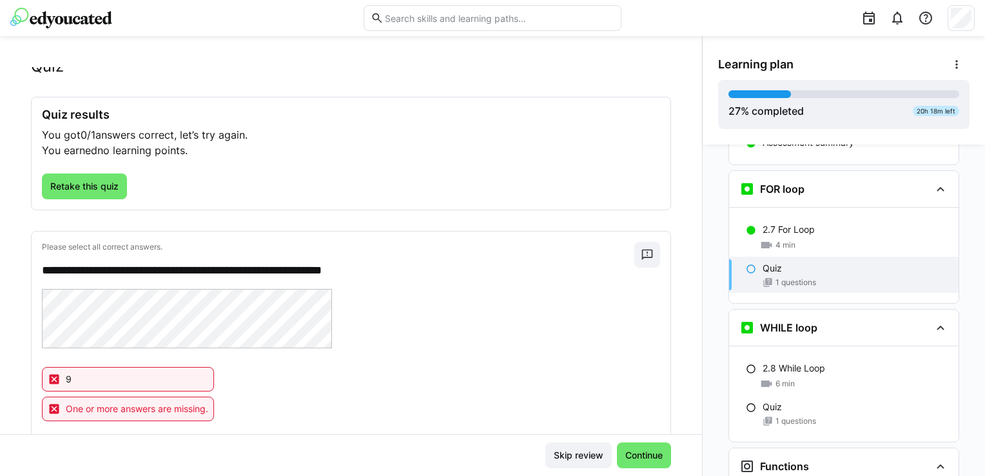
scroll to position [64, 0]
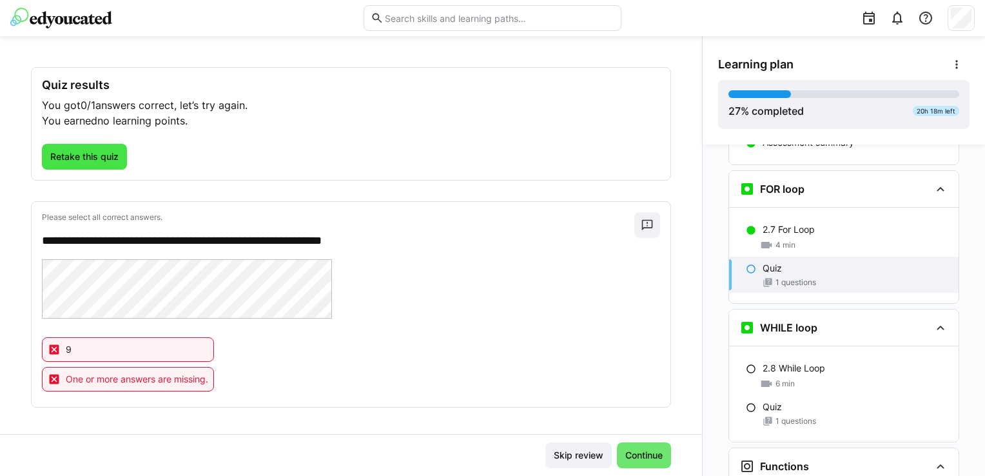
click at [121, 152] on span "Retake this quiz" at bounding box center [84, 157] width 85 height 26
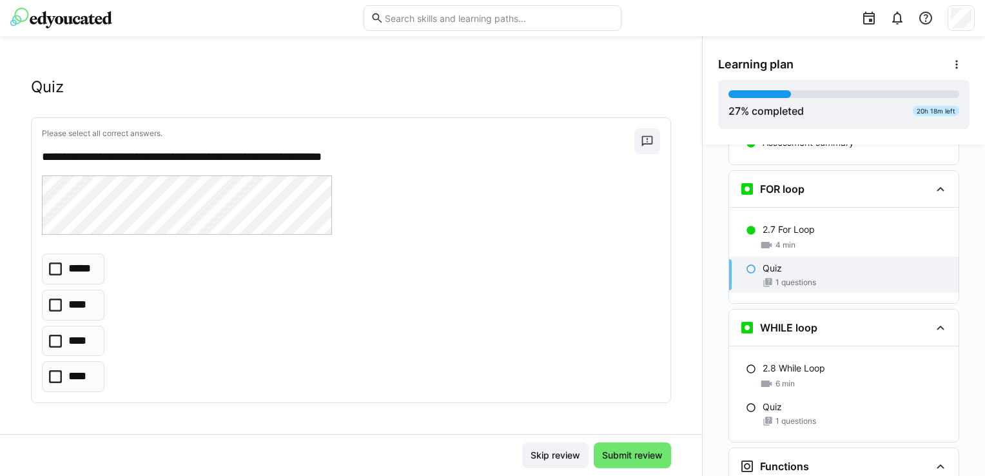
scroll to position [12, 0]
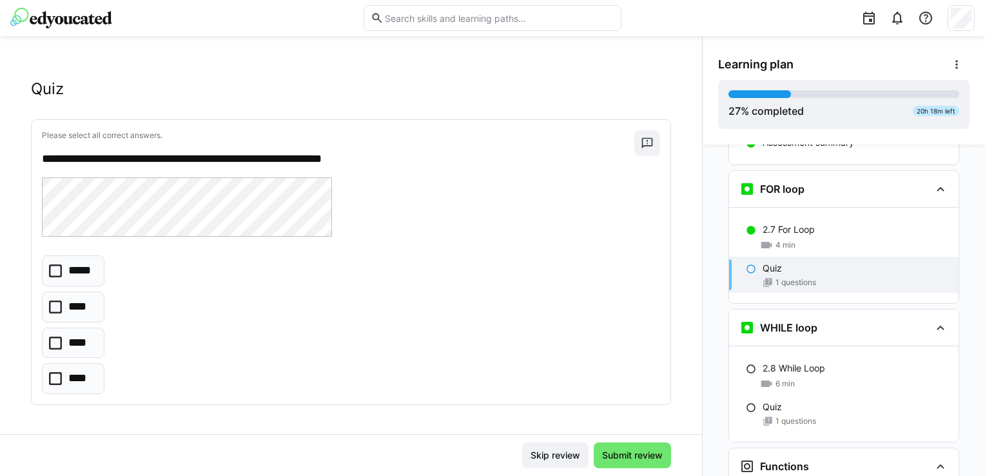
click at [83, 365] on eds-checkbox "****" at bounding box center [73, 378] width 63 height 31
click at [608, 452] on span "Submit review" at bounding box center [632, 455] width 64 height 13
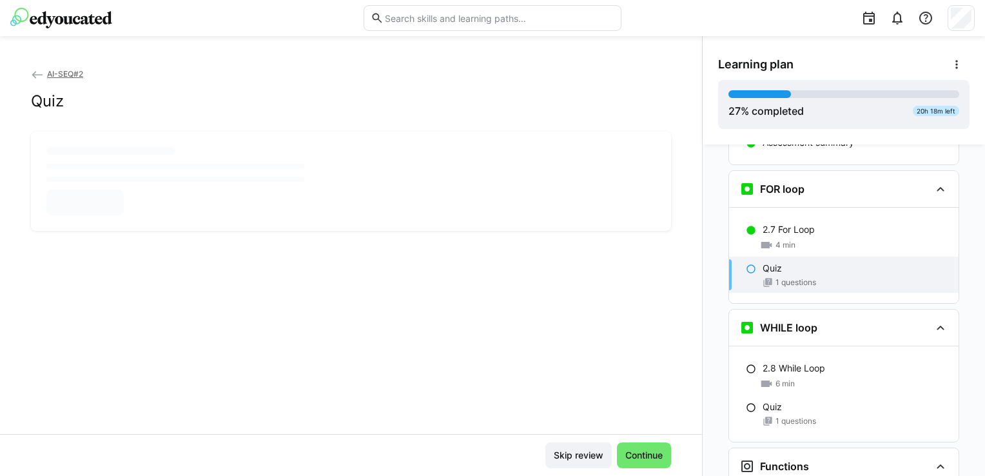
scroll to position [0, 0]
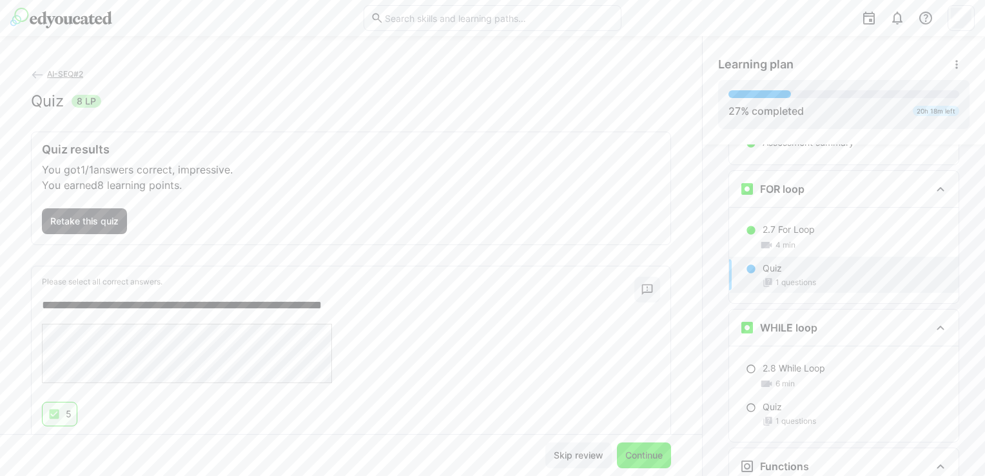
click at [658, 457] on span "Continue" at bounding box center [644, 455] width 41 height 13
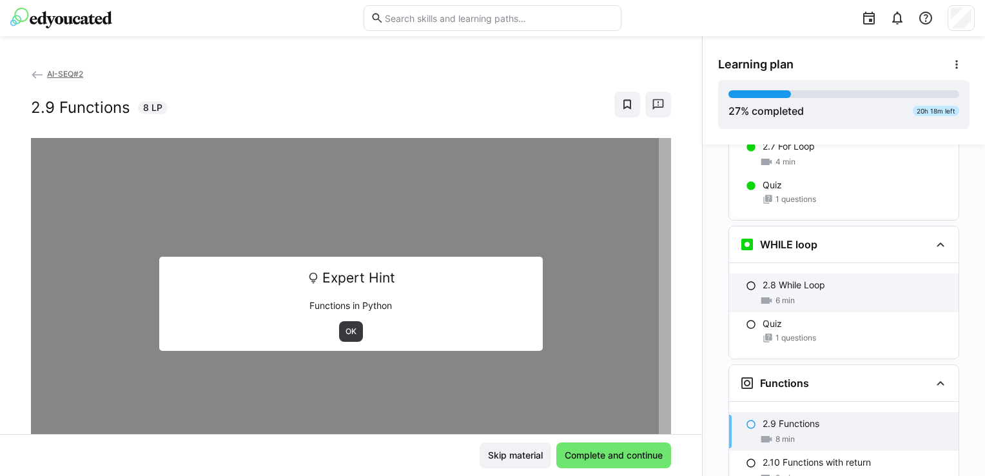
click at [833, 279] on div "2.8 While Loop" at bounding box center [856, 285] width 186 height 13
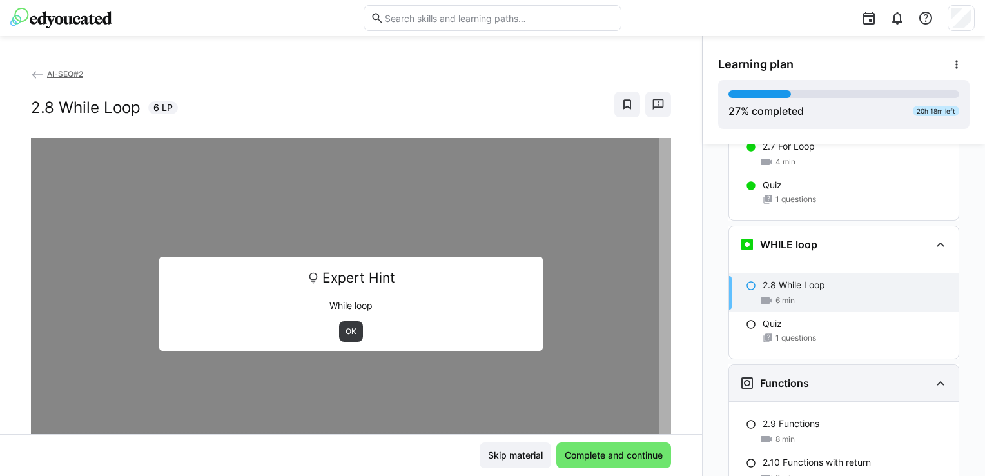
scroll to position [2057, 0]
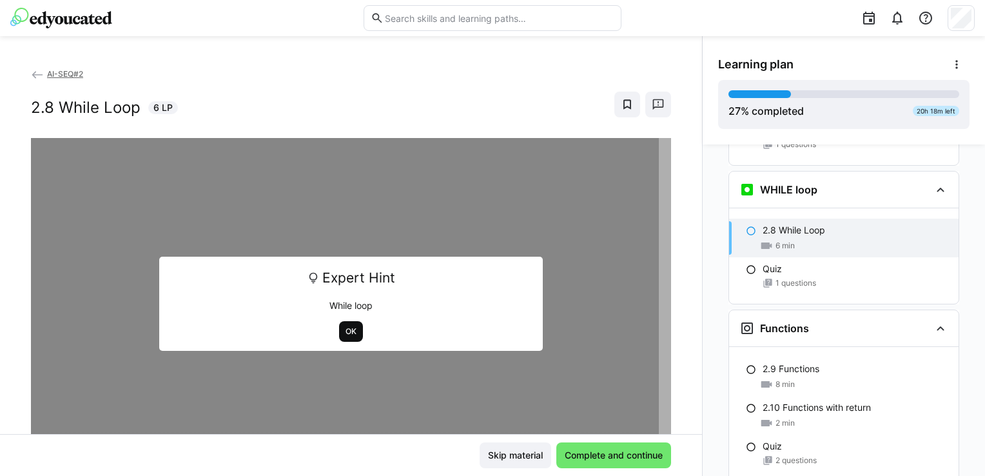
click at [344, 326] on span "OK" at bounding box center [351, 331] width 14 height 10
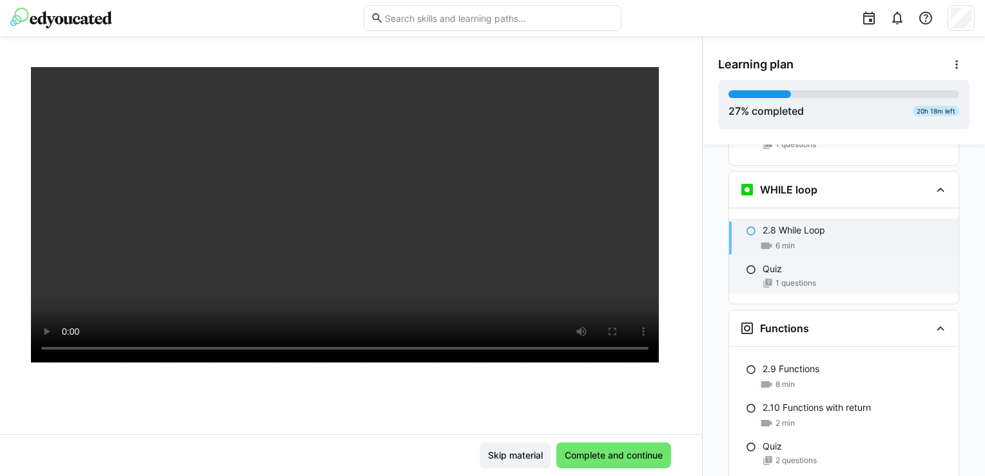
click at [810, 278] on span "1 questions" at bounding box center [796, 283] width 41 height 10
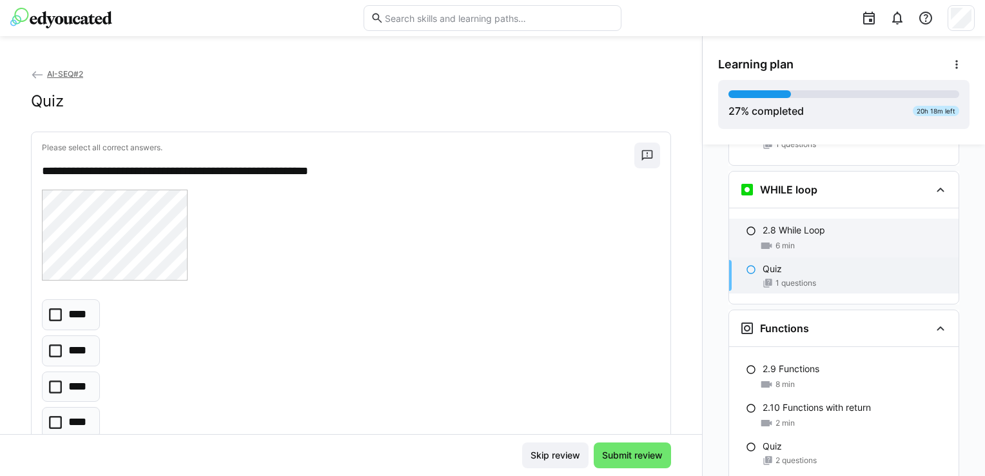
click at [748, 226] on eds-icon at bounding box center [751, 231] width 10 height 10
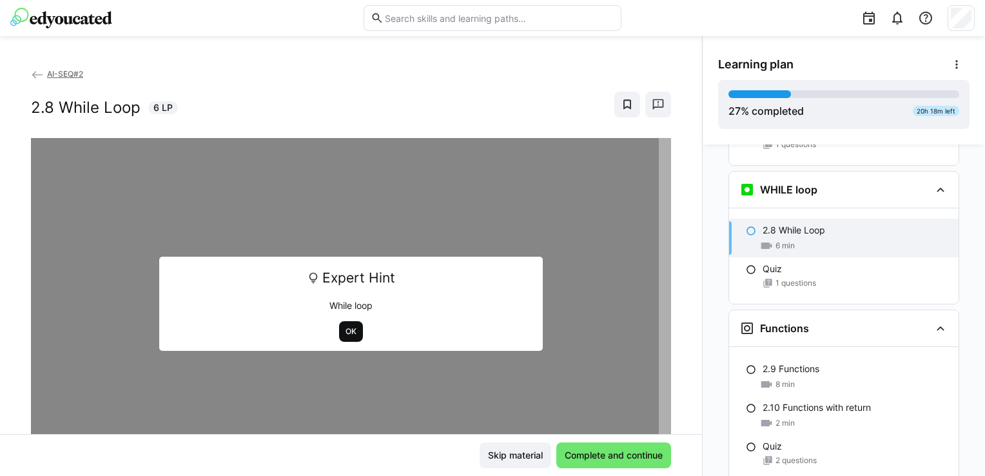
click at [346, 329] on span "OK" at bounding box center [351, 331] width 14 height 10
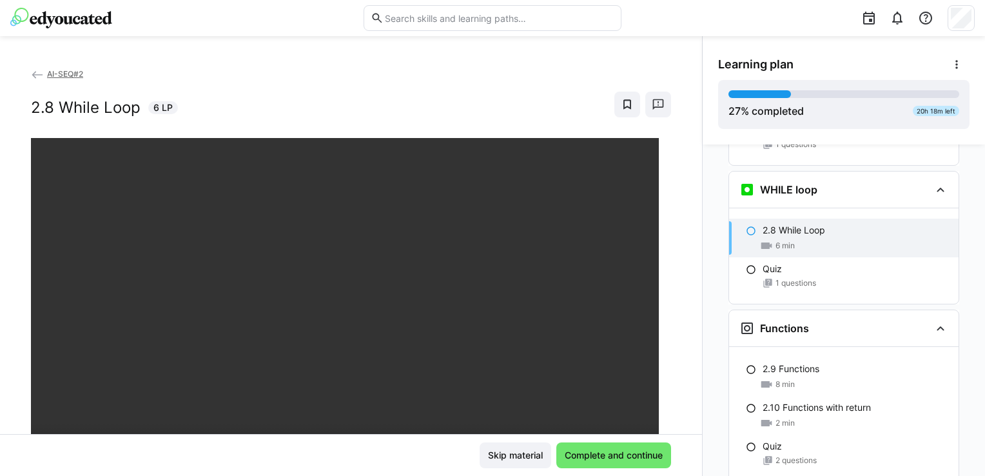
click at [560, 442] on div "Skip material Complete and continue" at bounding box center [351, 455] width 702 height 42
click at [575, 452] on span "Complete and continue" at bounding box center [614, 455] width 102 height 13
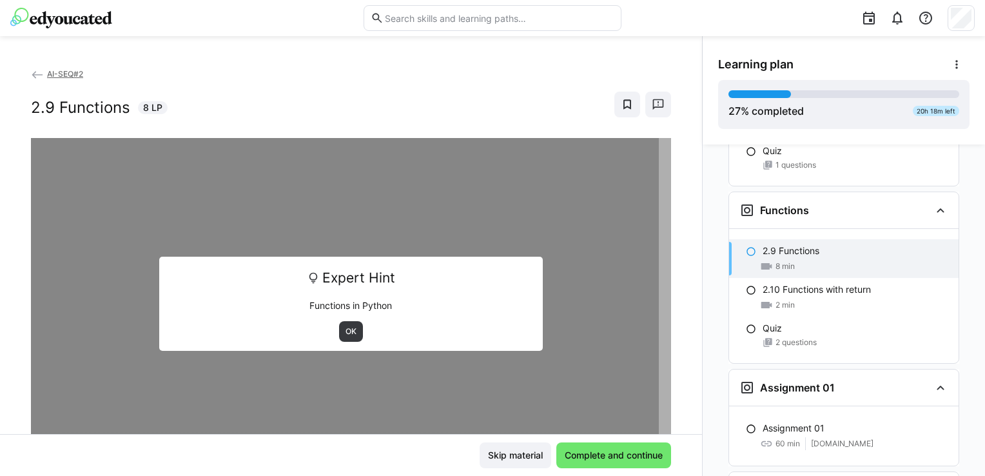
scroll to position [2195, 0]
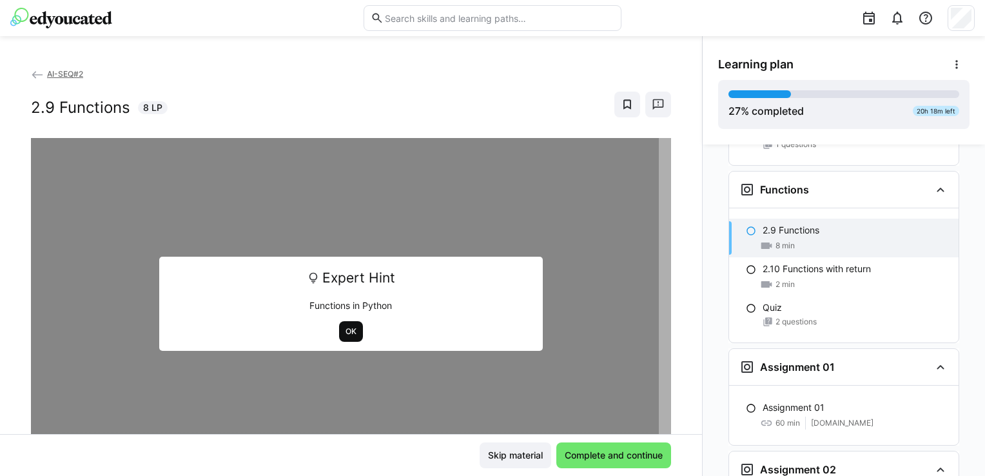
click at [344, 334] on span "OK" at bounding box center [351, 331] width 14 height 10
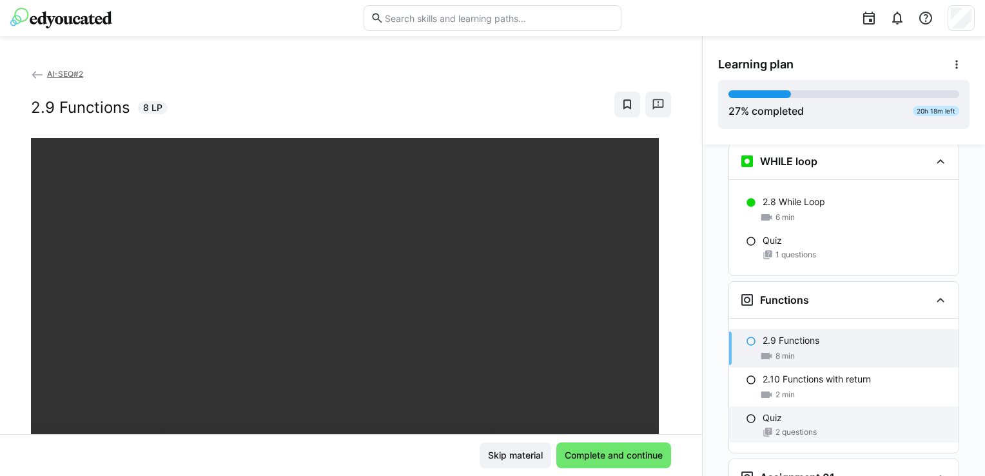
scroll to position [2066, 0]
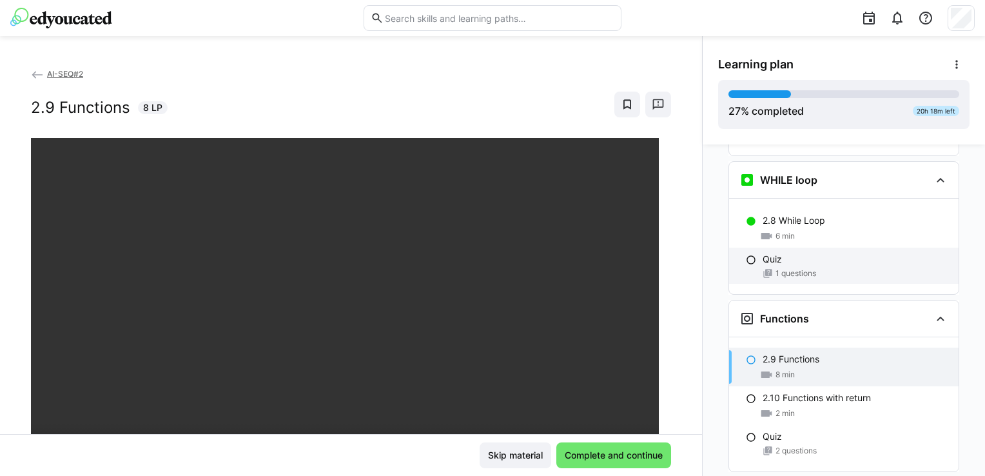
click at [805, 268] on span "1 questions" at bounding box center [796, 273] width 41 height 10
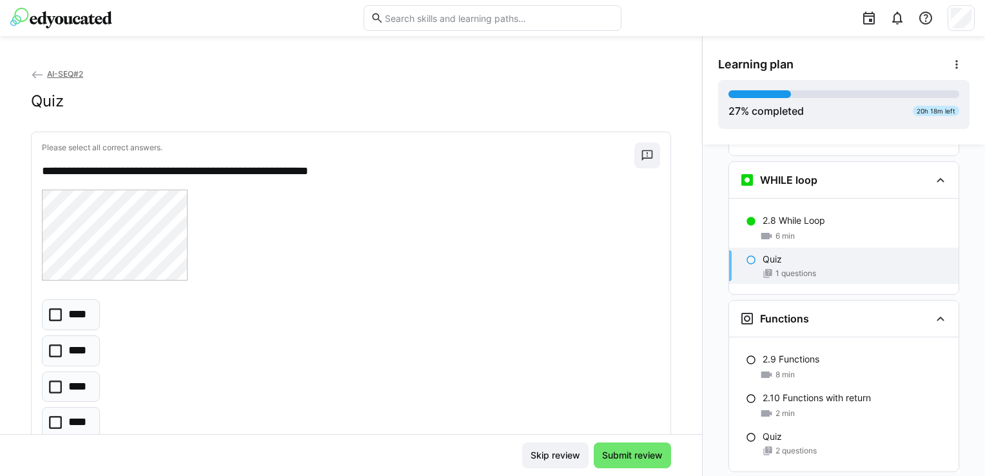
scroll to position [2057, 0]
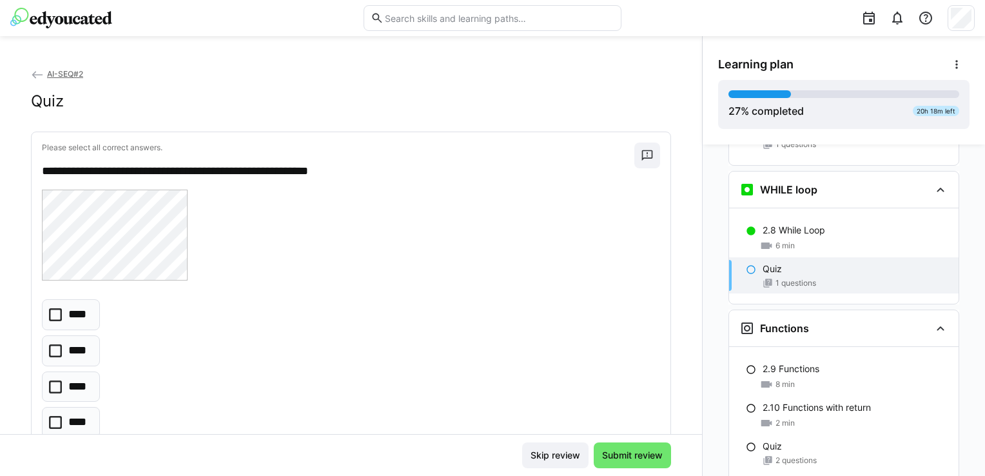
click at [79, 384] on p "****" at bounding box center [79, 387] width 22 height 17
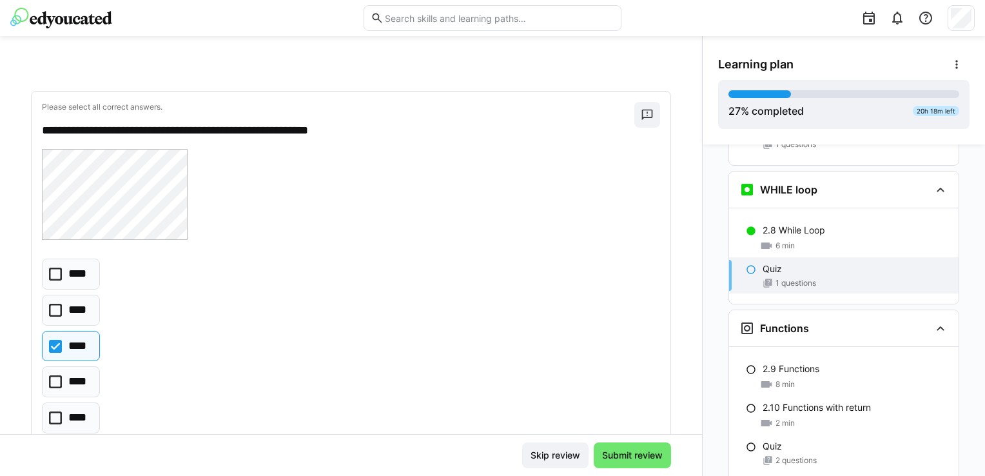
scroll to position [79, 0]
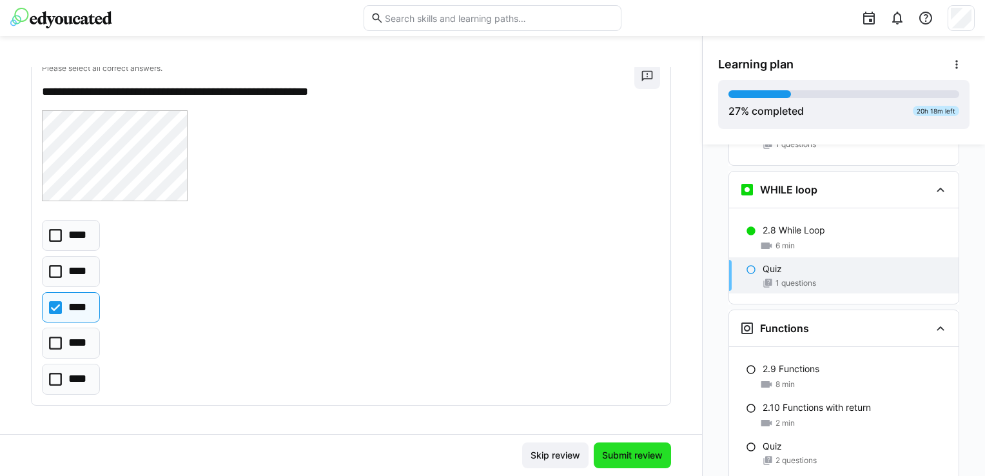
click at [642, 462] on span "Submit review" at bounding box center [632, 455] width 77 height 26
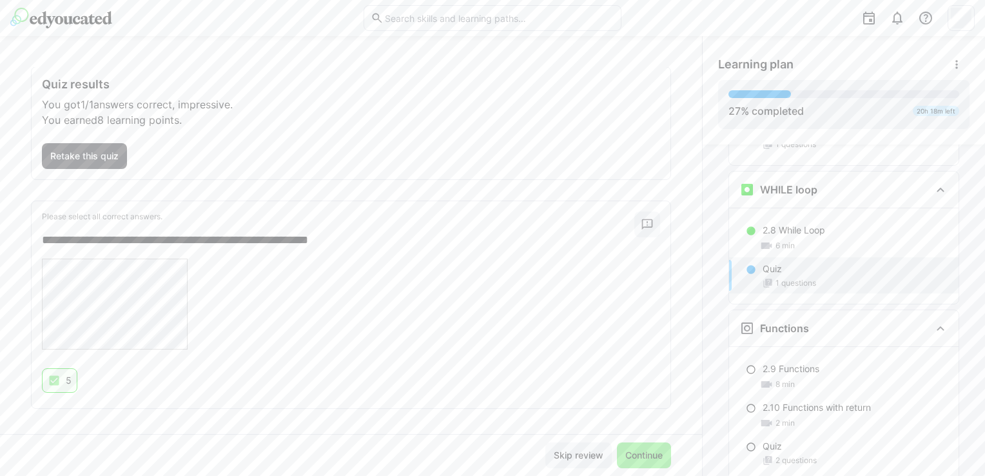
scroll to position [69, 0]
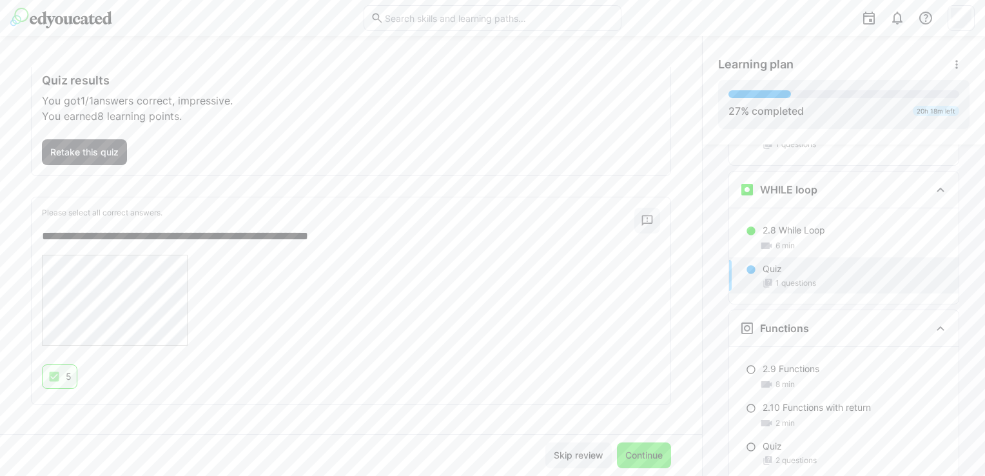
click at [658, 450] on span "Continue" at bounding box center [644, 455] width 41 height 13
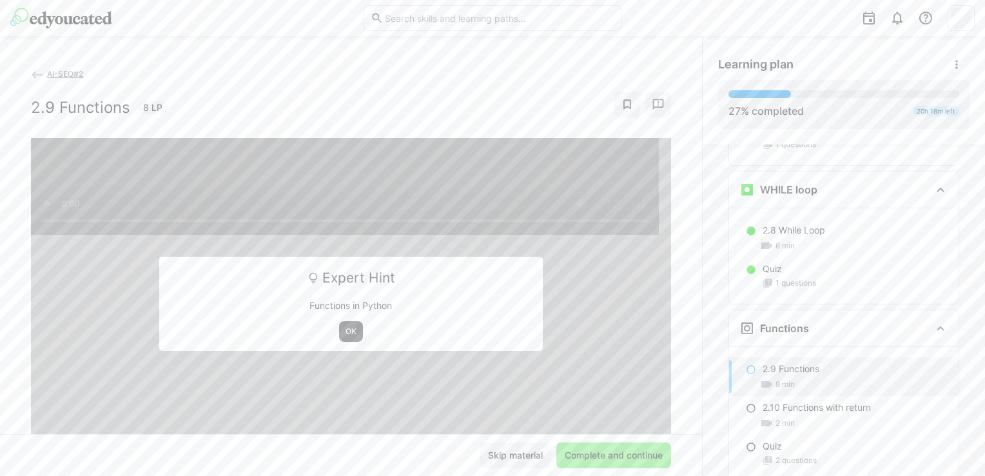
scroll to position [2195, 0]
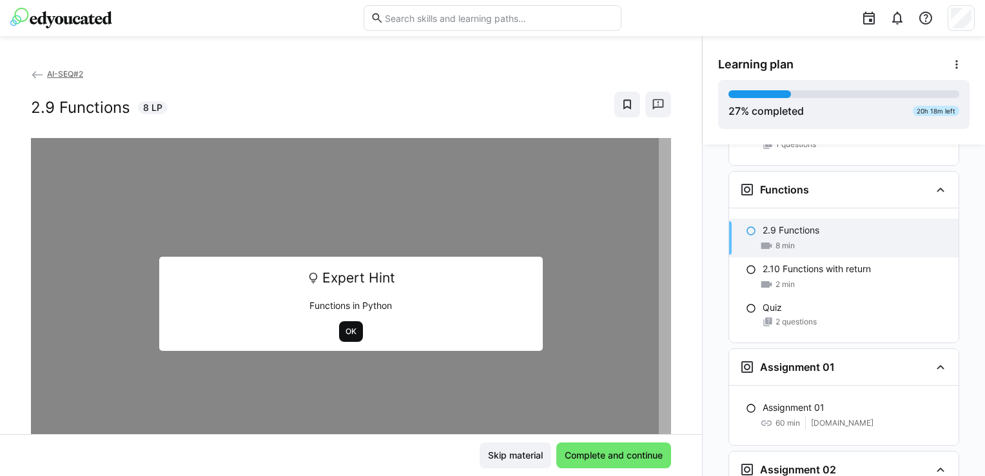
click at [339, 333] on span "OK" at bounding box center [351, 331] width 24 height 21
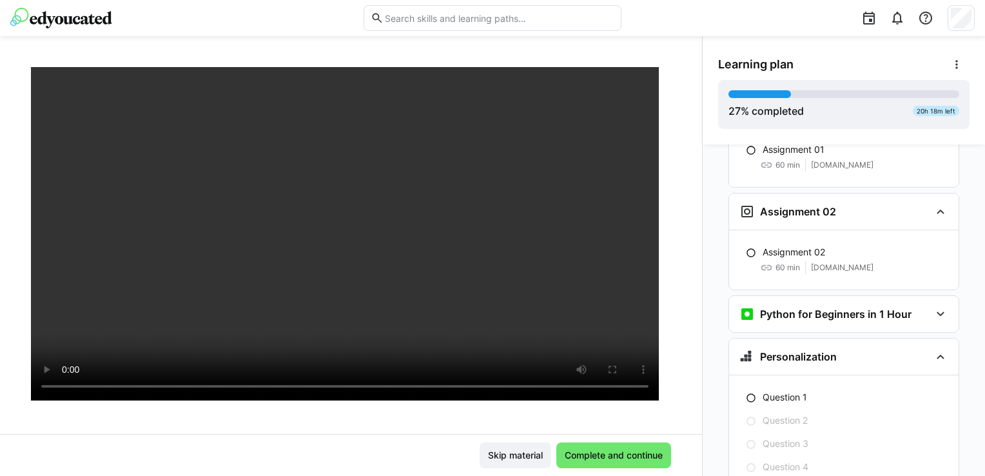
scroll to position [2518, 0]
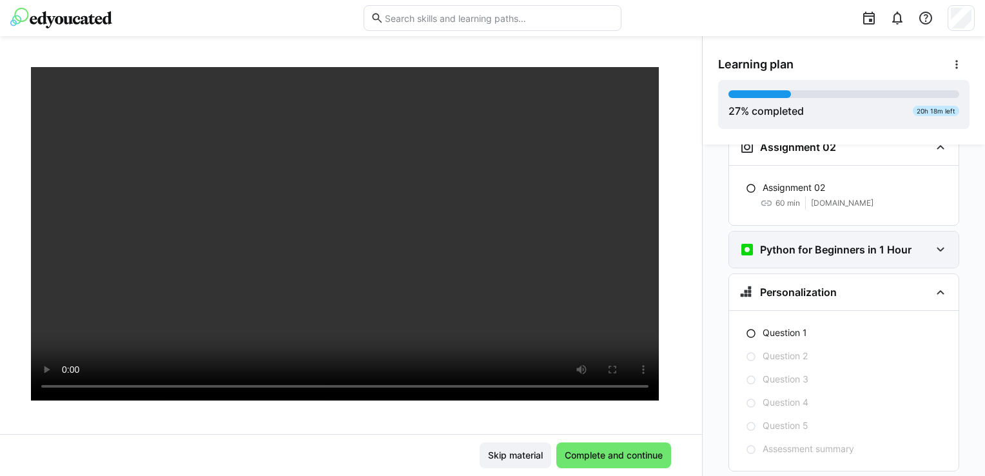
click at [907, 242] on div "Python for Beginners in 1 Hour" at bounding box center [835, 249] width 191 height 15
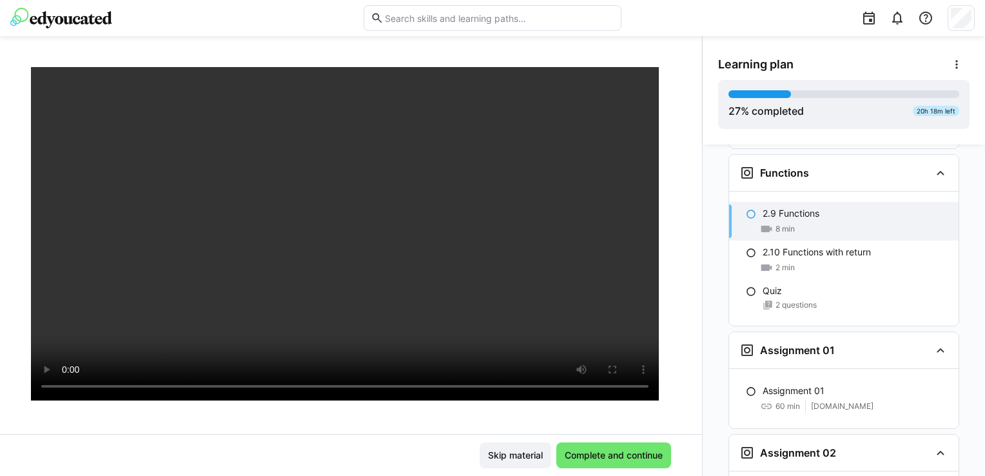
scroll to position [2211, 0]
click at [586, 453] on span "Complete and continue" at bounding box center [614, 455] width 102 height 13
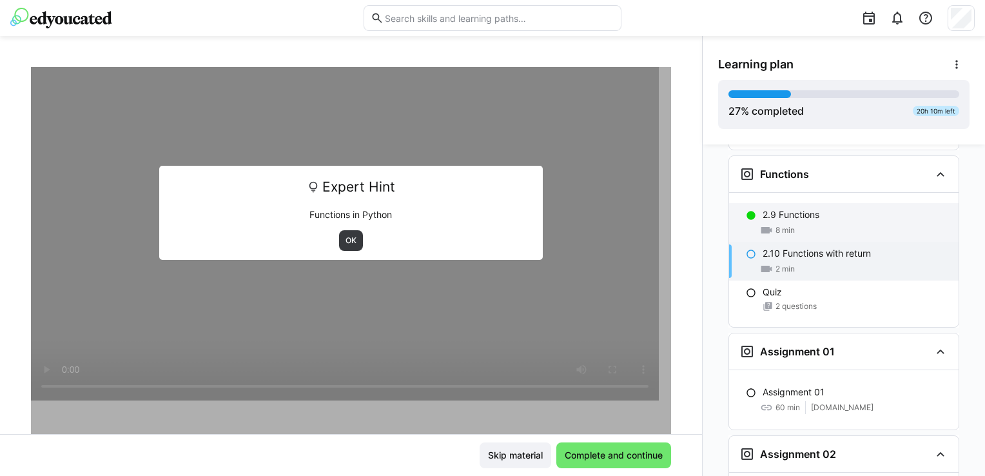
click at [844, 208] on div "2.9 Functions" at bounding box center [856, 214] width 186 height 13
click at [844, 262] on div "2 min" at bounding box center [856, 268] width 186 height 13
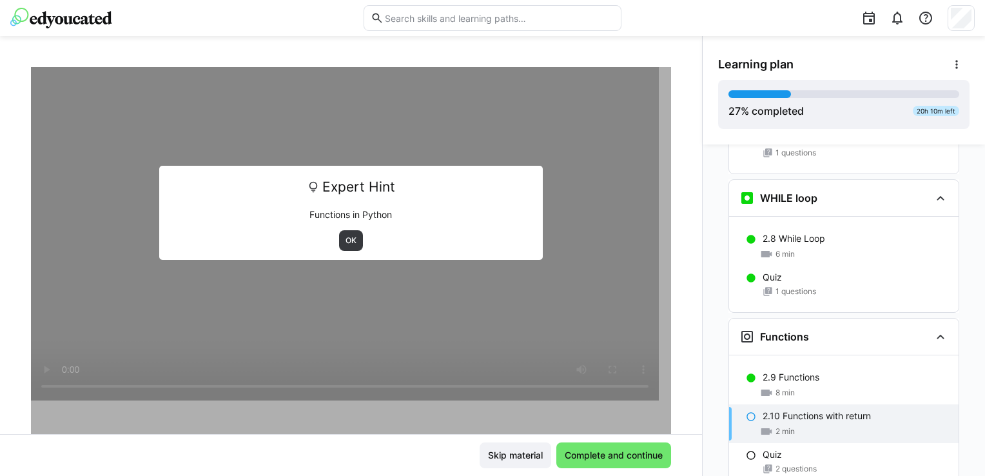
scroll to position [2017, 0]
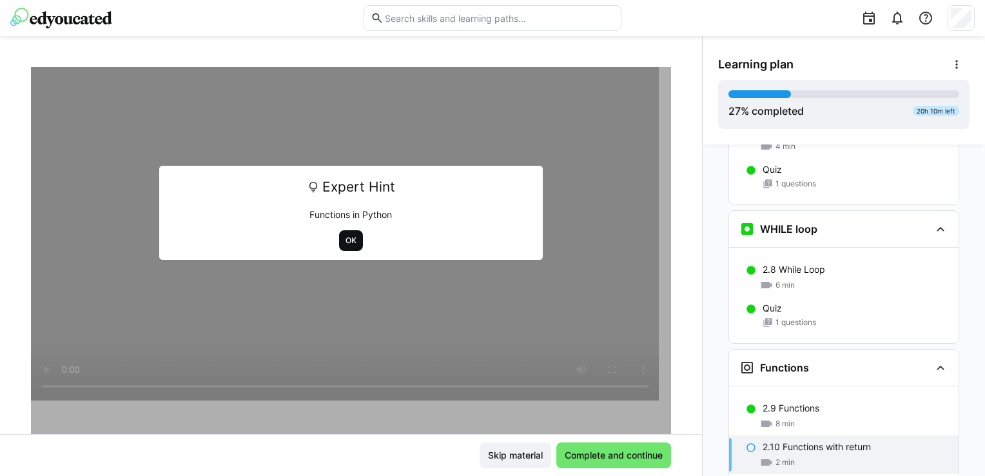
click at [339, 239] on span "OK" at bounding box center [351, 240] width 24 height 21
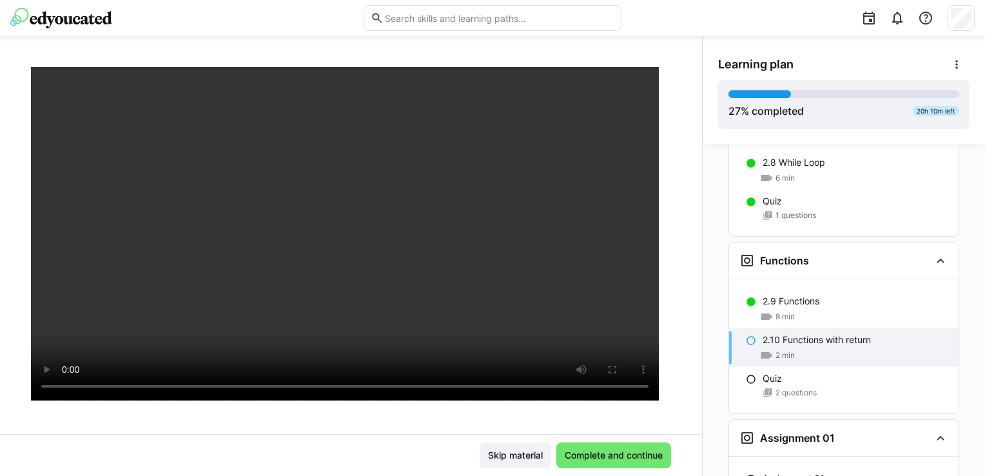
scroll to position [2146, 0]
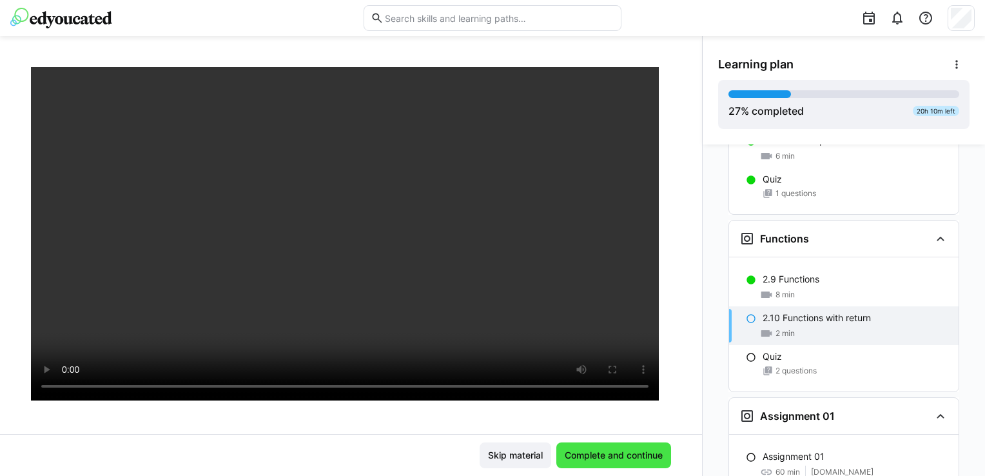
click at [566, 455] on span "Complete and continue" at bounding box center [614, 455] width 102 height 13
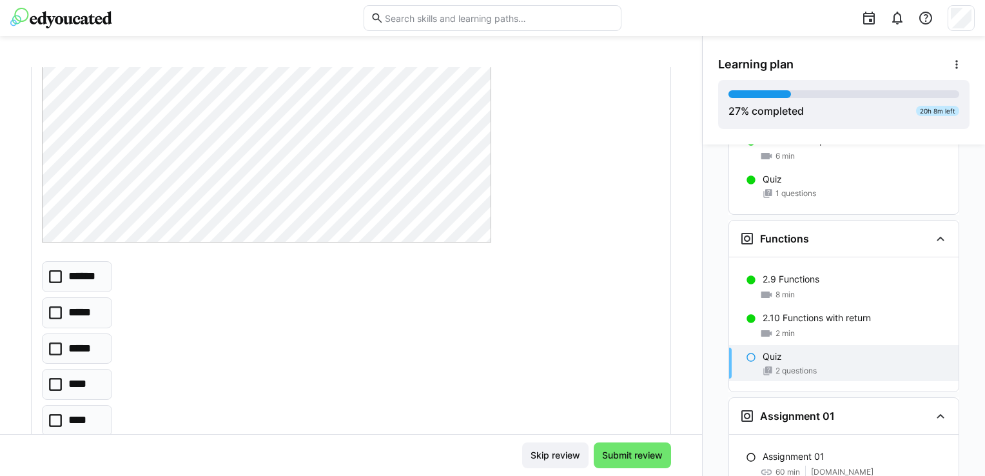
scroll to position [193, 0]
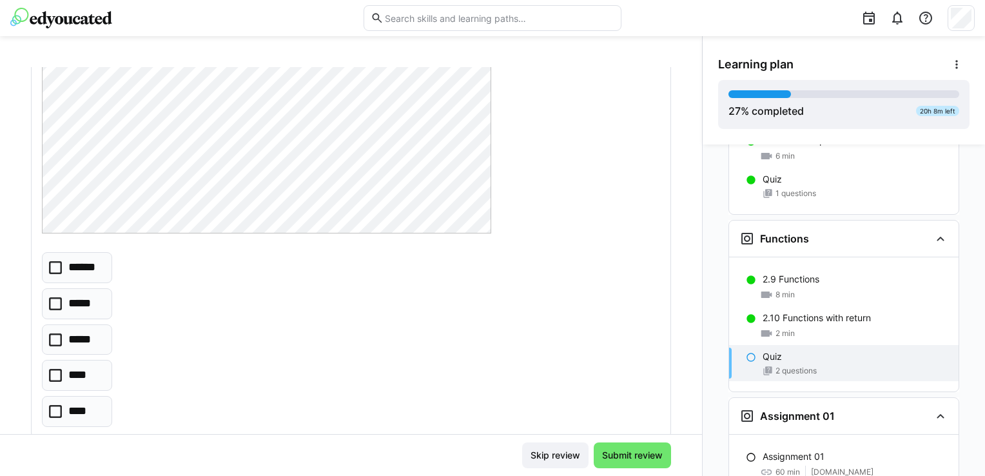
click at [57, 306] on icon at bounding box center [55, 303] width 13 height 13
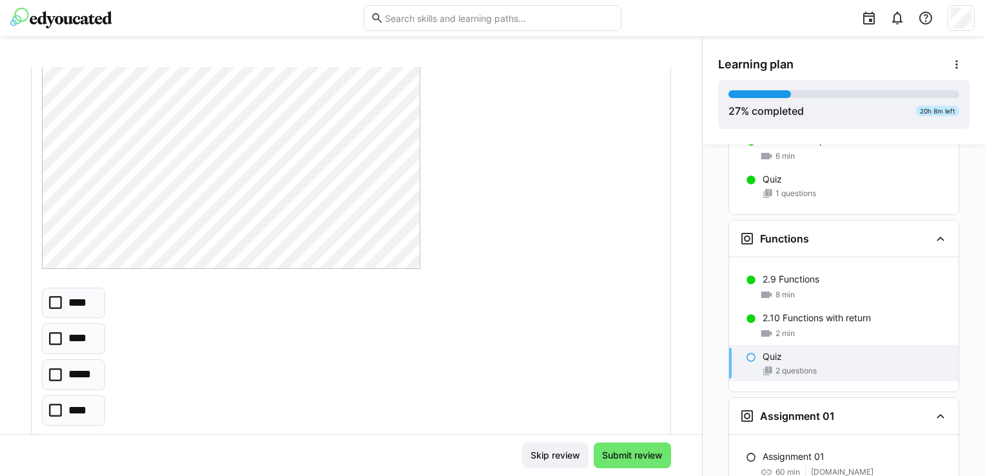
scroll to position [706, 0]
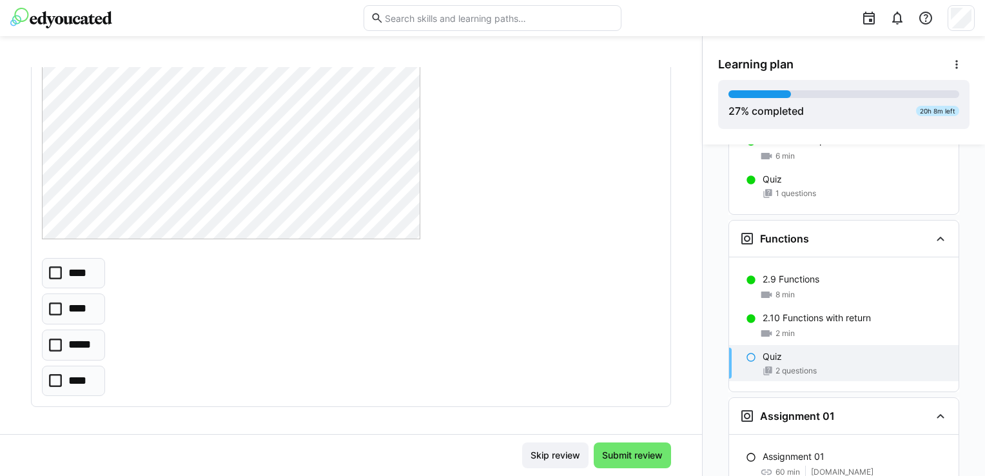
click at [71, 330] on eds-checkbox "*****" at bounding box center [73, 345] width 63 height 31
click at [633, 450] on span "Submit review" at bounding box center [632, 455] width 64 height 13
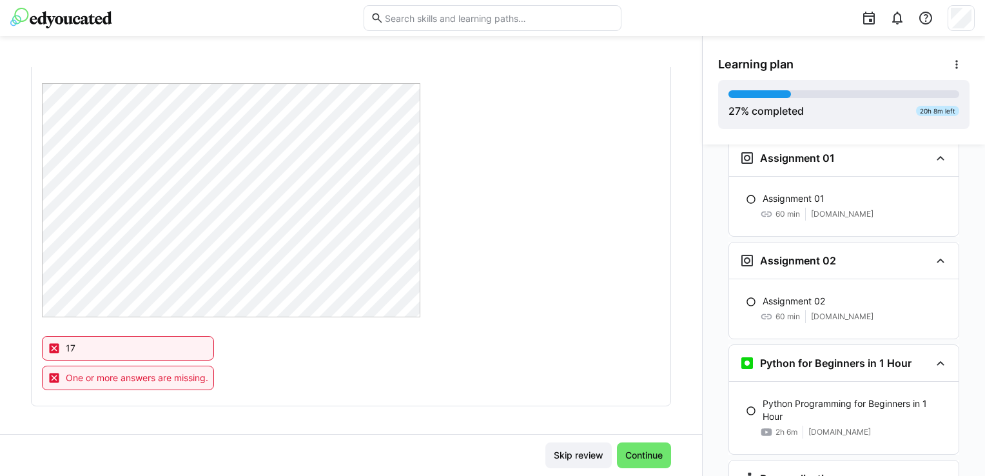
scroll to position [2598, 0]
